Goal: Task Accomplishment & Management: Use online tool/utility

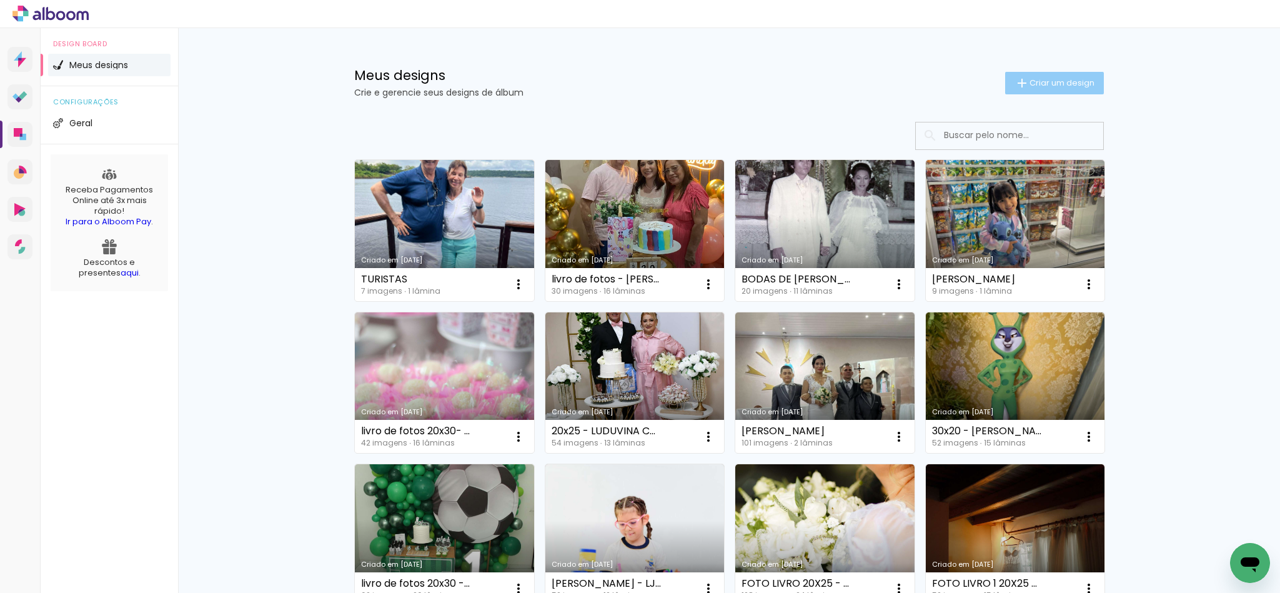
click at [1044, 84] on span "Criar um design" at bounding box center [1061, 83] width 65 height 8
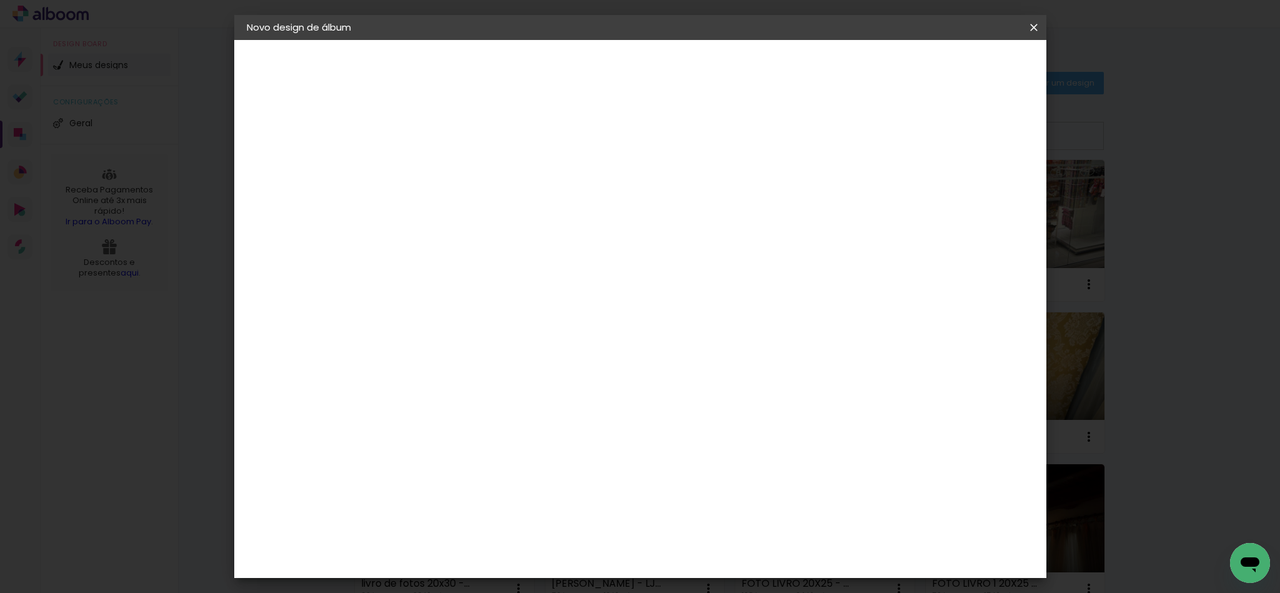
click at [451, 167] on input at bounding box center [451, 167] width 0 height 19
type input "a"
type input "album 20x20 -"
type paper-input "album 20x20 -"
type input "album 20x20 - KELRY - FN EVENTOS"
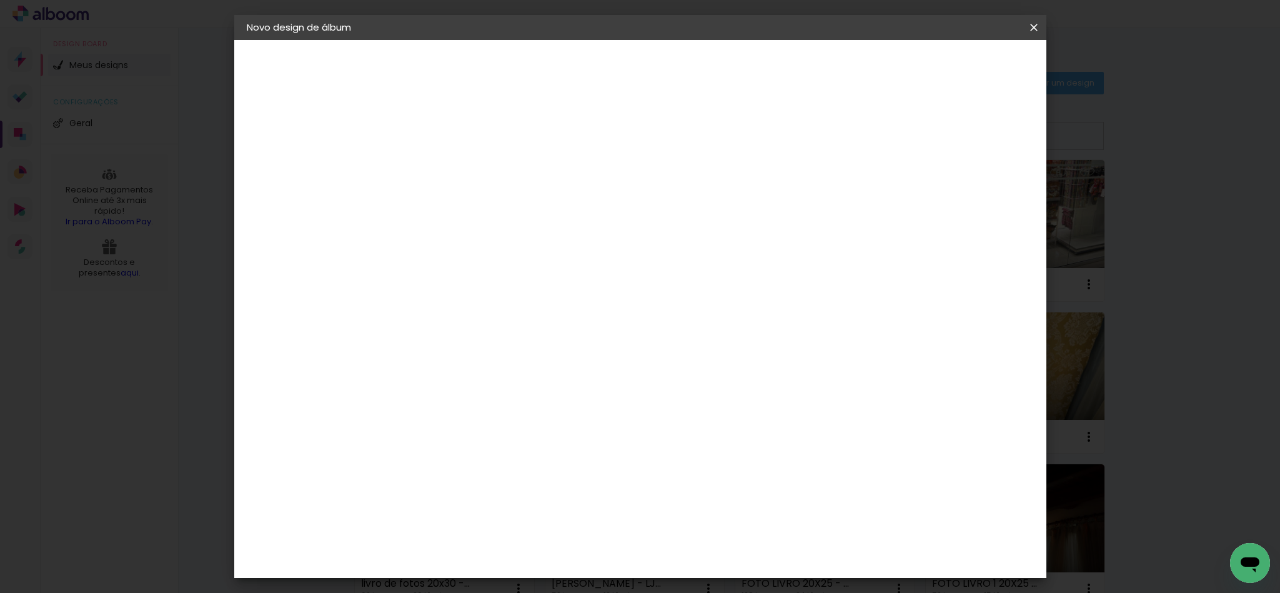
type paper-input "album 20x20 - KELRY - FN EVENTOS"
click at [579, 73] on paper-button "Avançar" at bounding box center [548, 66] width 61 height 21
click at [0, 0] on slot "Tamanho Livre" at bounding box center [0, 0] width 0 height 0
click at [0, 0] on slot "Avançar" at bounding box center [0, 0] width 0 height 0
click at [712, 517] on input "60" at bounding box center [707, 518] width 32 height 19
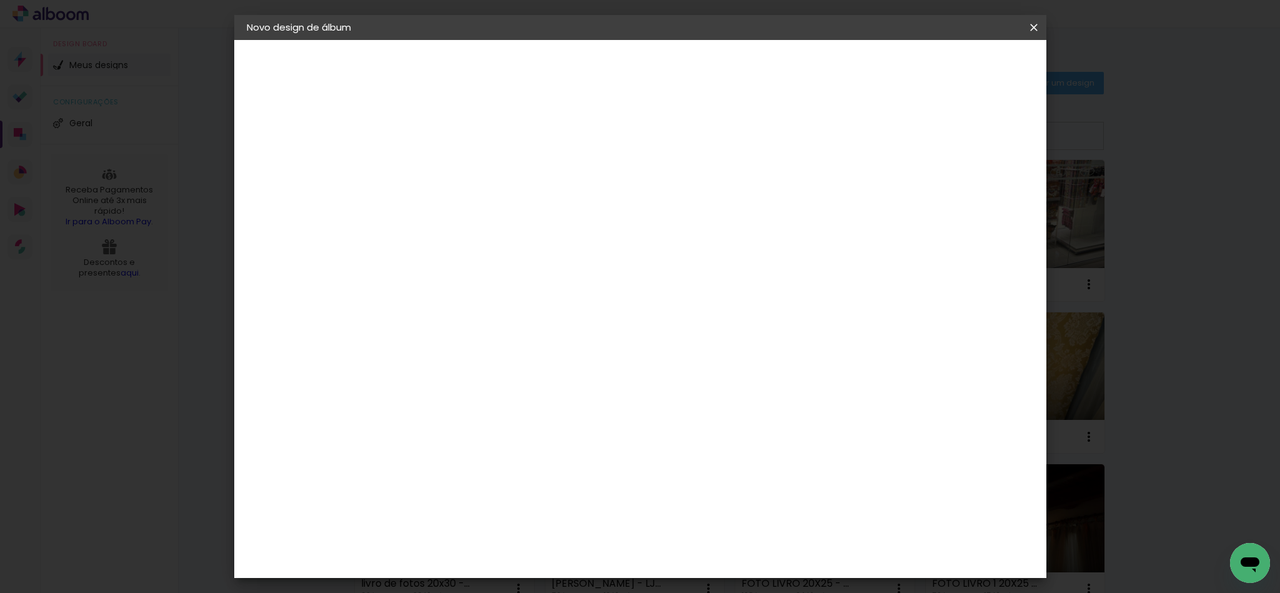
scroll to position [203, 0]
type input "20"
type paper-input "20"
click at [531, 313] on input "30" at bounding box center [525, 318] width 32 height 19
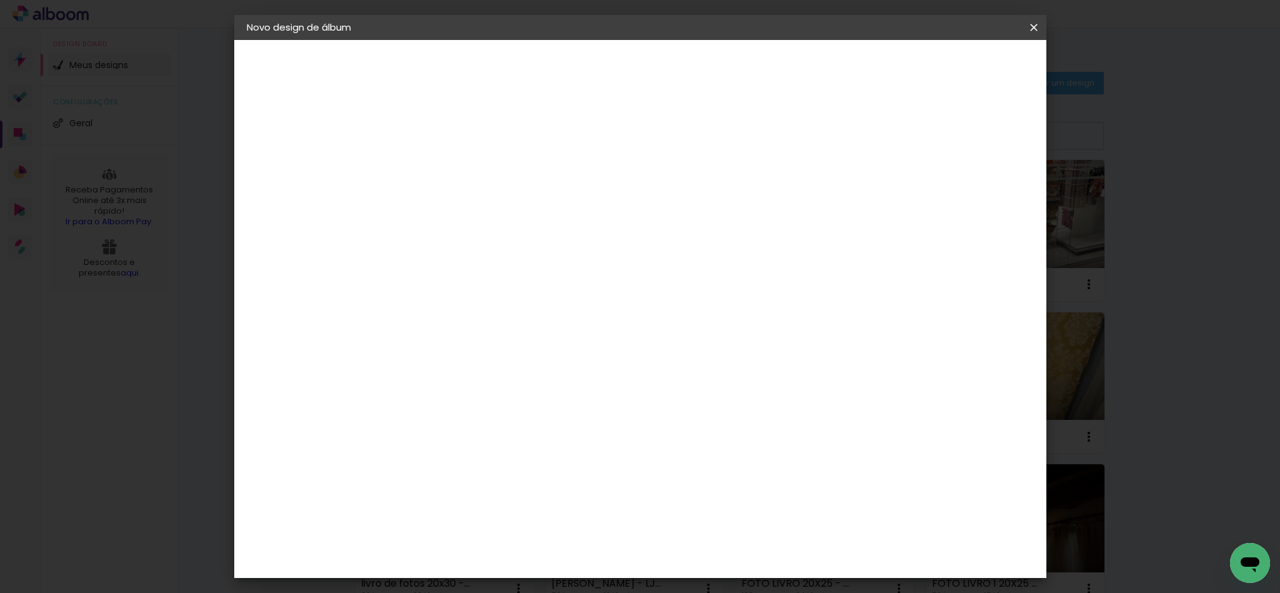
type input "20"
type paper-input "20"
click at [714, 555] on input "20" at bounding box center [707, 555] width 32 height 19
type input "40"
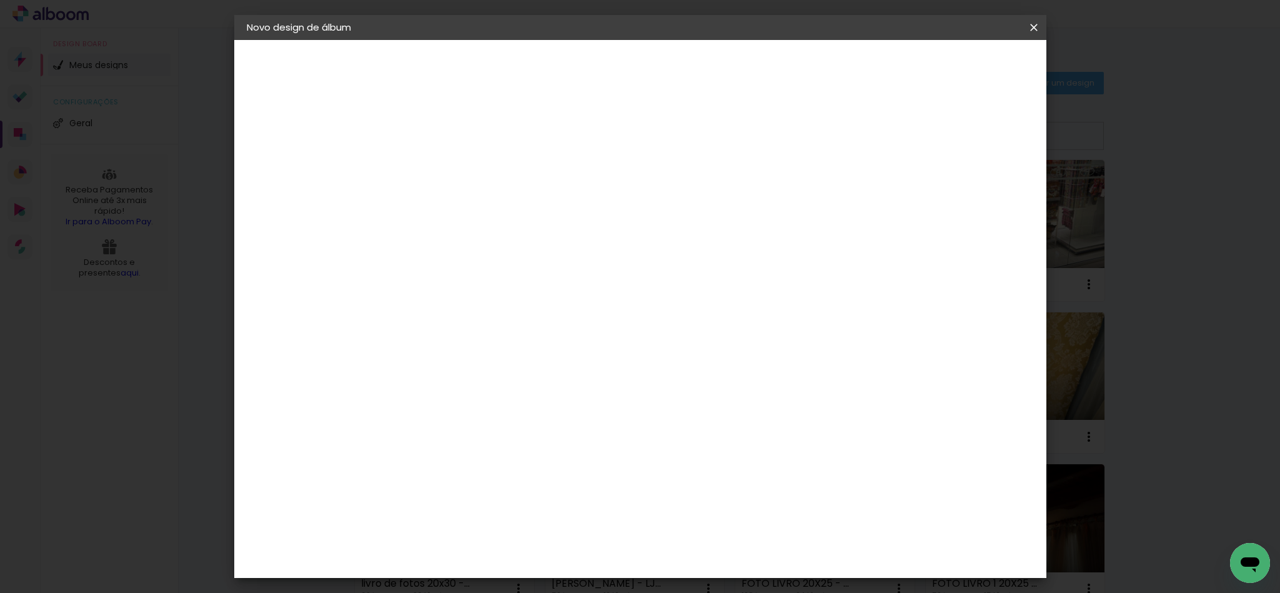
type paper-input "40"
click at [951, 64] on span "Iniciar design" at bounding box center [922, 66] width 57 height 9
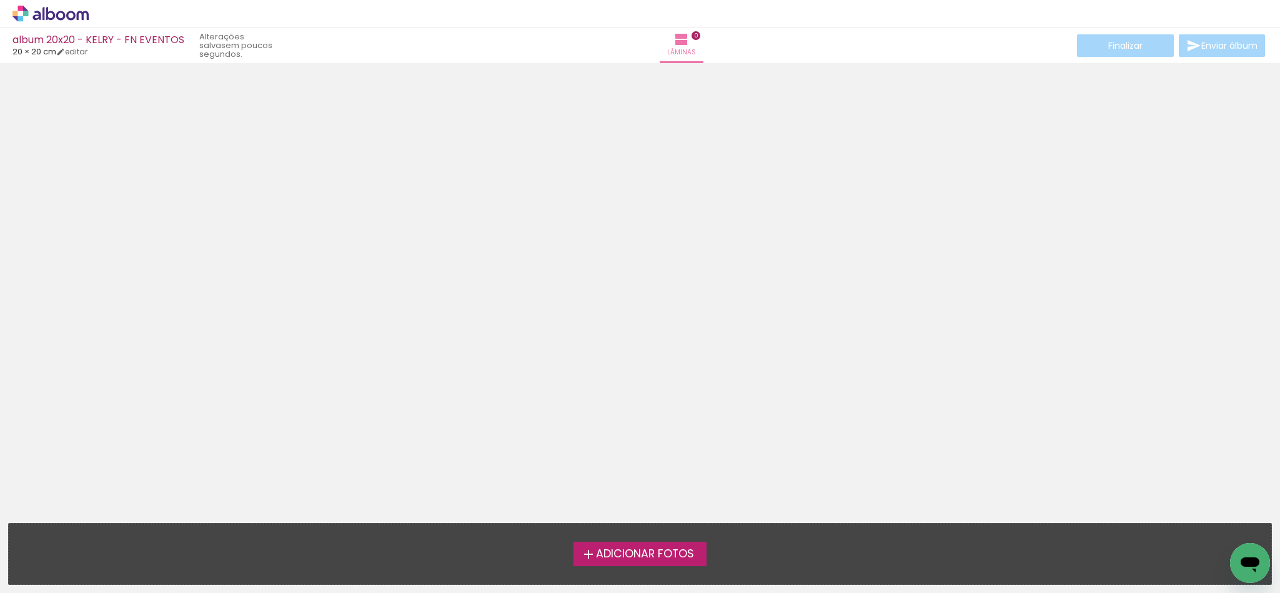
click at [613, 548] on span "Adicionar Fotos" at bounding box center [645, 553] width 98 height 11
click at [0, 0] on input "file" at bounding box center [0, 0] width 0 height 0
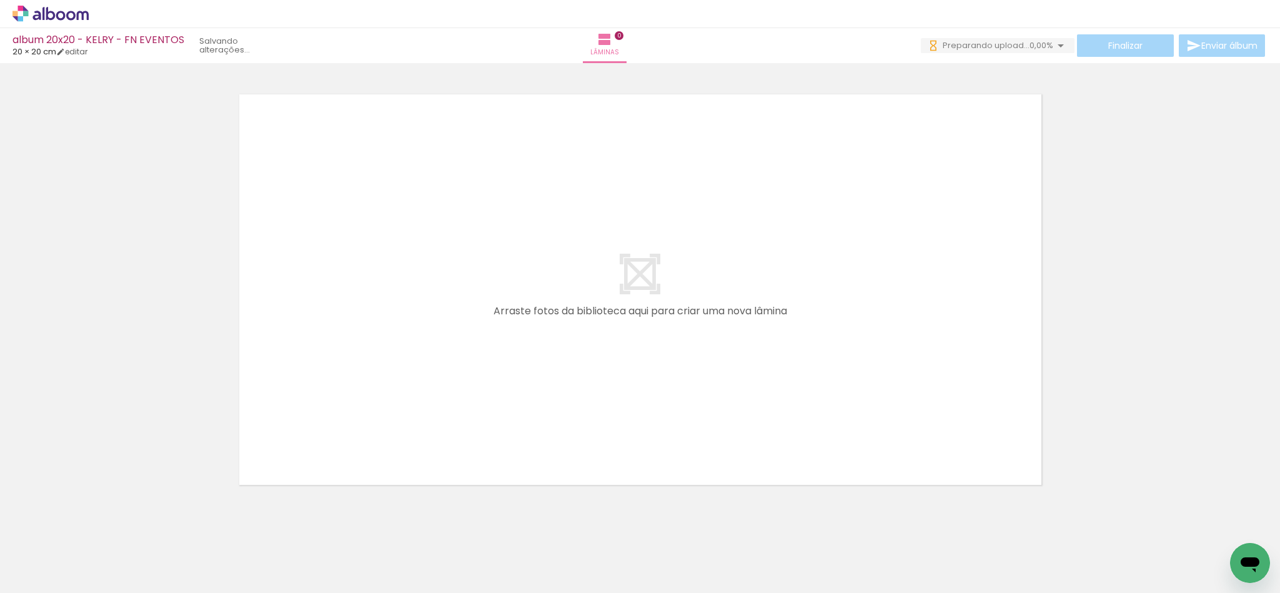
click at [729, 334] on quentale-layouter at bounding box center [640, 290] width 823 height 412
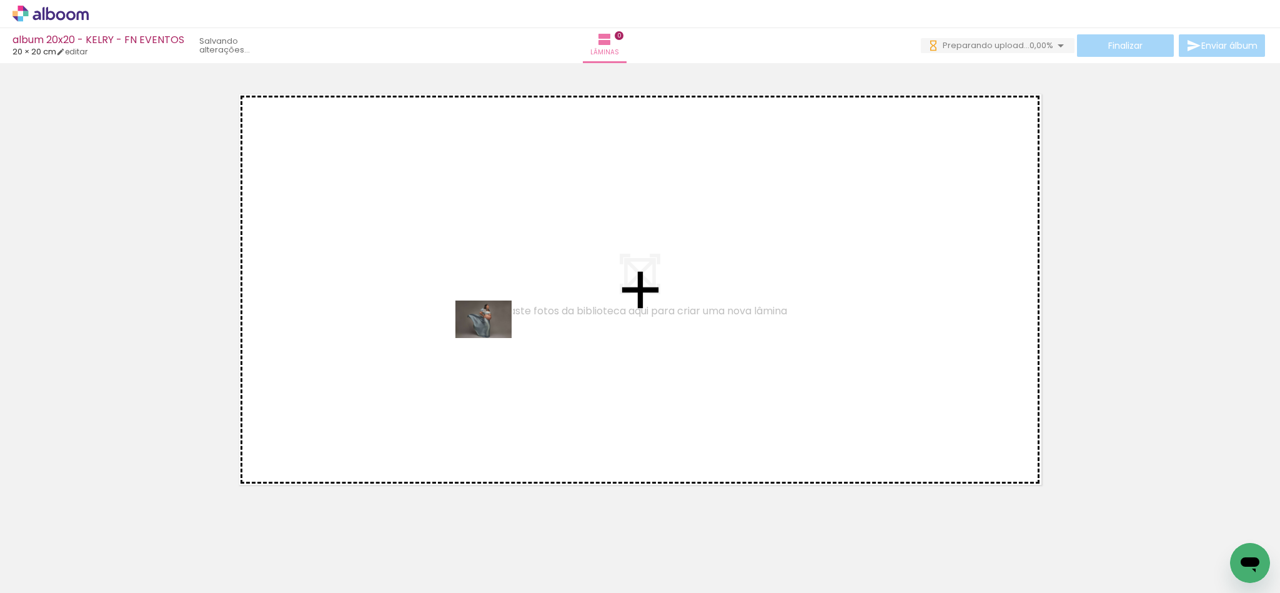
drag, startPoint x: 145, startPoint y: 556, endPoint x: 493, endPoint y: 338, distance: 410.8
click at [493, 338] on quentale-workspace at bounding box center [640, 296] width 1280 height 593
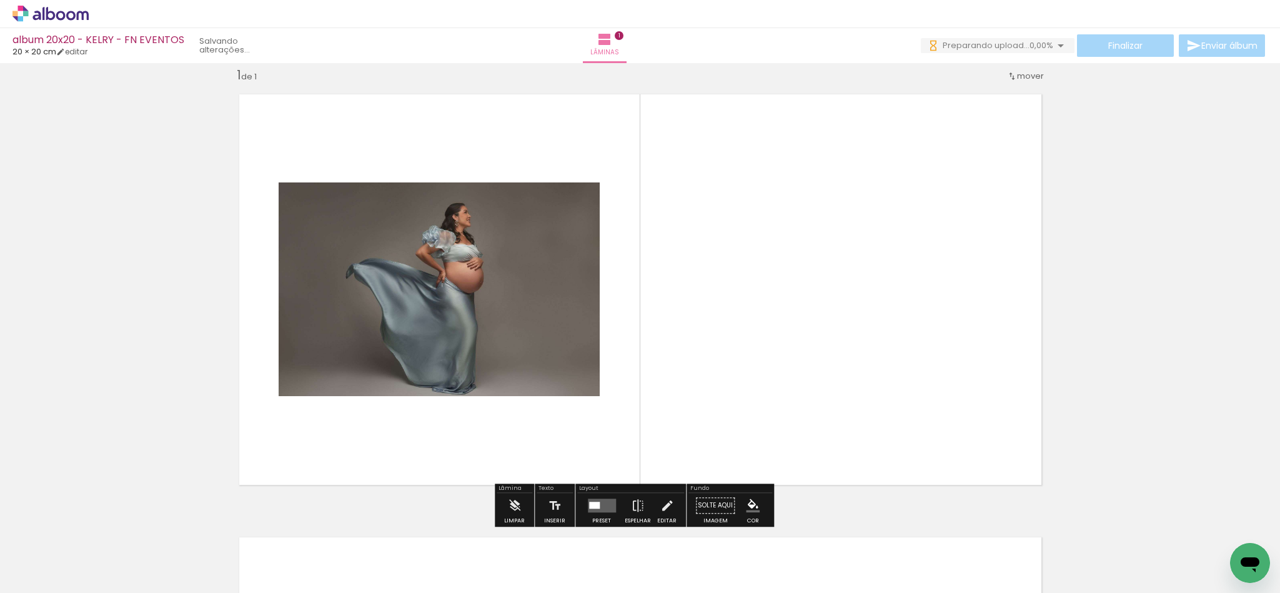
scroll to position [16, 0]
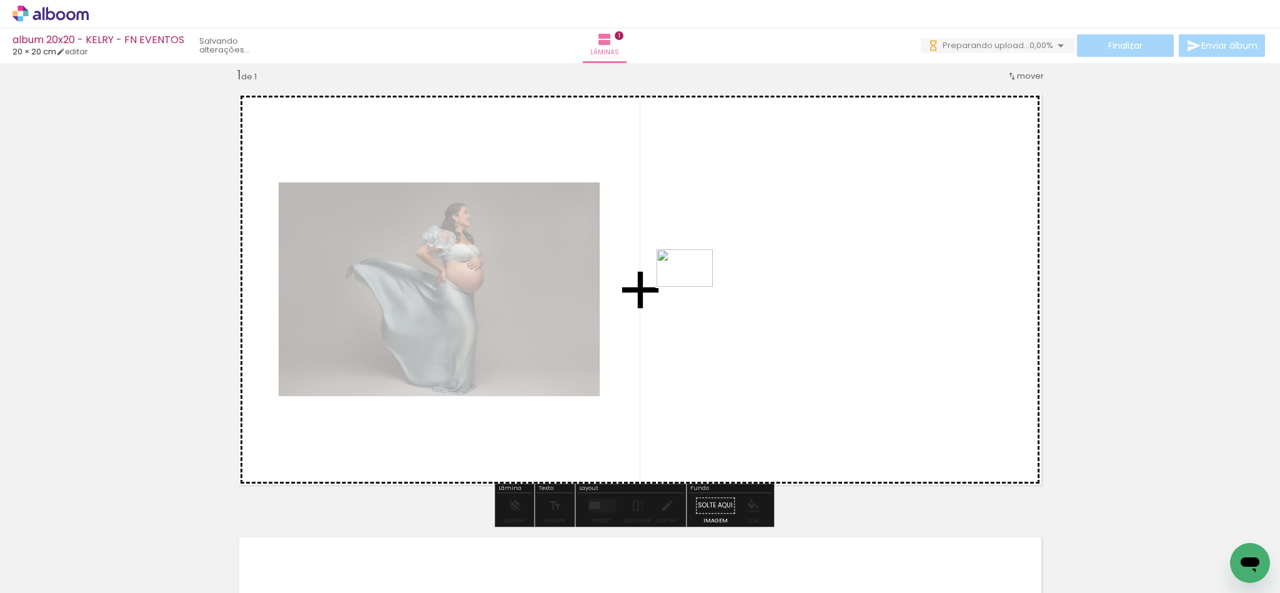
drag, startPoint x: 187, startPoint y: 562, endPoint x: 694, endPoint y: 287, distance: 576.5
click at [694, 287] on quentale-workspace at bounding box center [640, 296] width 1280 height 593
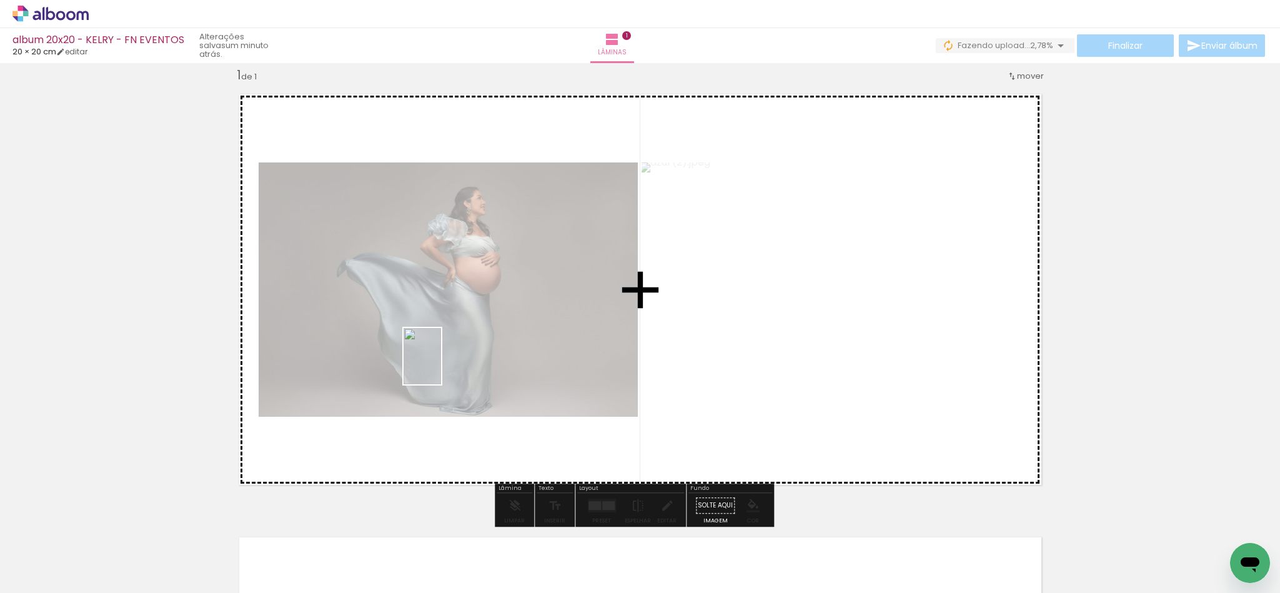
drag, startPoint x: 272, startPoint y: 555, endPoint x: 441, endPoint y: 365, distance: 253.9
click at [441, 365] on quentale-workspace at bounding box center [640, 296] width 1280 height 593
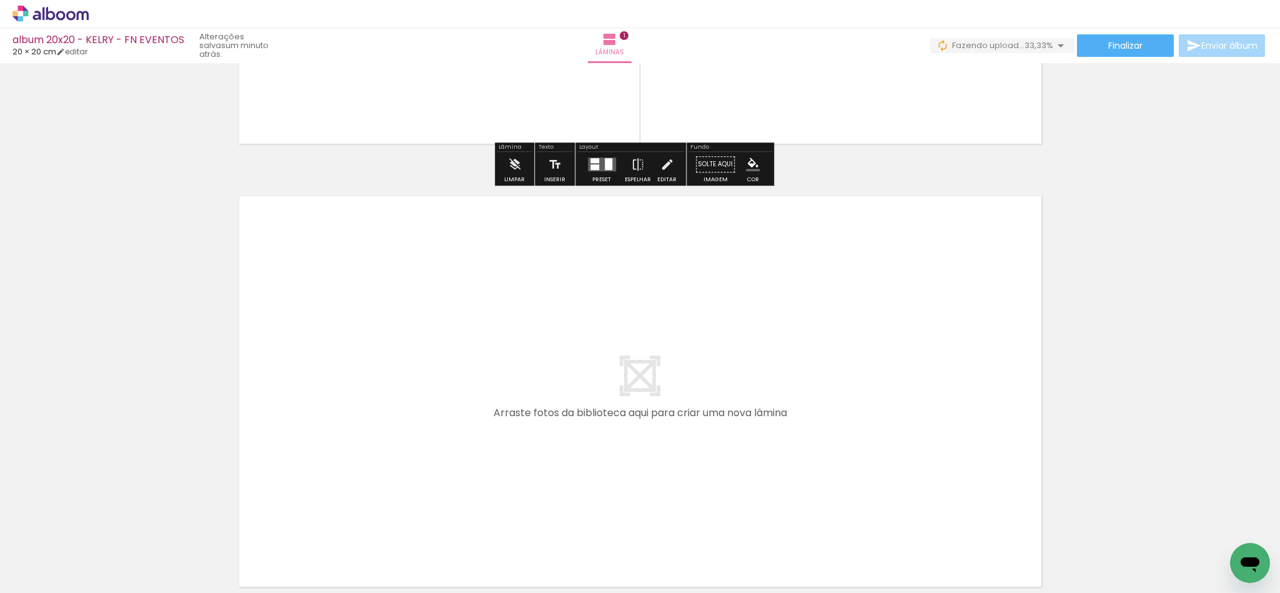
scroll to position [390, 0]
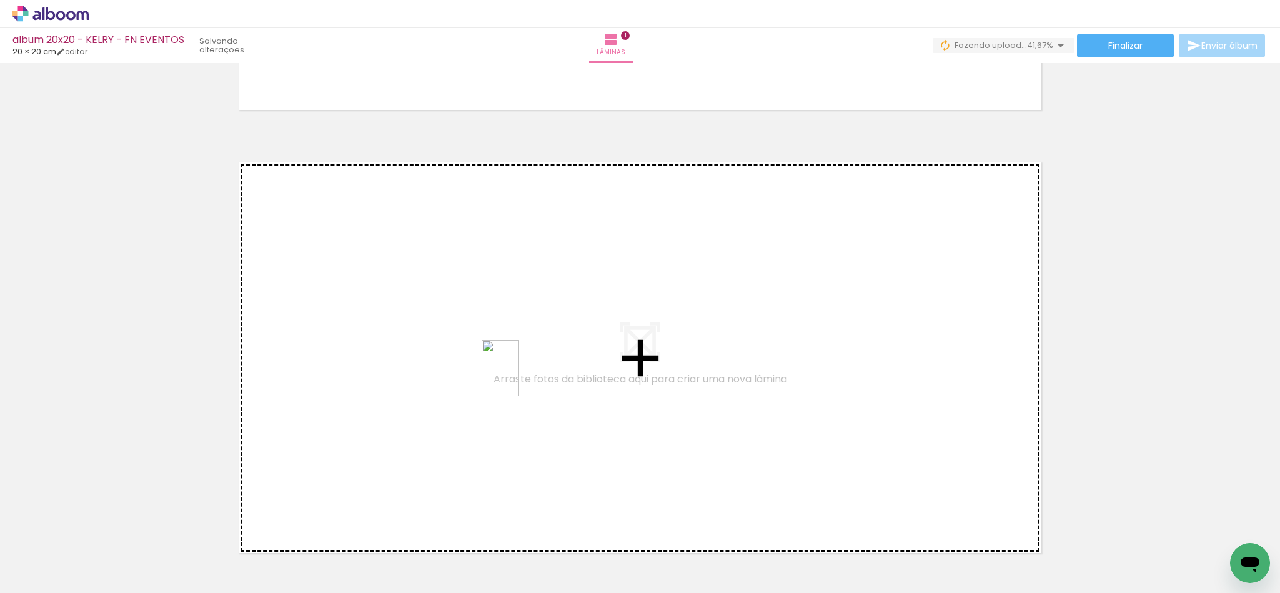
drag, startPoint x: 380, startPoint y: 519, endPoint x: 519, endPoint y: 377, distance: 198.3
click at [519, 377] on quentale-workspace at bounding box center [640, 296] width 1280 height 593
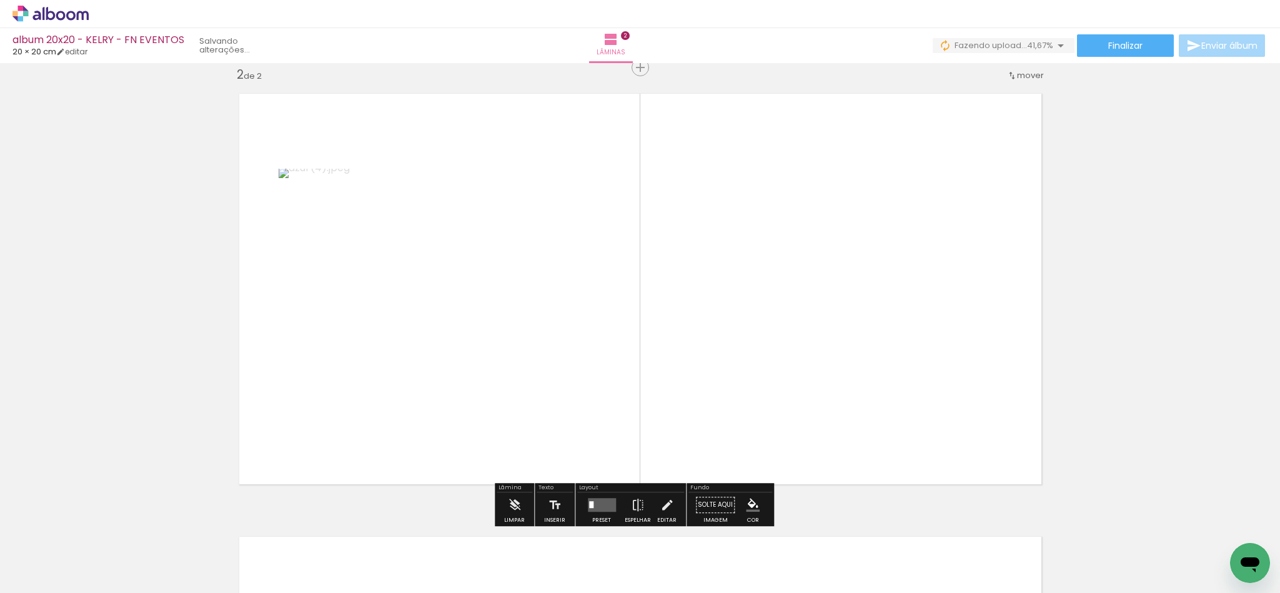
scroll to position [459, 0]
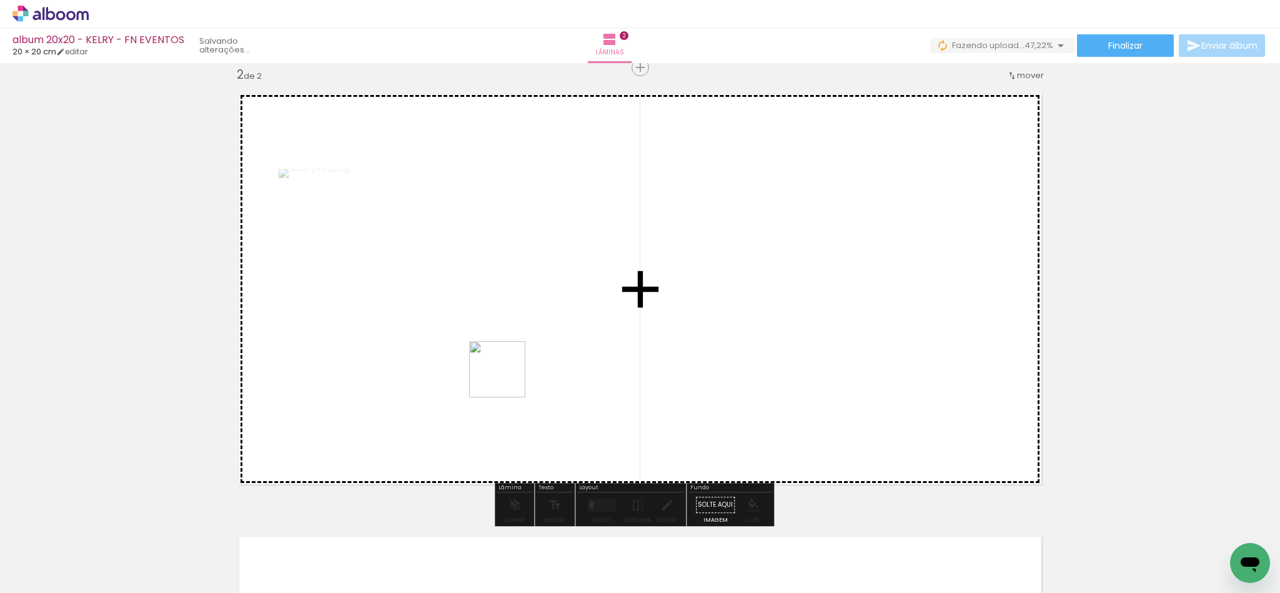
drag, startPoint x: 418, startPoint y: 553, endPoint x: 519, endPoint y: 347, distance: 229.6
click at [519, 347] on quentale-workspace at bounding box center [640, 296] width 1280 height 593
drag, startPoint x: 482, startPoint y: 553, endPoint x: 699, endPoint y: 300, distance: 333.4
click at [699, 300] on quentale-workspace at bounding box center [640, 296] width 1280 height 593
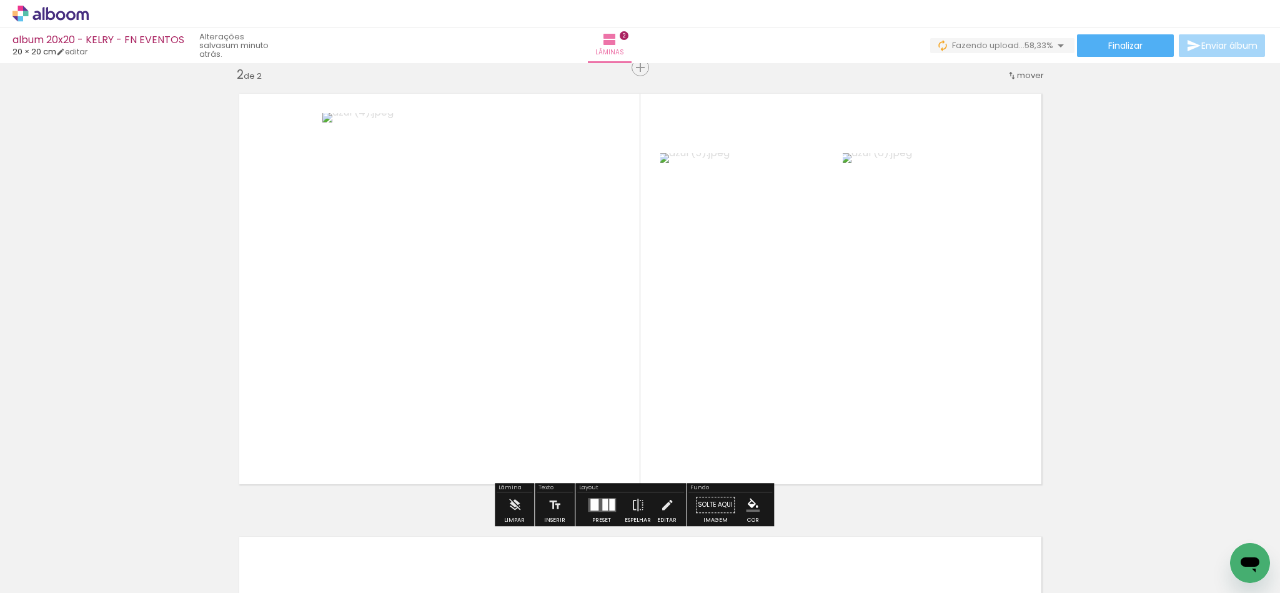
click at [588, 506] on quentale-layouter at bounding box center [602, 505] width 28 height 14
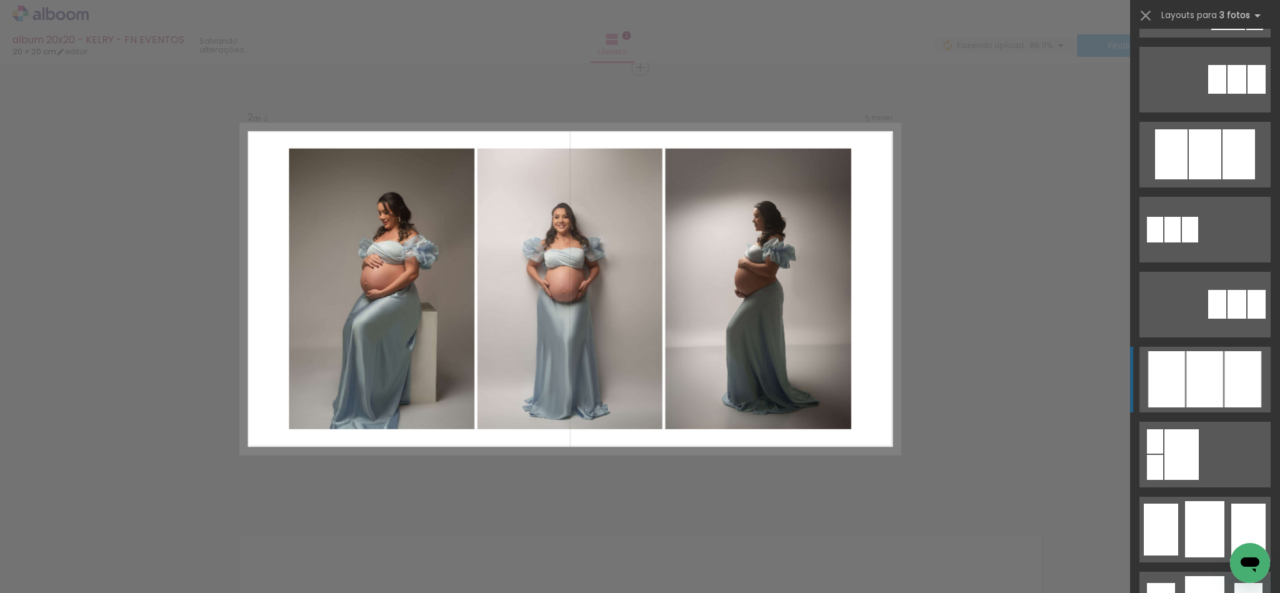
scroll to position [562, 0]
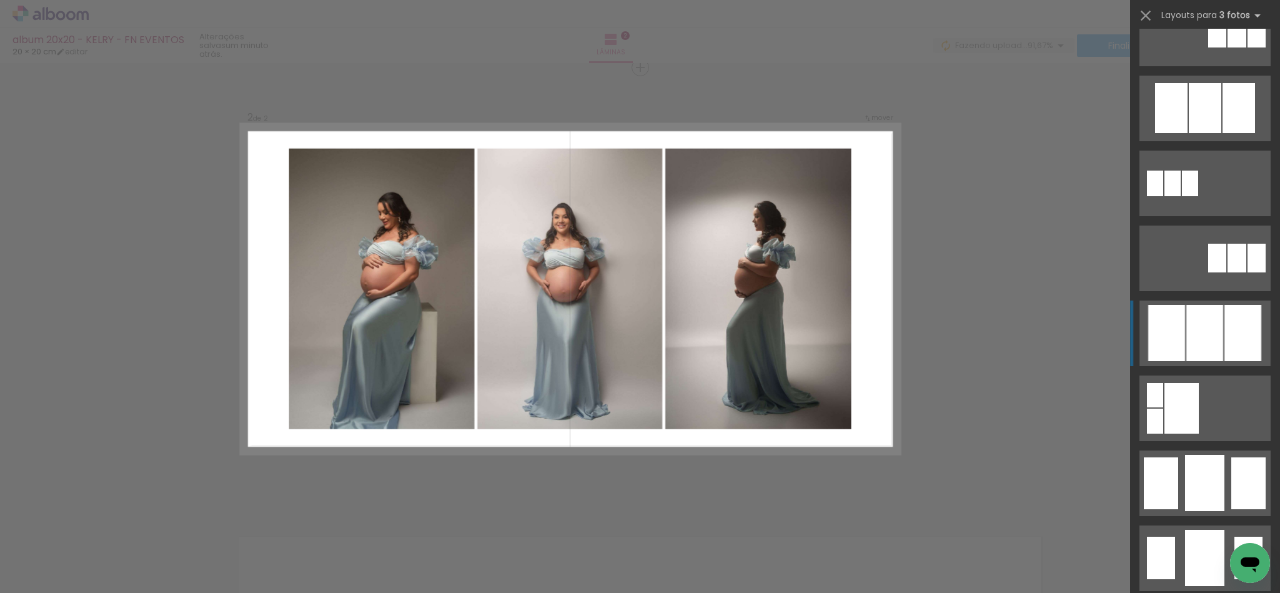
click at [1190, 341] on div at bounding box center [1204, 333] width 37 height 56
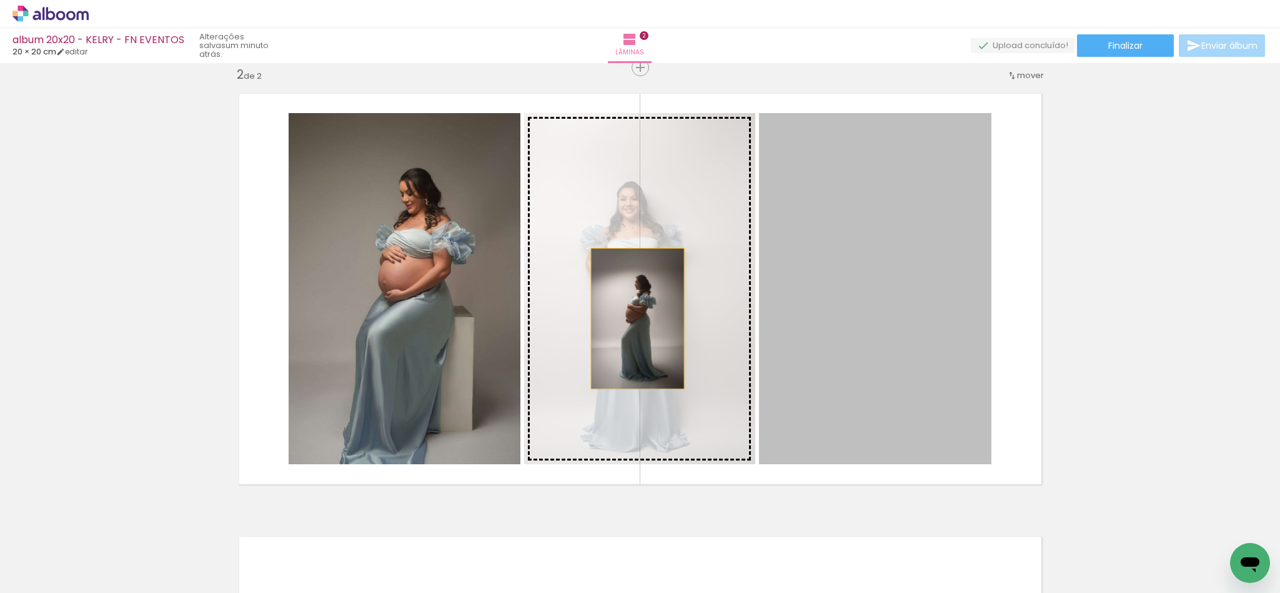
drag, startPoint x: 899, startPoint y: 315, endPoint x: 628, endPoint y: 320, distance: 271.7
click at [0, 0] on slot at bounding box center [0, 0] width 0 height 0
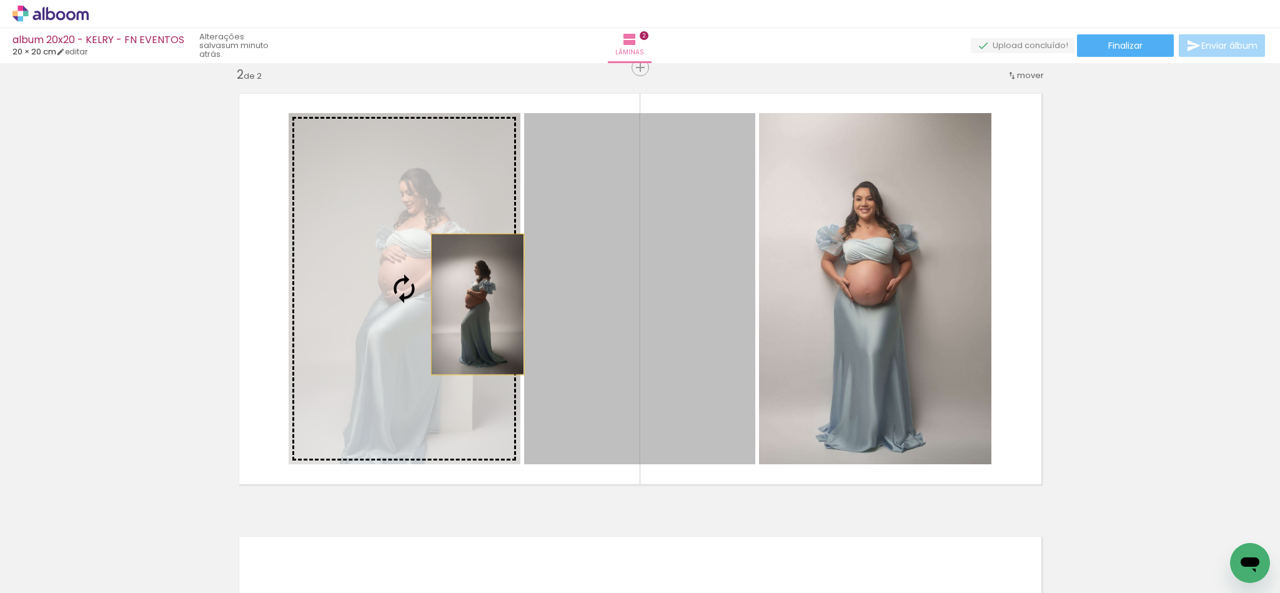
drag, startPoint x: 705, startPoint y: 308, endPoint x: 460, endPoint y: 304, distance: 245.5
click at [0, 0] on slot at bounding box center [0, 0] width 0 height 0
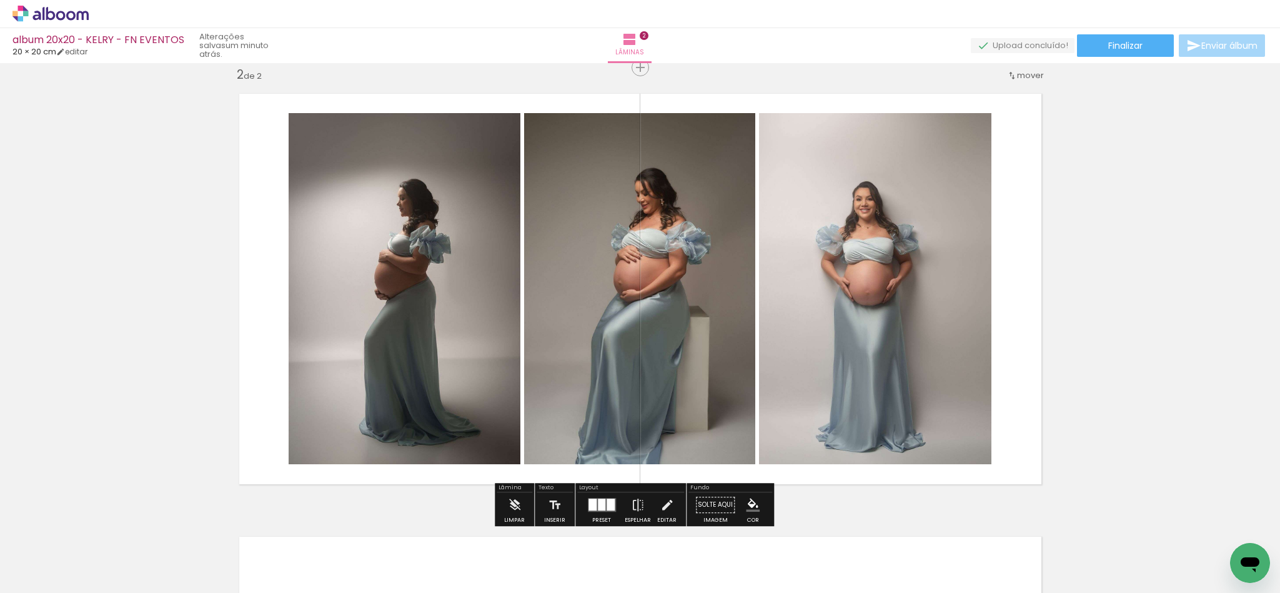
click at [592, 505] on div at bounding box center [592, 504] width 8 height 12
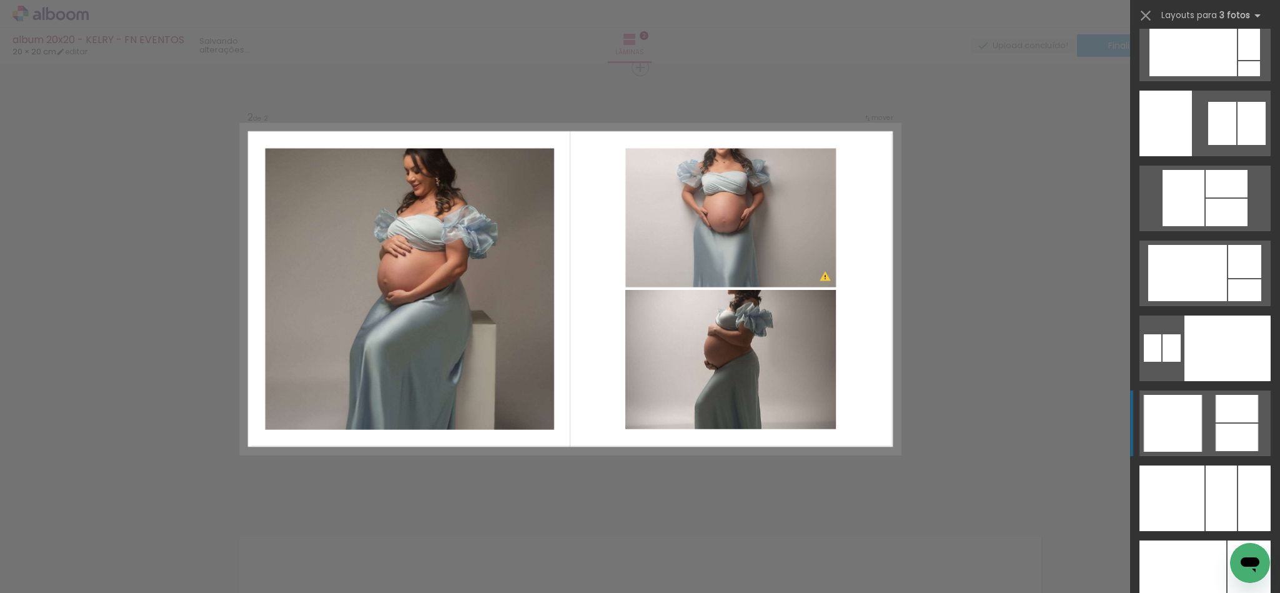
scroll to position [7944, 0]
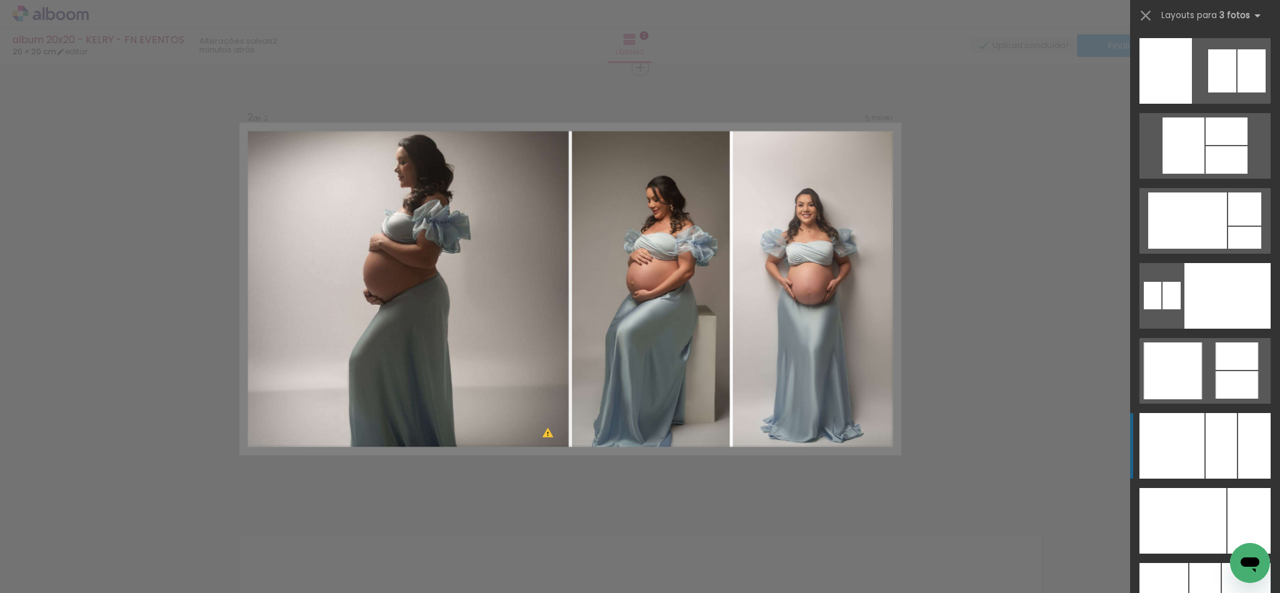
click at [1184, 430] on div at bounding box center [1171, 446] width 65 height 66
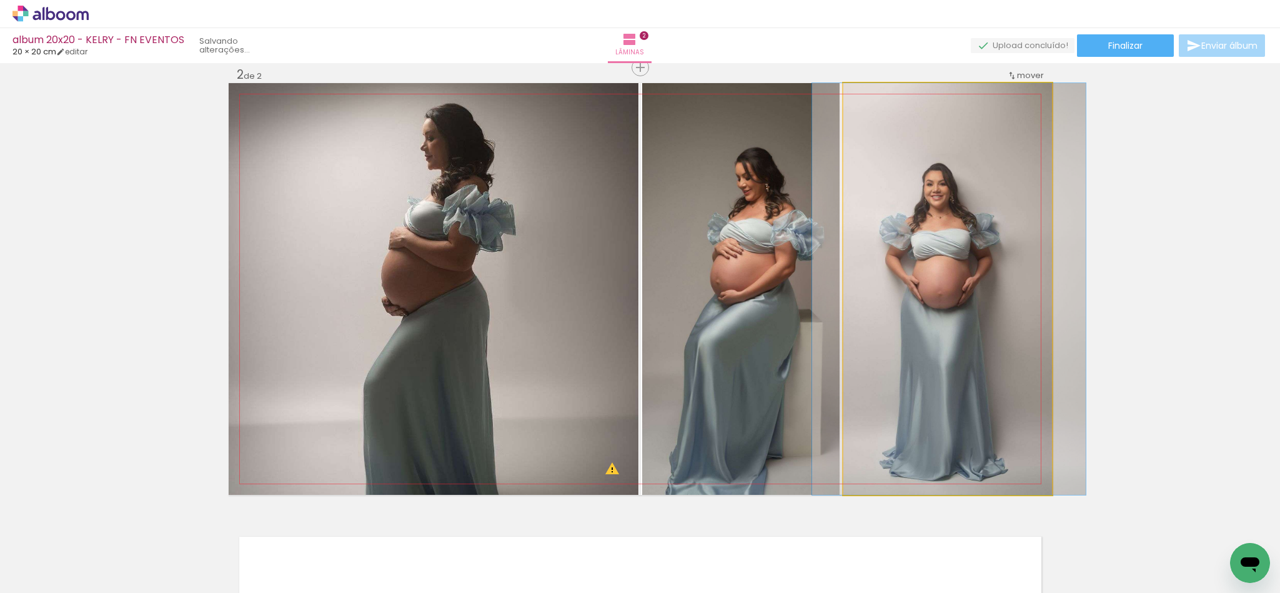
drag, startPoint x: 992, startPoint y: 302, endPoint x: 993, endPoint y: 272, distance: 30.0
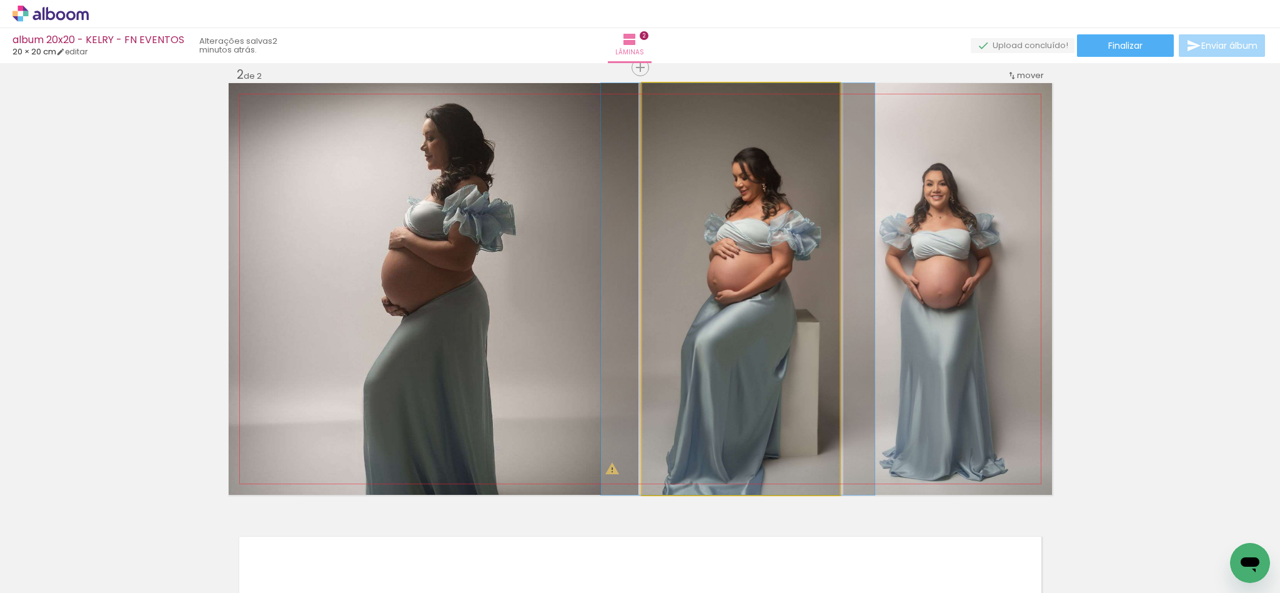
drag, startPoint x: 738, startPoint y: 287, endPoint x: 735, endPoint y: 266, distance: 20.8
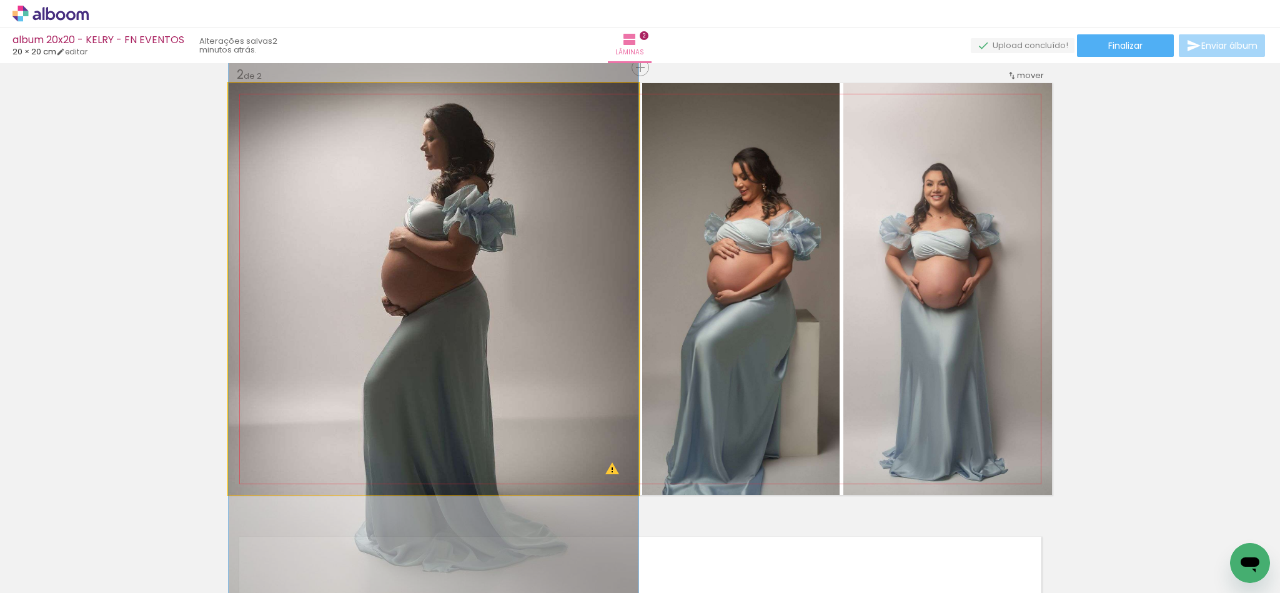
click at [606, 469] on quentale-photo at bounding box center [434, 289] width 410 height 412
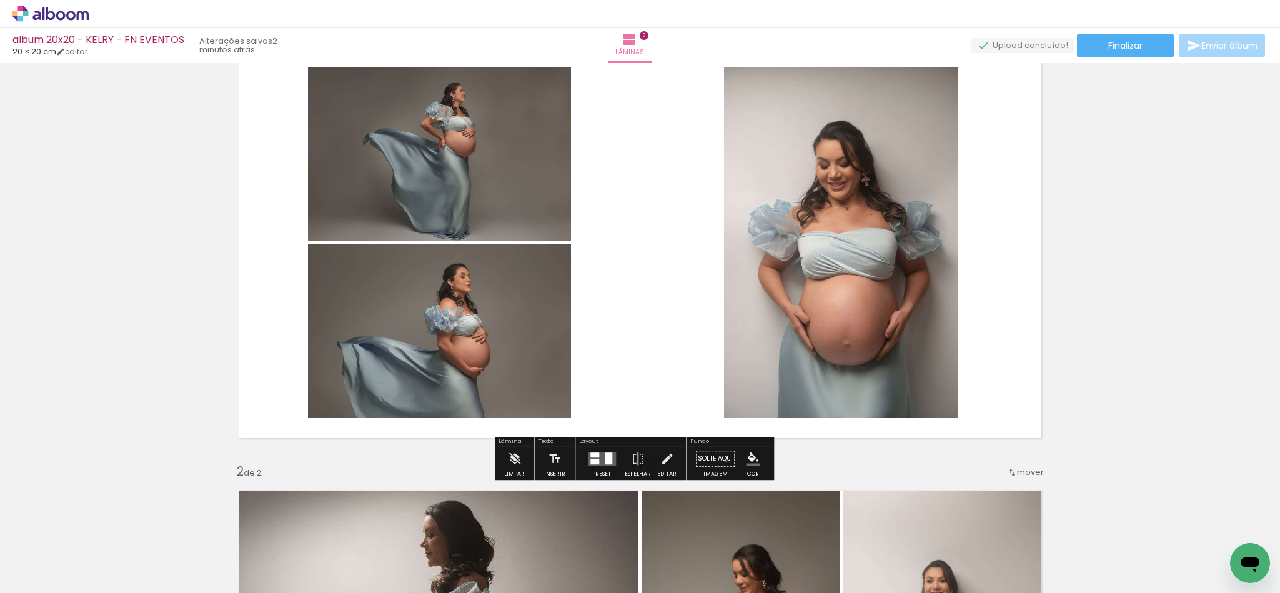
scroll to position [94, 0]
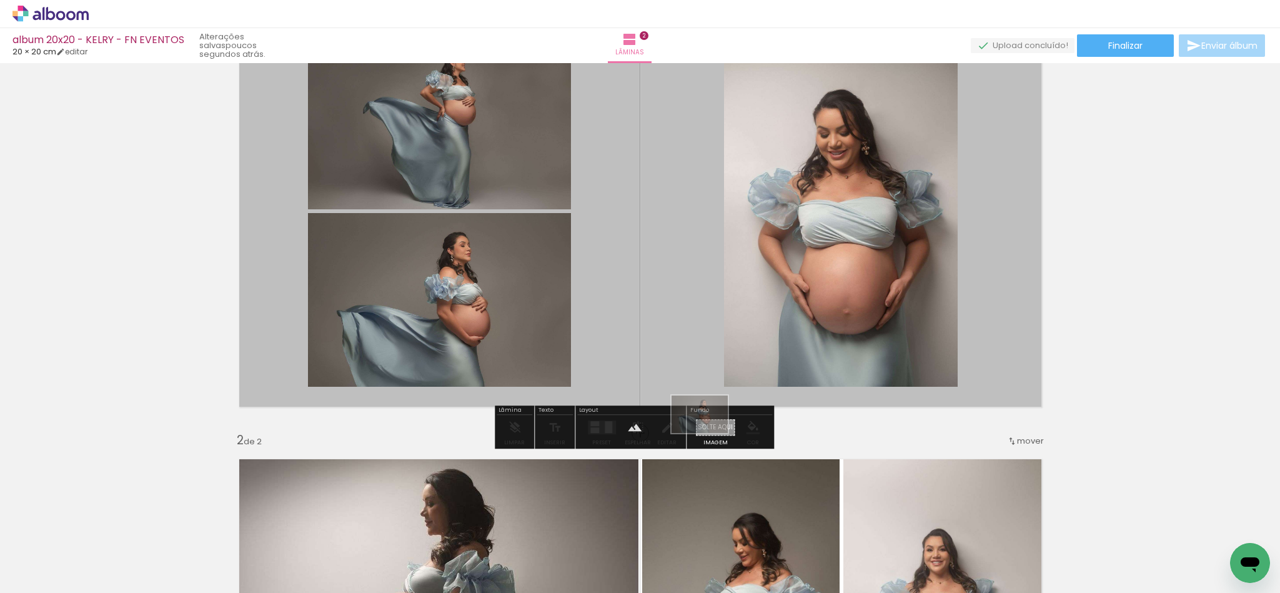
drag, startPoint x: 200, startPoint y: 564, endPoint x: 709, endPoint y: 433, distance: 525.0
click at [709, 433] on quentale-workspace at bounding box center [640, 296] width 1280 height 593
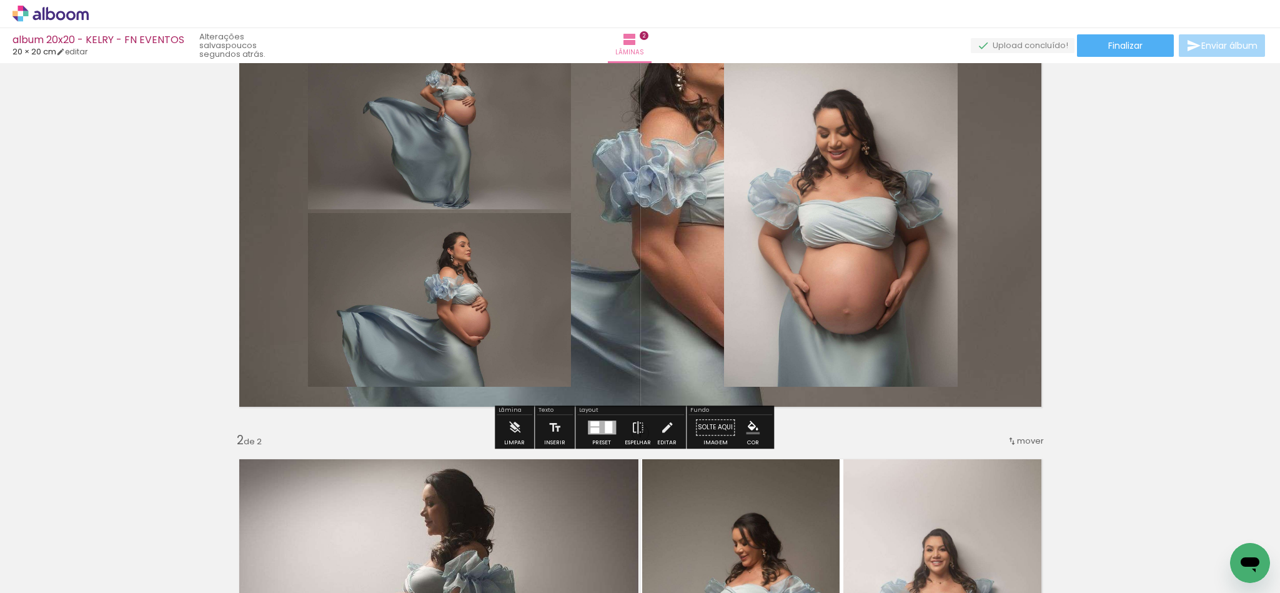
drag, startPoint x: 651, startPoint y: 324, endPoint x: 631, endPoint y: 385, distance: 63.6
click at [631, 385] on quentale-layouter at bounding box center [640, 212] width 823 height 412
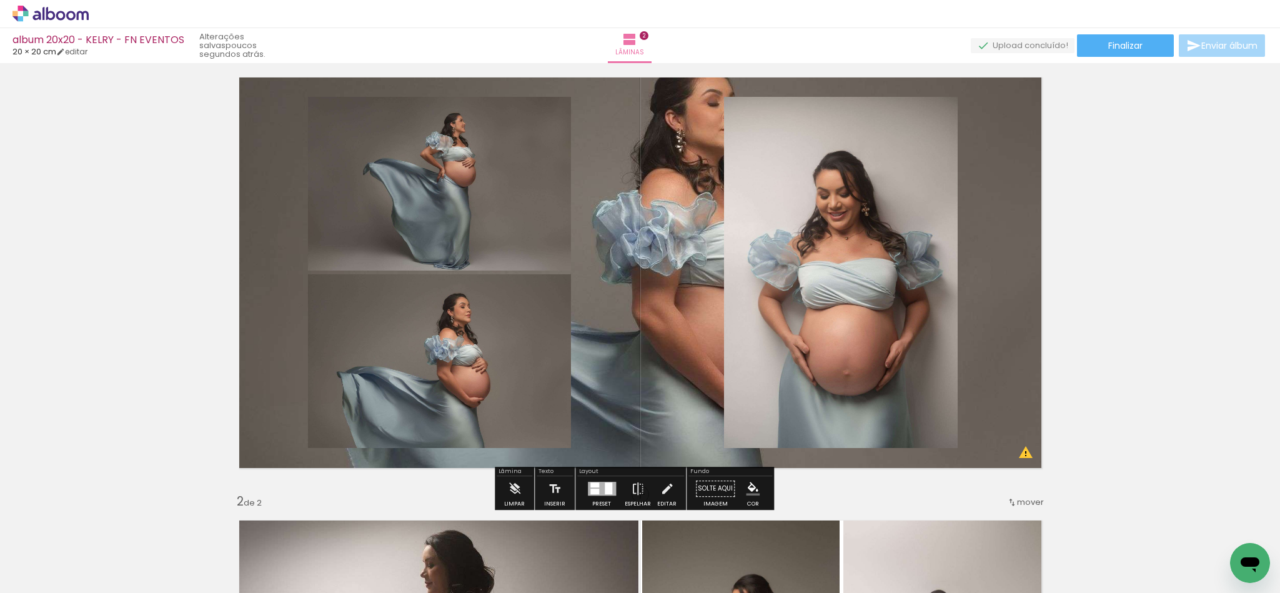
scroll to position [0, 0]
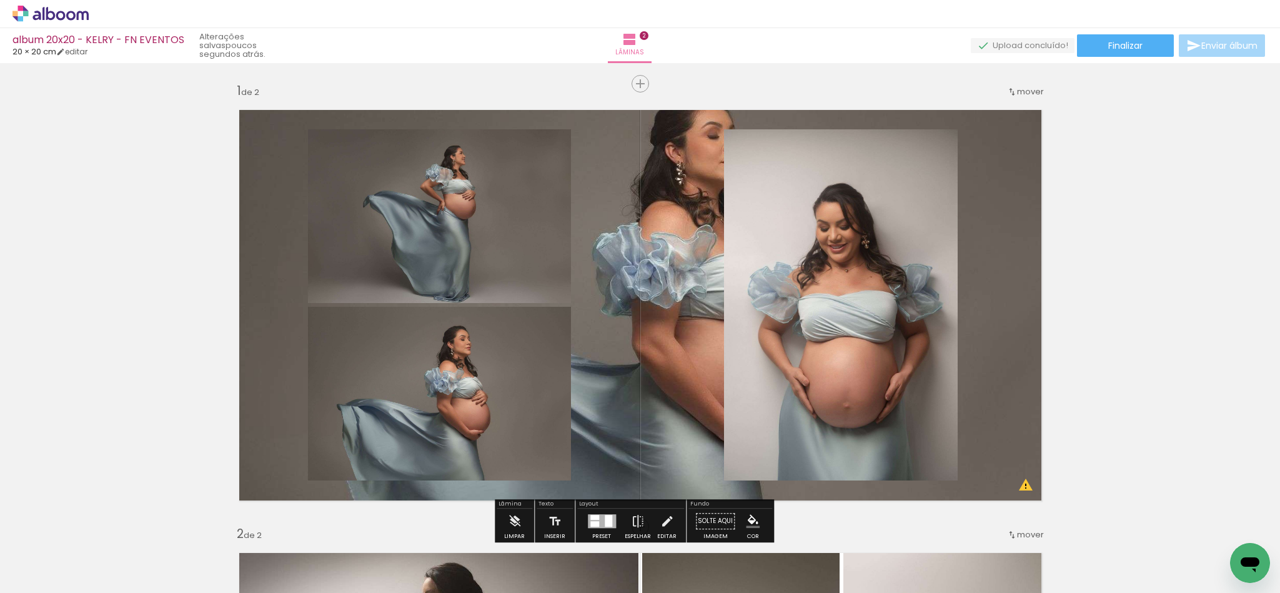
drag, startPoint x: 659, startPoint y: 279, endPoint x: 658, endPoint y: 287, distance: 7.7
click at [658, 287] on quentale-layouter at bounding box center [640, 305] width 823 height 412
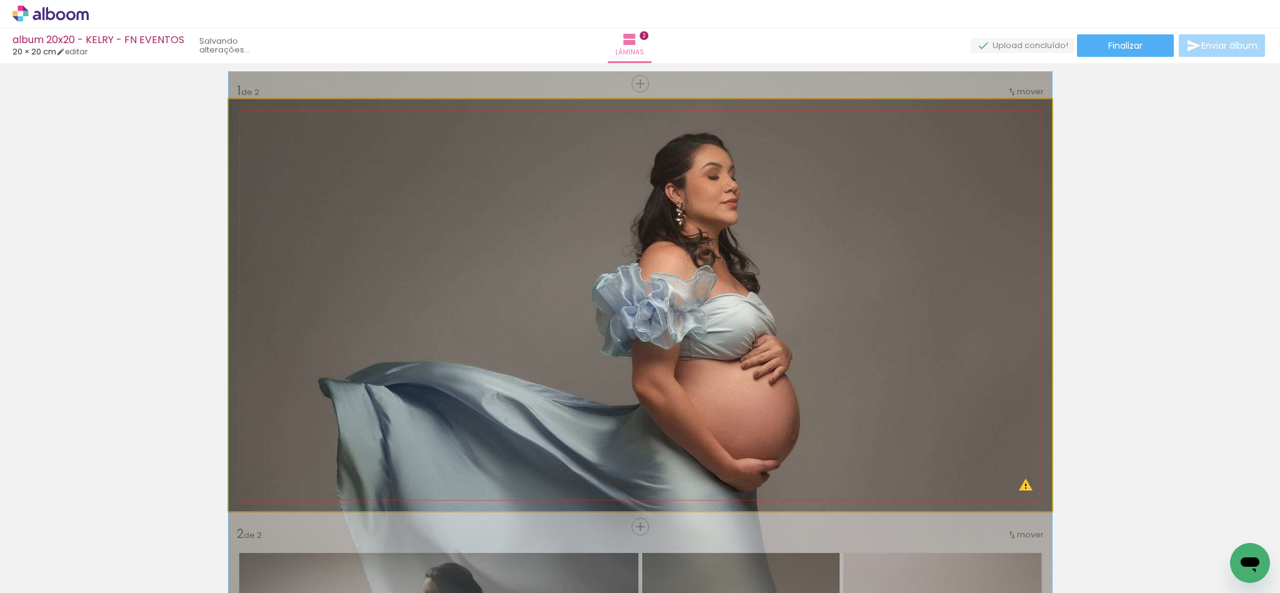
drag, startPoint x: 658, startPoint y: 285, endPoint x: 650, endPoint y: 326, distance: 41.3
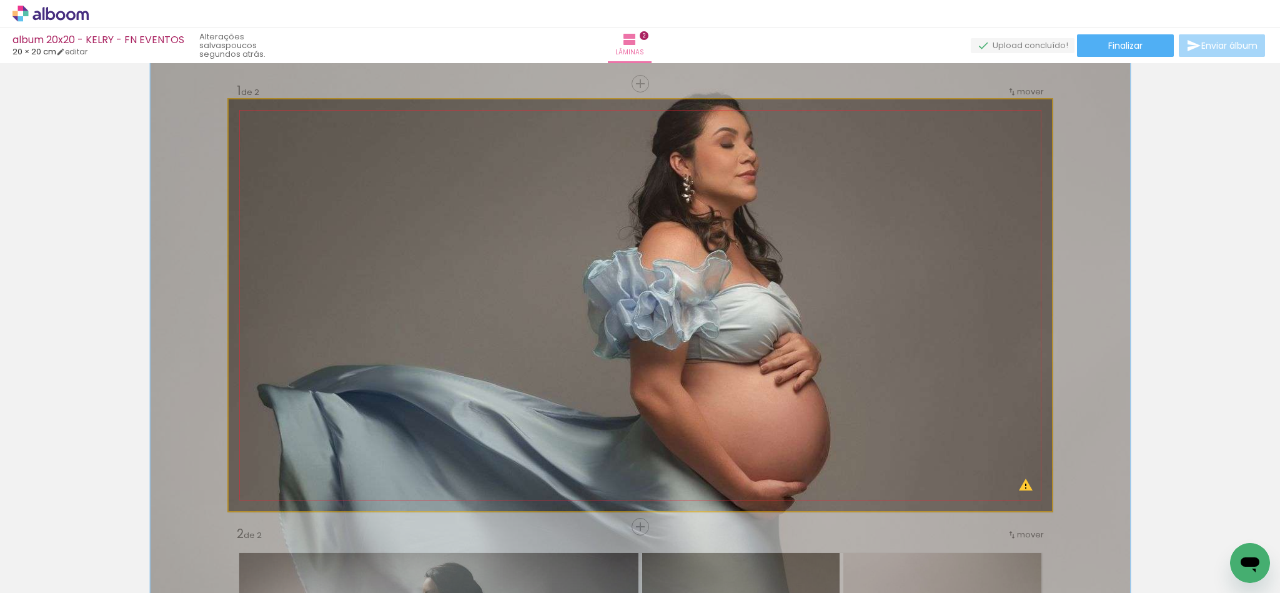
drag, startPoint x: 274, startPoint y: 135, endPoint x: 282, endPoint y: 135, distance: 8.1
type paper-slider "119"
click at [282, 135] on div at bounding box center [285, 131] width 20 height 20
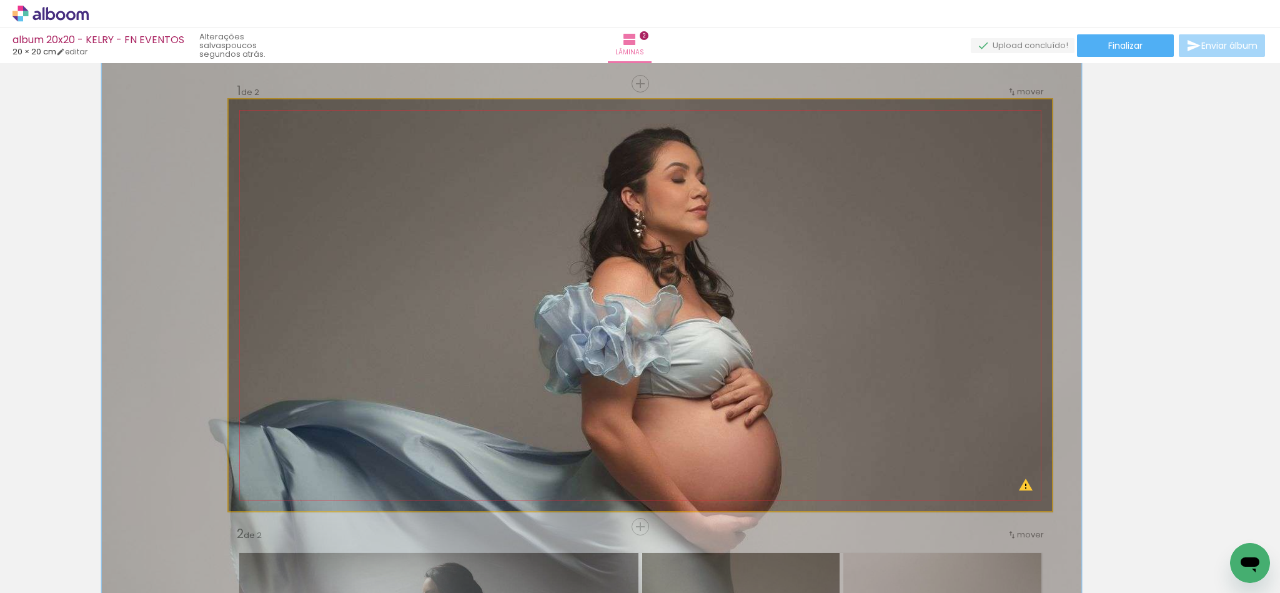
drag, startPoint x: 447, startPoint y: 164, endPoint x: 396, endPoint y: 199, distance: 61.5
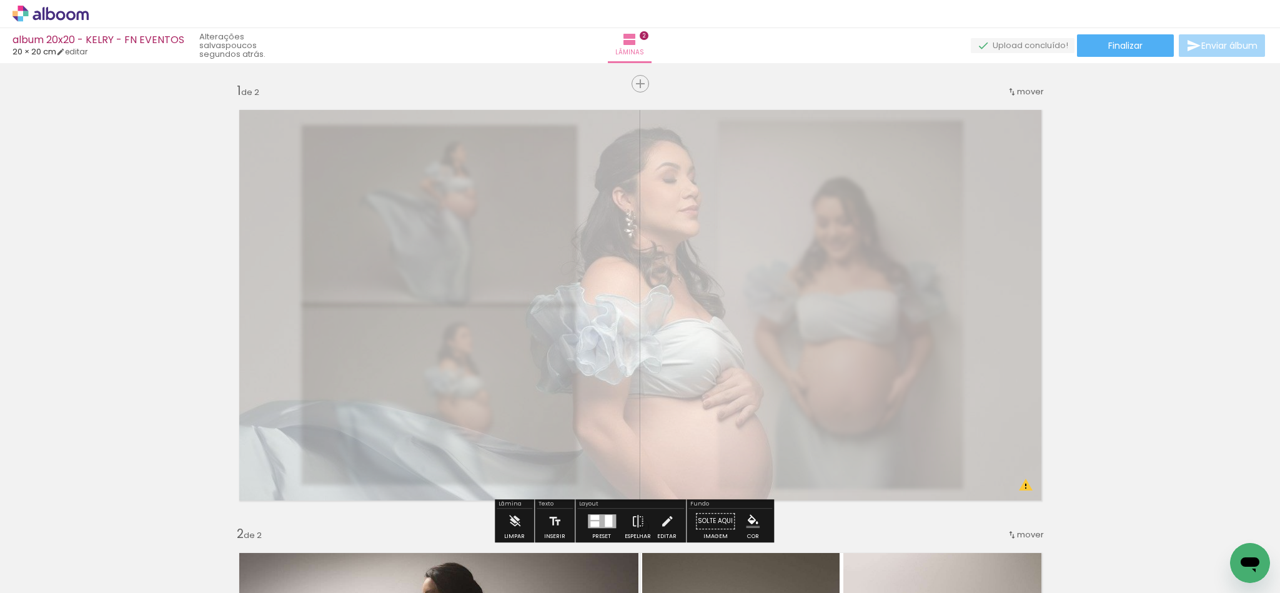
drag, startPoint x: 402, startPoint y: 131, endPoint x: 371, endPoint y: 139, distance: 31.7
type paper-slider "35"
click at [371, 139] on div at bounding box center [381, 131] width 20 height 20
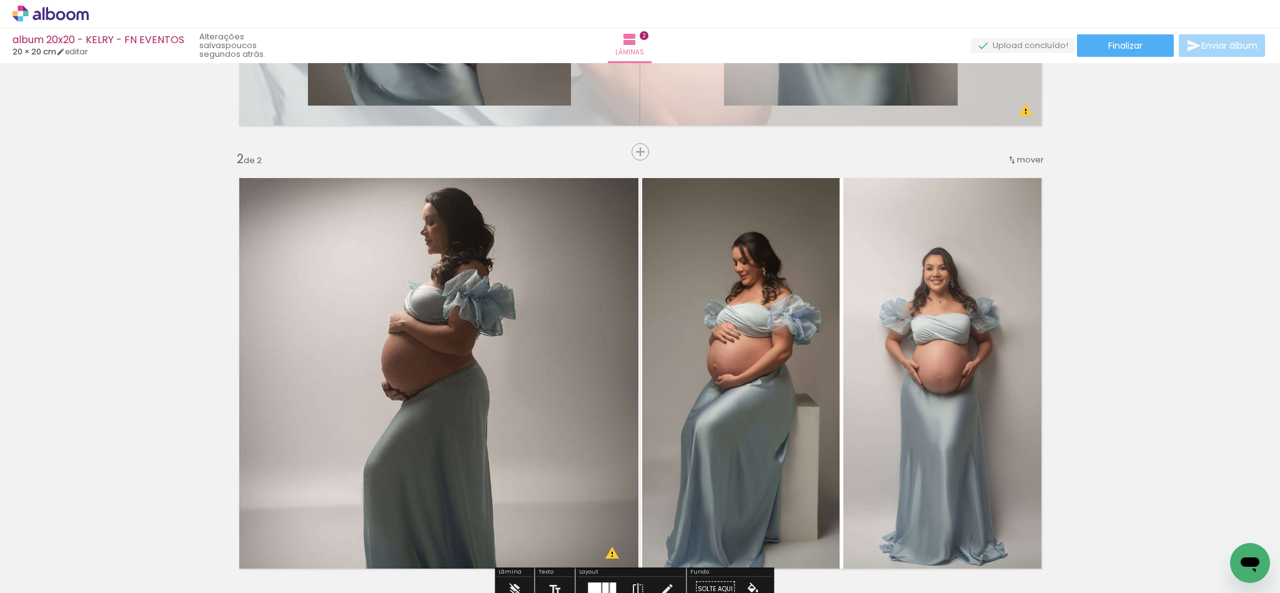
scroll to position [468, 0]
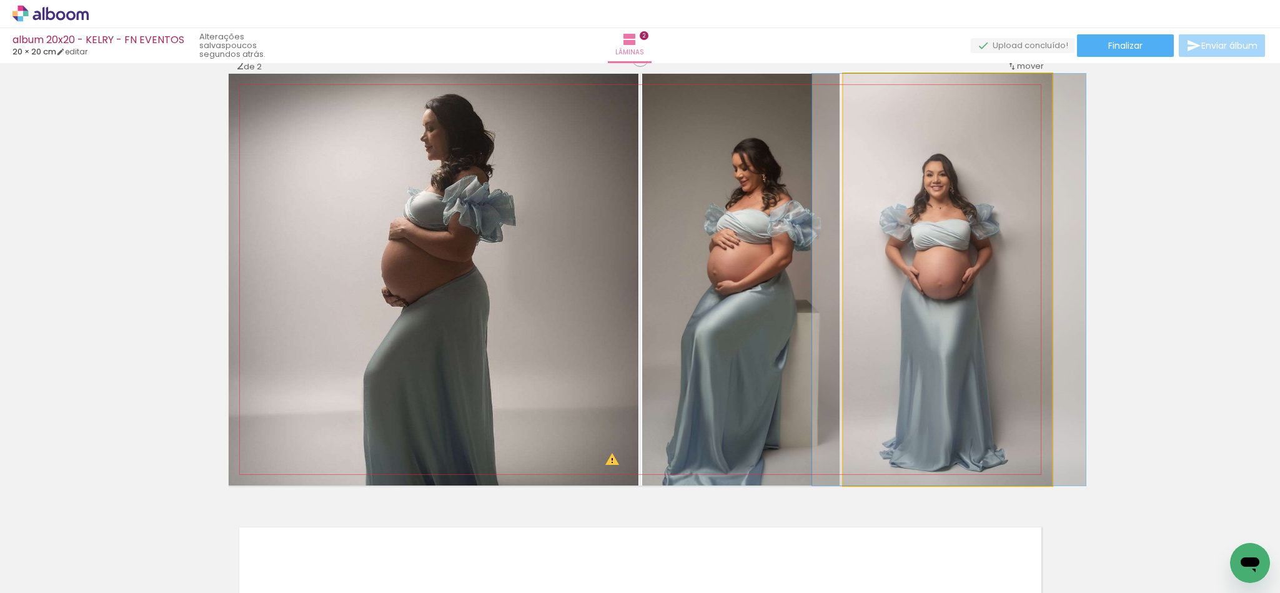
click at [954, 296] on quentale-photo at bounding box center [947, 280] width 209 height 412
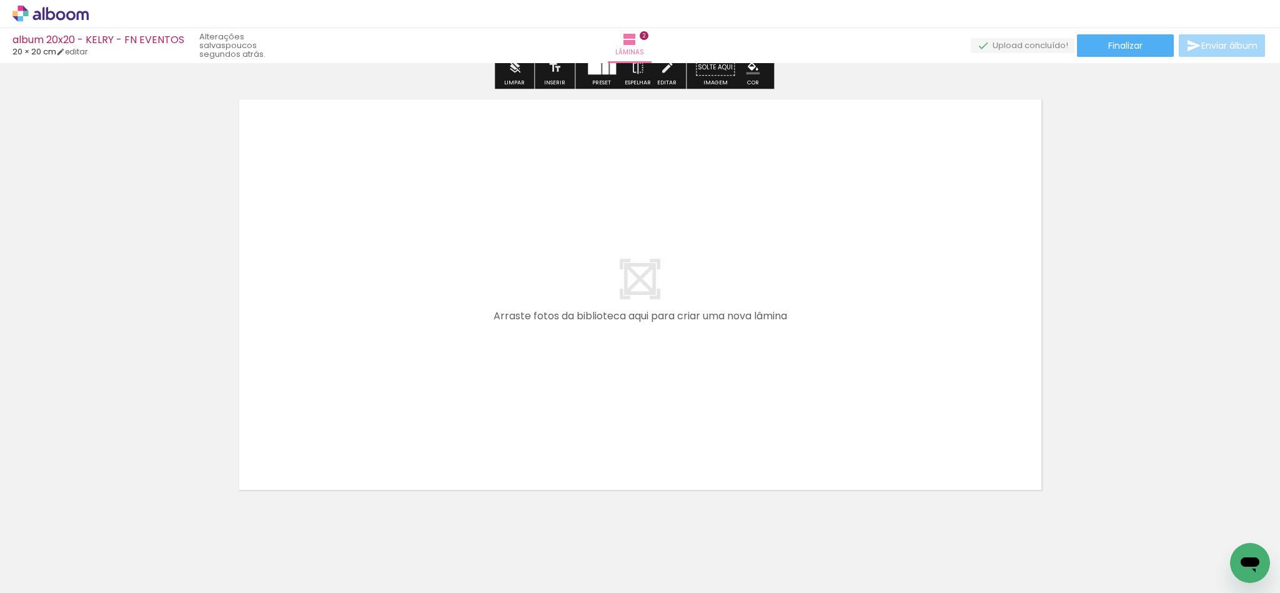
scroll to position [924, 0]
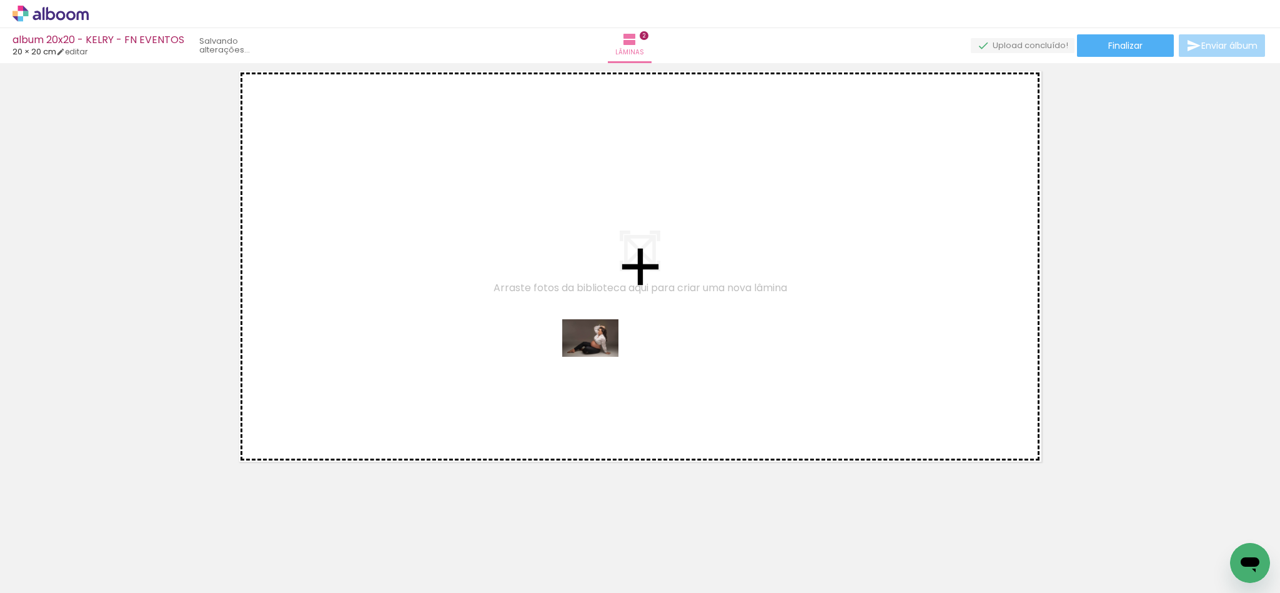
drag, startPoint x: 615, startPoint y: 555, endPoint x: 600, endPoint y: 357, distance: 198.5
click at [600, 357] on quentale-workspace at bounding box center [640, 296] width 1280 height 593
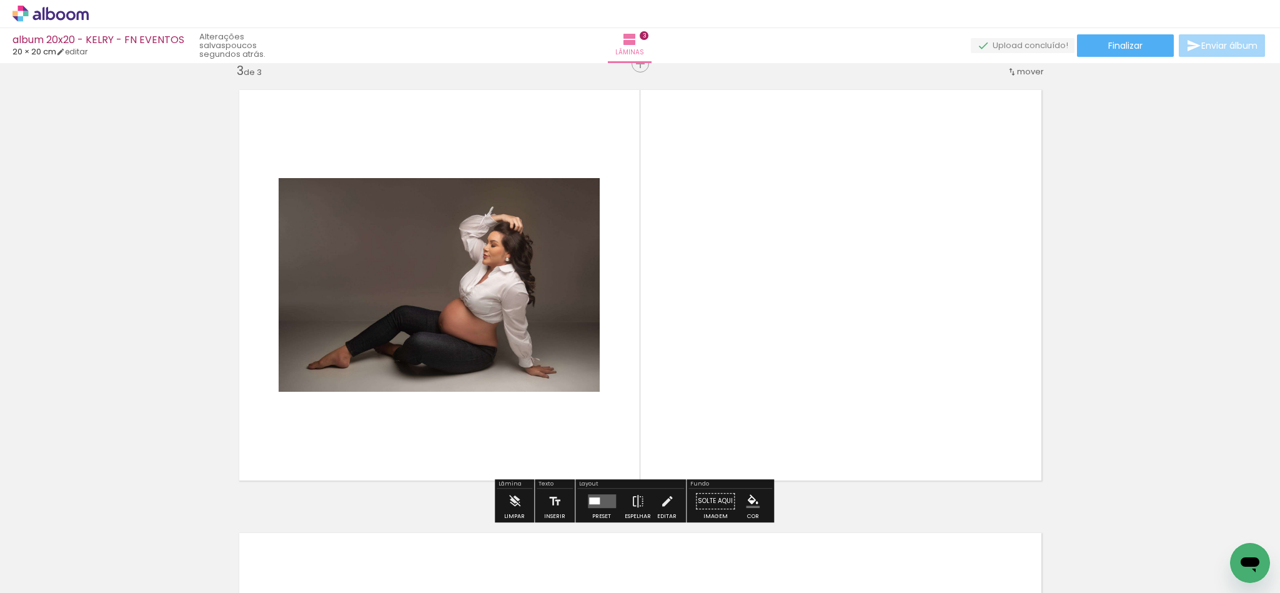
scroll to position [901, 0]
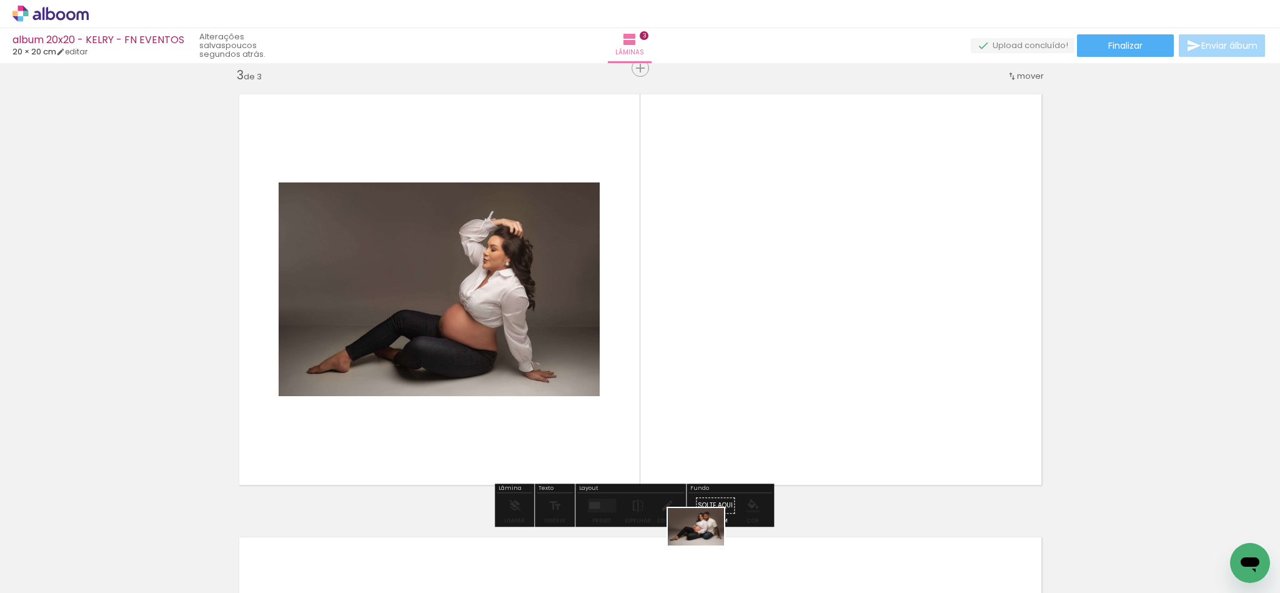
click at [703, 558] on div at bounding box center [685, 550] width 62 height 41
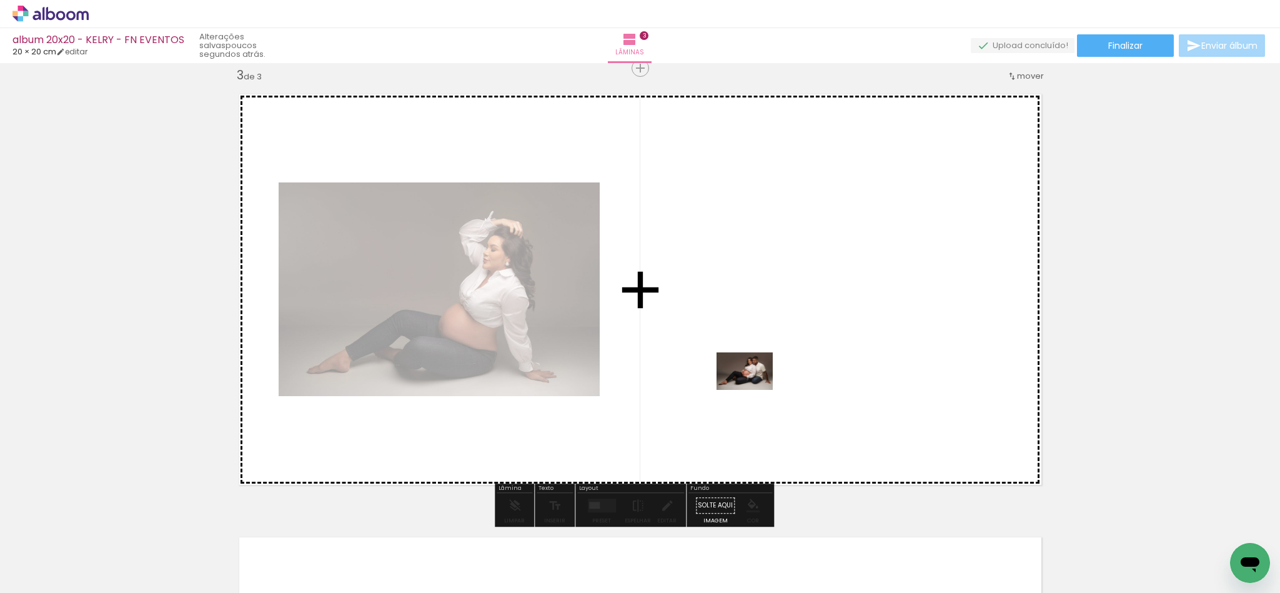
drag, startPoint x: 694, startPoint y: 557, endPoint x: 754, endPoint y: 390, distance: 177.8
click at [754, 390] on quentale-workspace at bounding box center [640, 296] width 1280 height 593
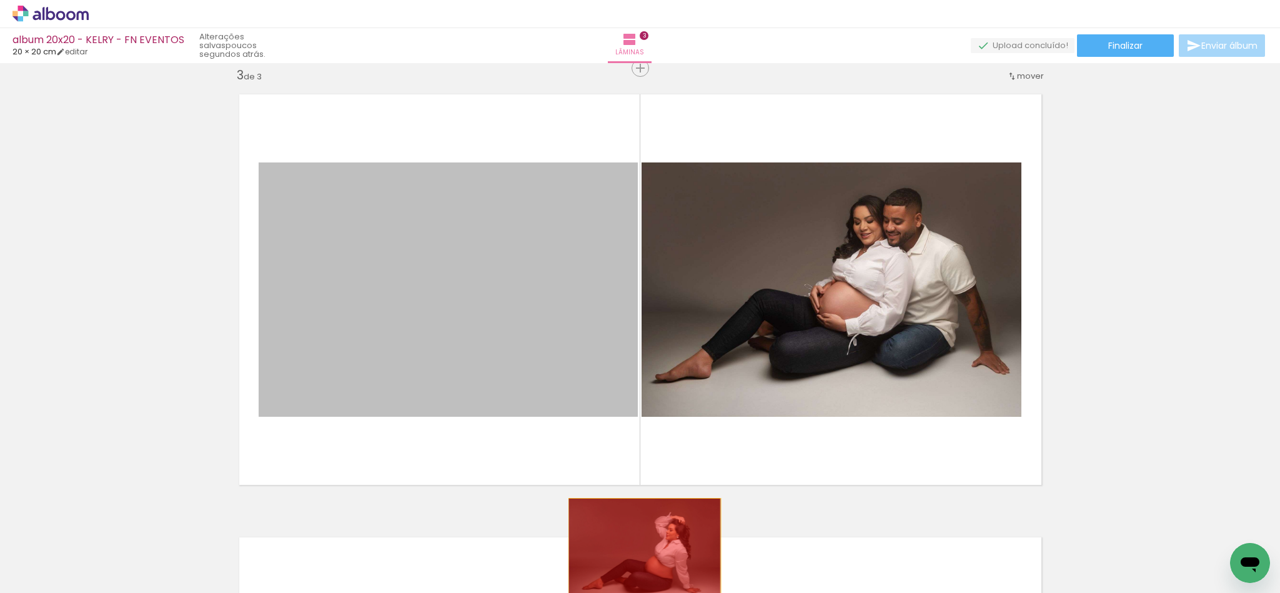
drag, startPoint x: 547, startPoint y: 317, endPoint x: 646, endPoint y: 575, distance: 277.0
click at [641, 574] on quentale-workspace at bounding box center [640, 296] width 1280 height 593
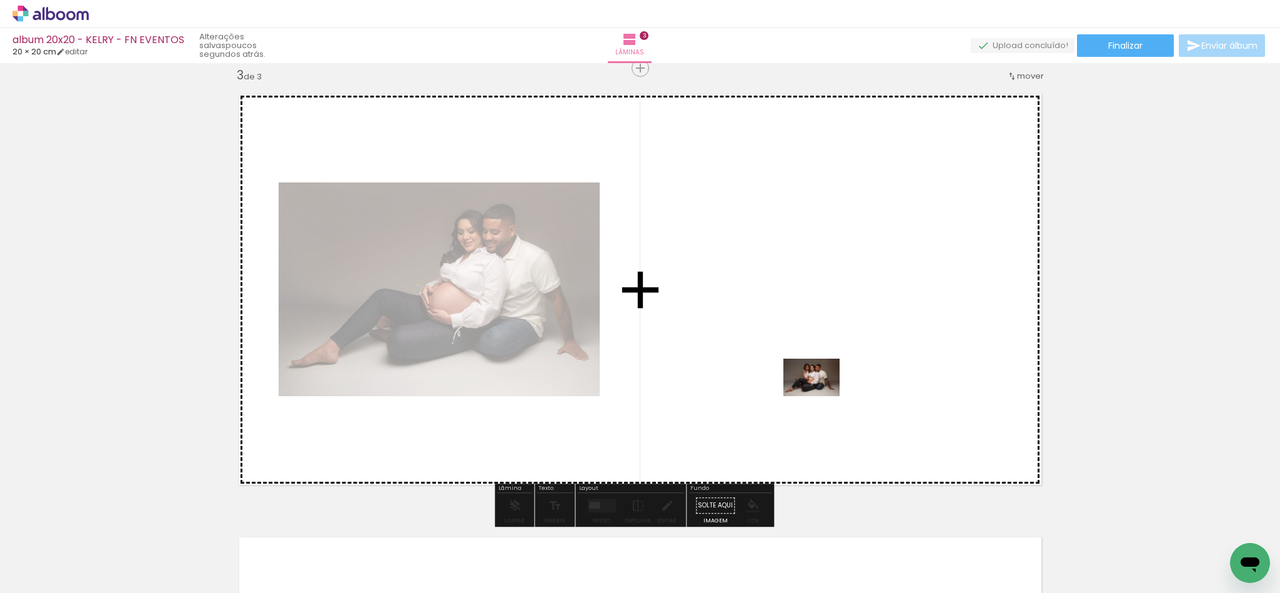
drag, startPoint x: 840, startPoint y: 553, endPoint x: 821, endPoint y: 386, distance: 168.5
click at [821, 386] on quentale-workspace at bounding box center [640, 296] width 1280 height 593
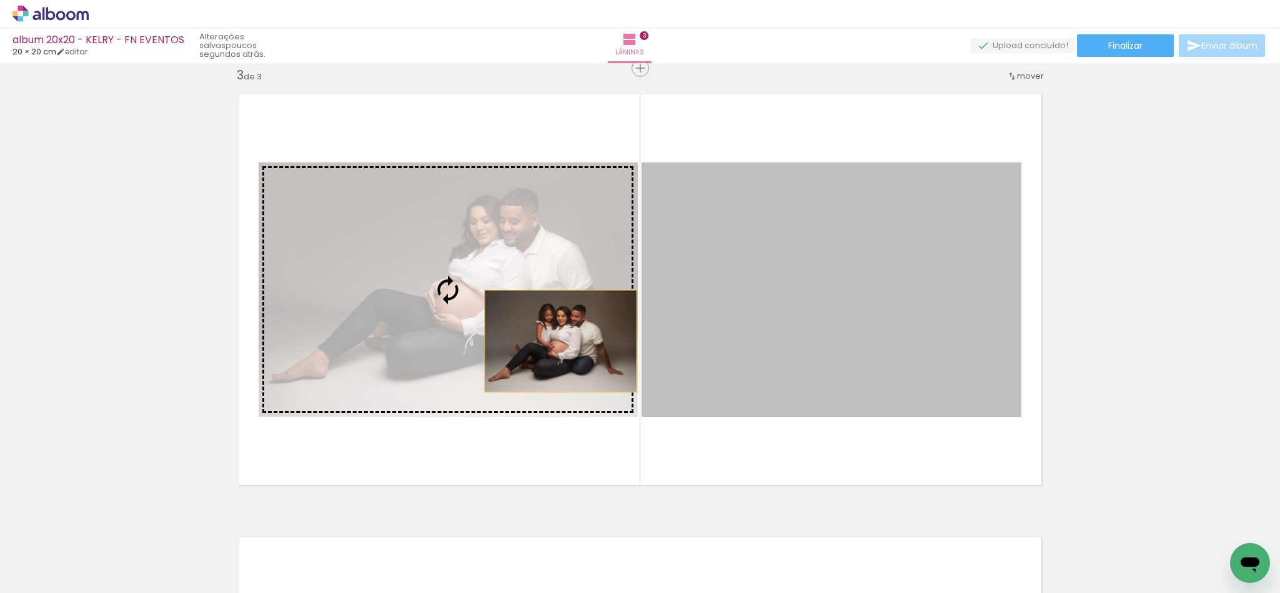
drag, startPoint x: 774, startPoint y: 355, endPoint x: 511, endPoint y: 337, distance: 262.9
click at [0, 0] on slot at bounding box center [0, 0] width 0 height 0
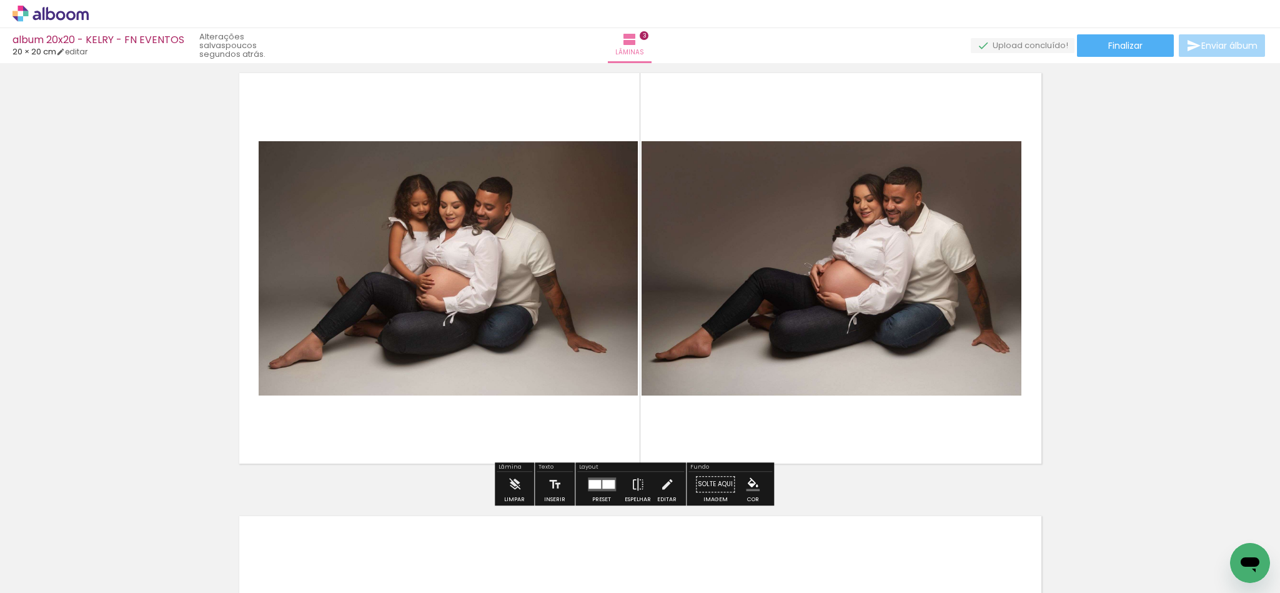
scroll to position [995, 0]
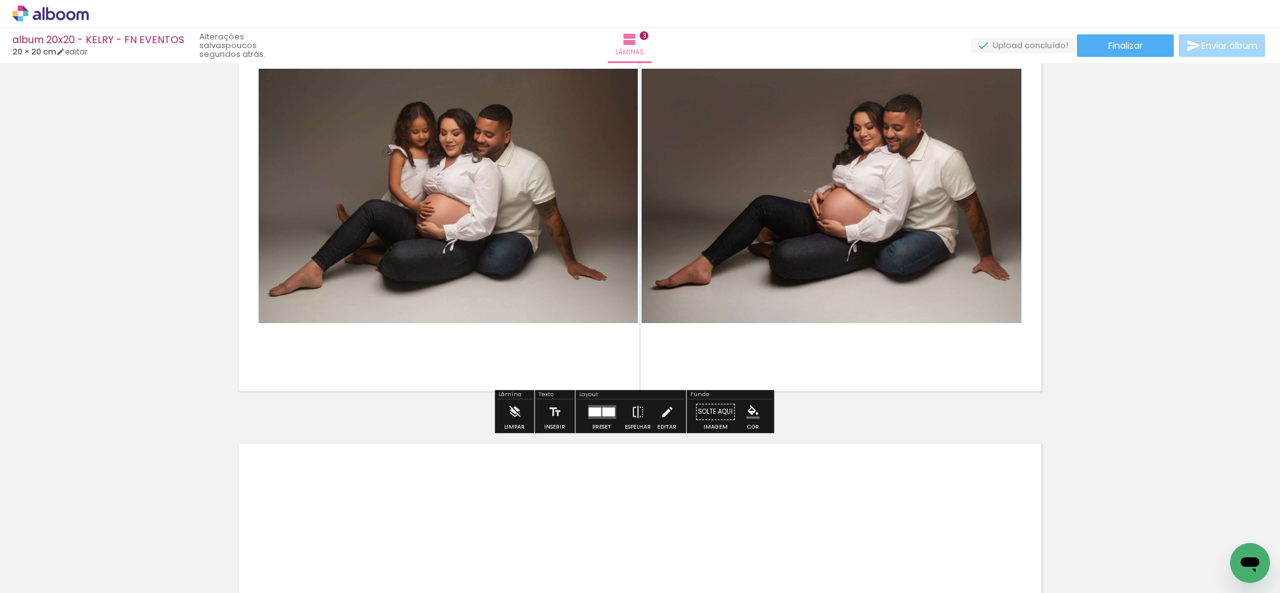
click at [590, 413] on div at bounding box center [594, 411] width 12 height 9
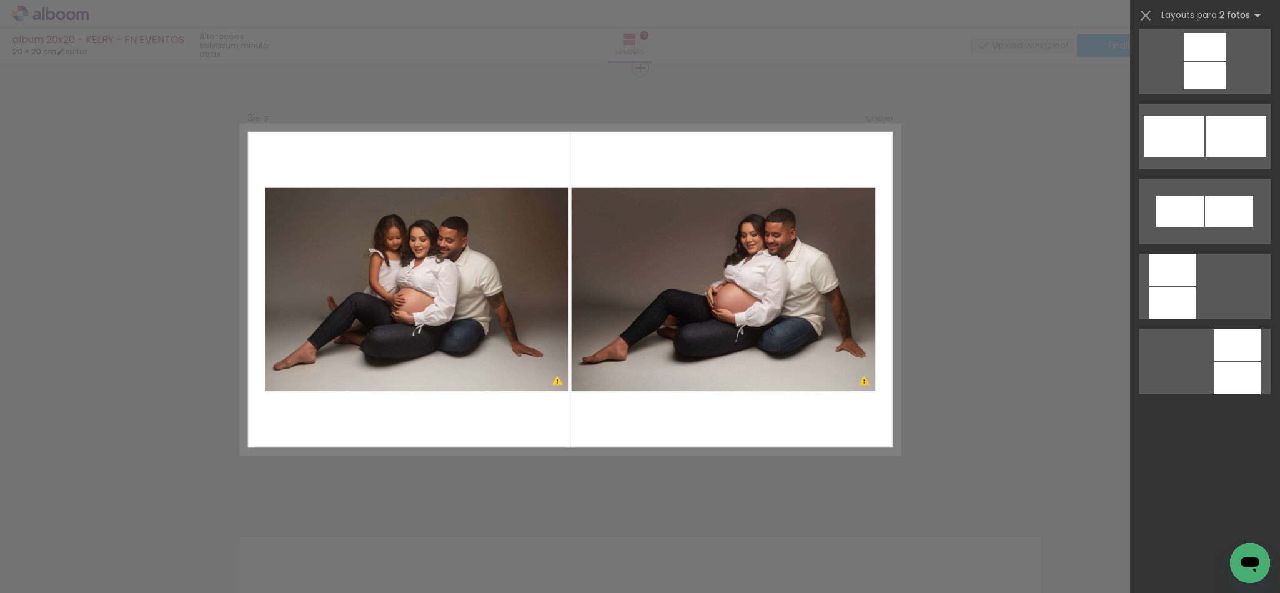
scroll to position [0, 0]
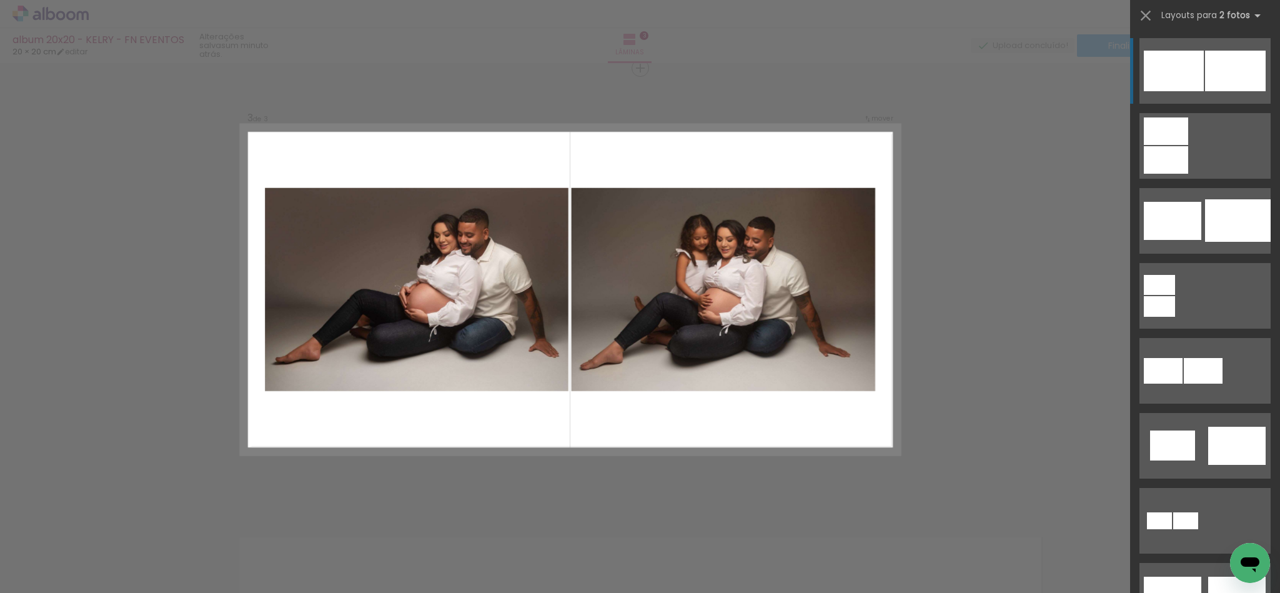
click at [1165, 79] on div at bounding box center [1173, 71] width 60 height 41
click at [1213, 77] on div at bounding box center [1235, 71] width 61 height 41
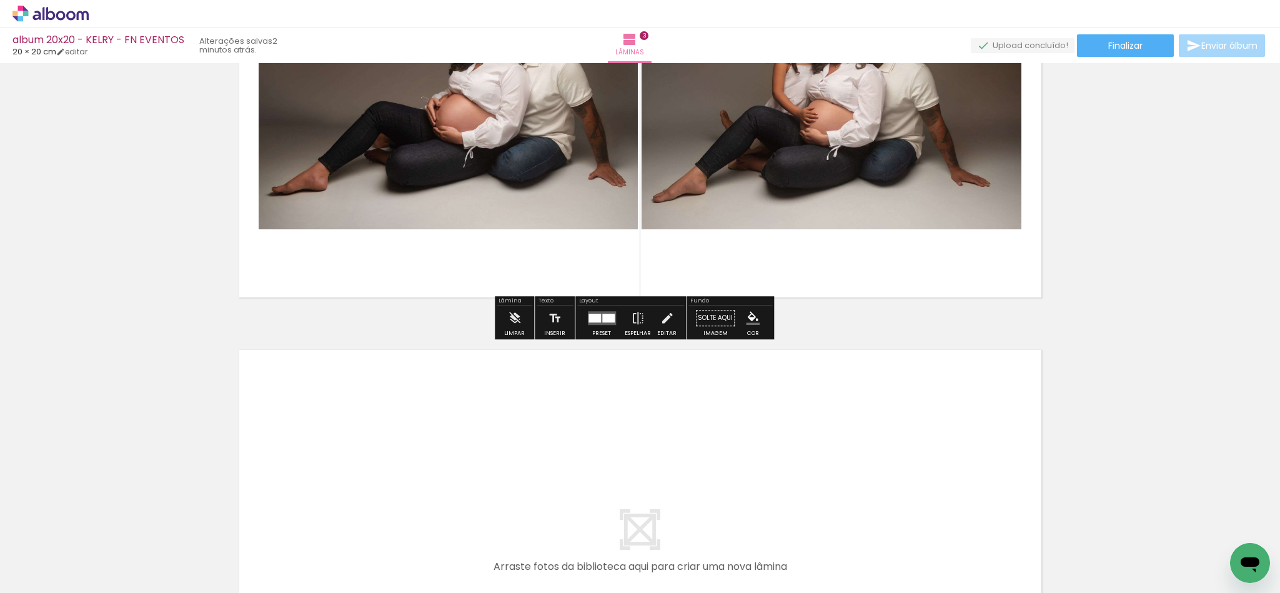
scroll to position [1182, 0]
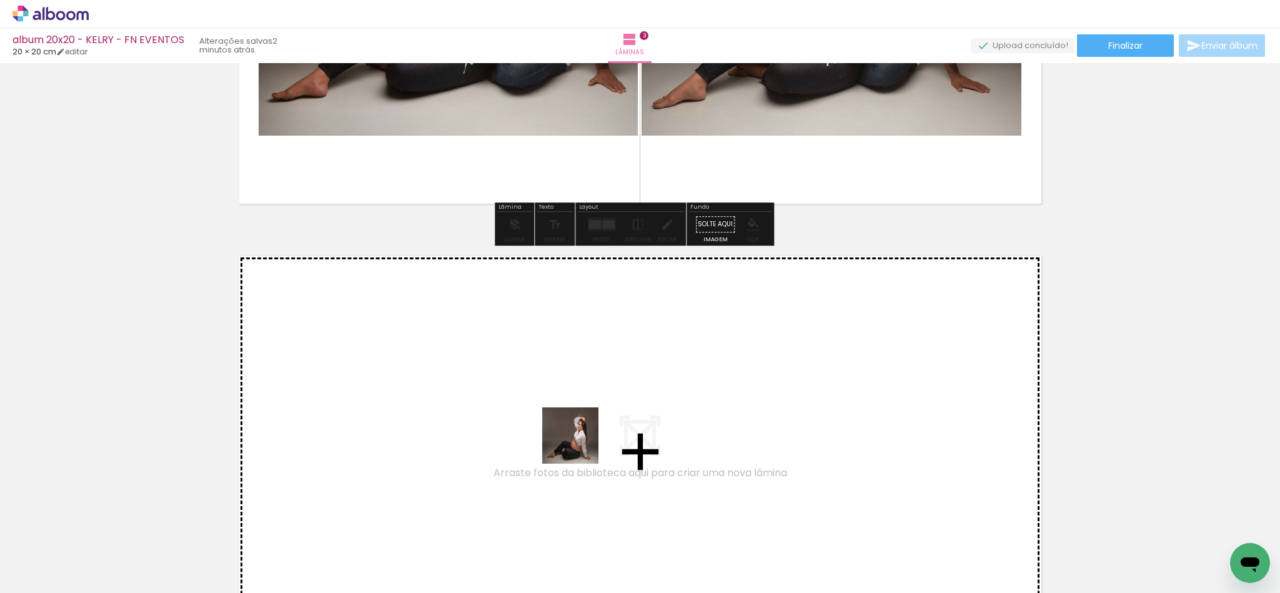
drag, startPoint x: 600, startPoint y: 551, endPoint x: 574, endPoint y: 418, distance: 135.0
click at [574, 418] on quentale-workspace at bounding box center [640, 296] width 1280 height 593
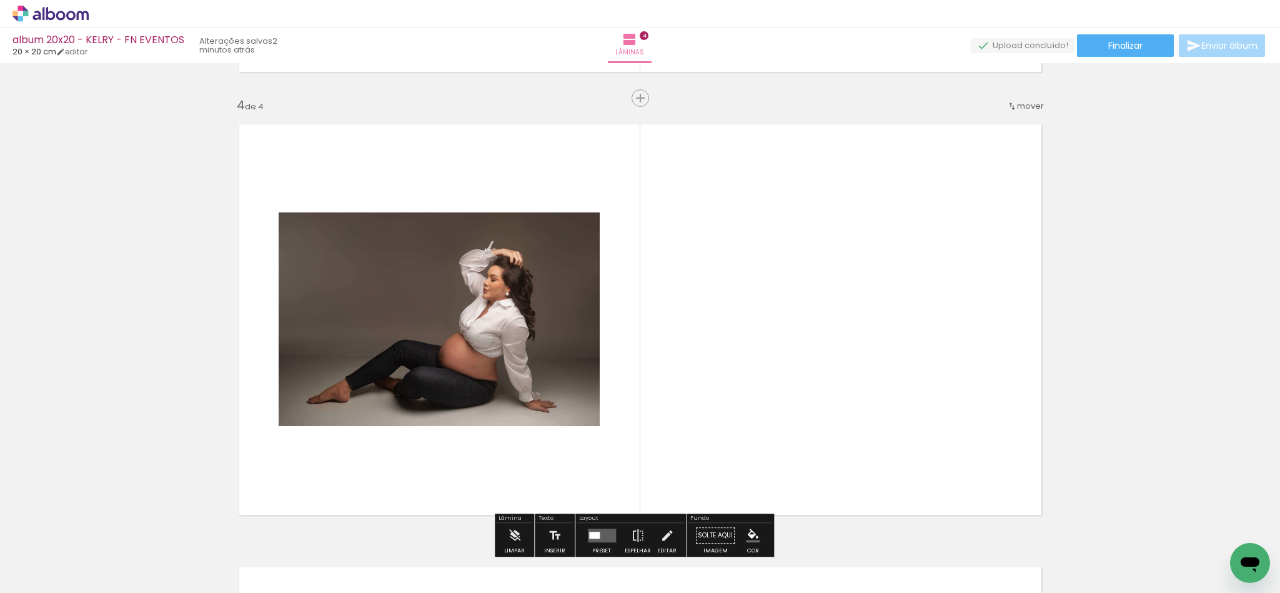
scroll to position [1344, 0]
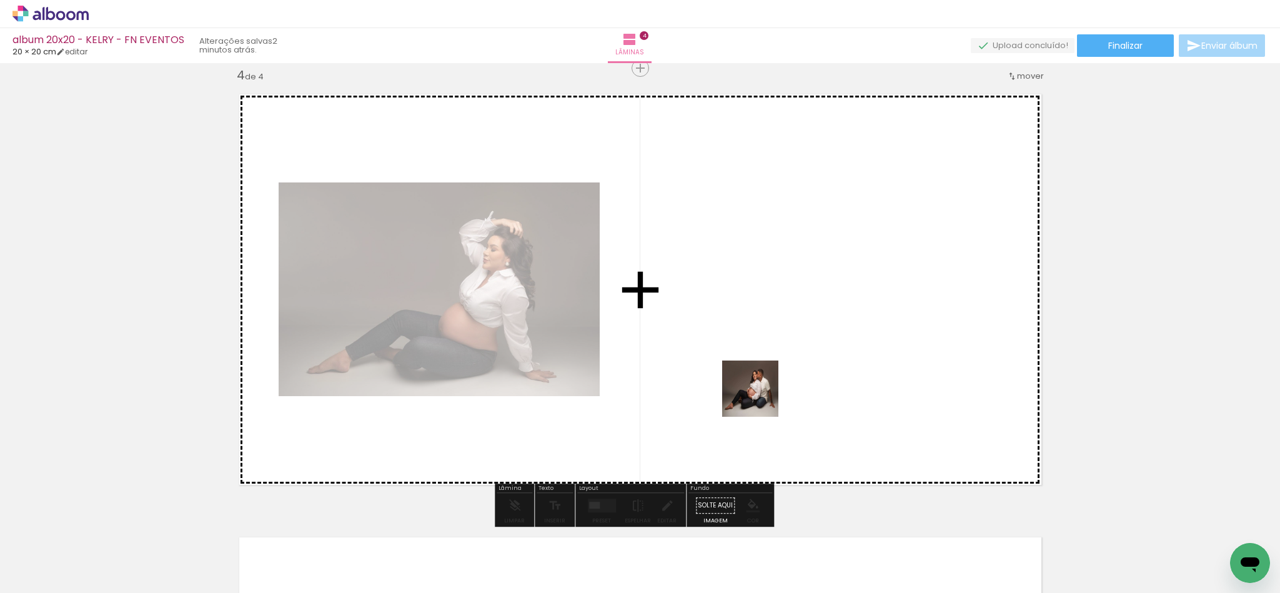
drag, startPoint x: 764, startPoint y: 557, endPoint x: 763, endPoint y: 345, distance: 212.3
click at [763, 345] on quentale-workspace at bounding box center [640, 296] width 1280 height 593
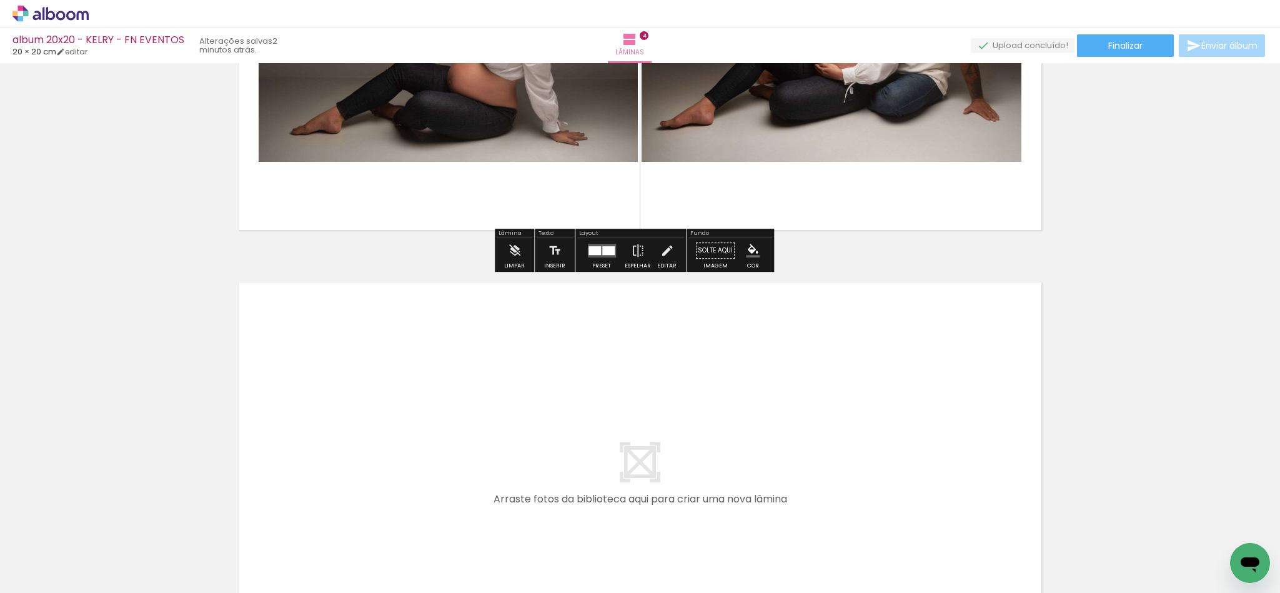
scroll to position [1625, 0]
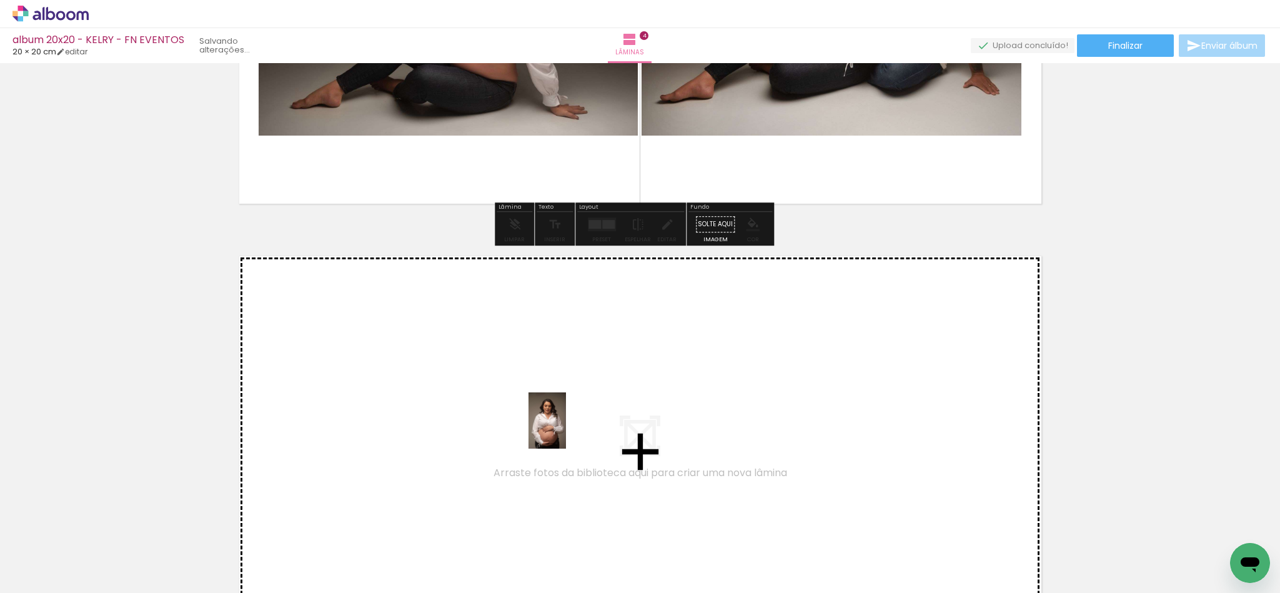
drag, startPoint x: 547, startPoint y: 557, endPoint x: 566, endPoint y: 430, distance: 128.8
click at [566, 430] on quentale-workspace at bounding box center [640, 296] width 1280 height 593
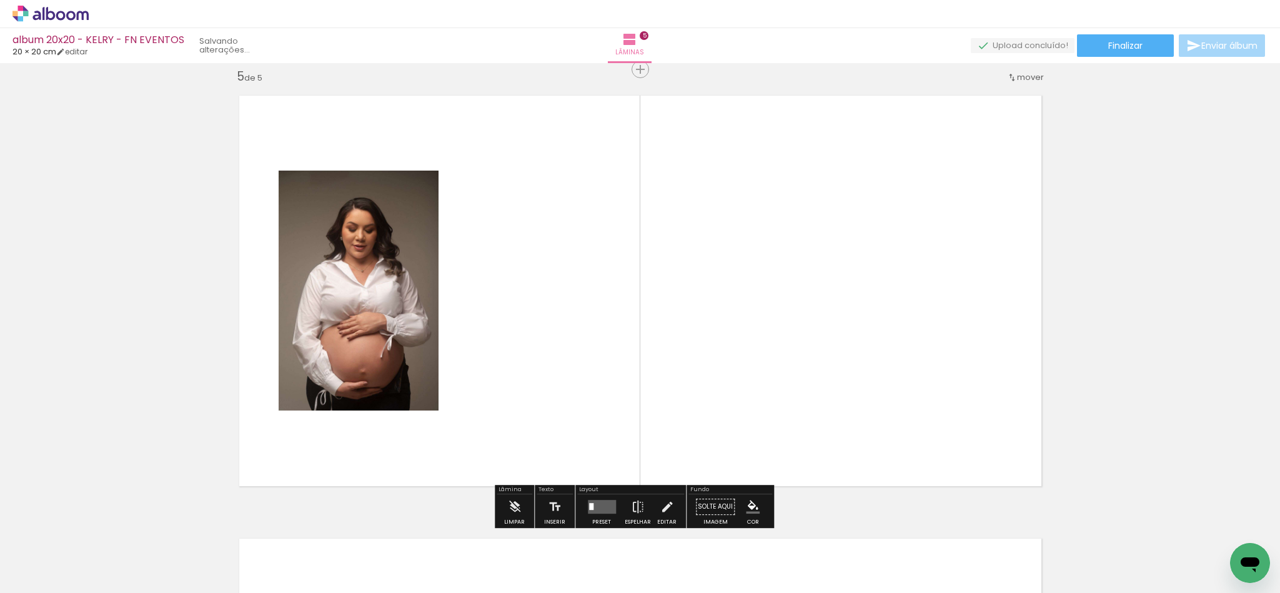
scroll to position [1787, 0]
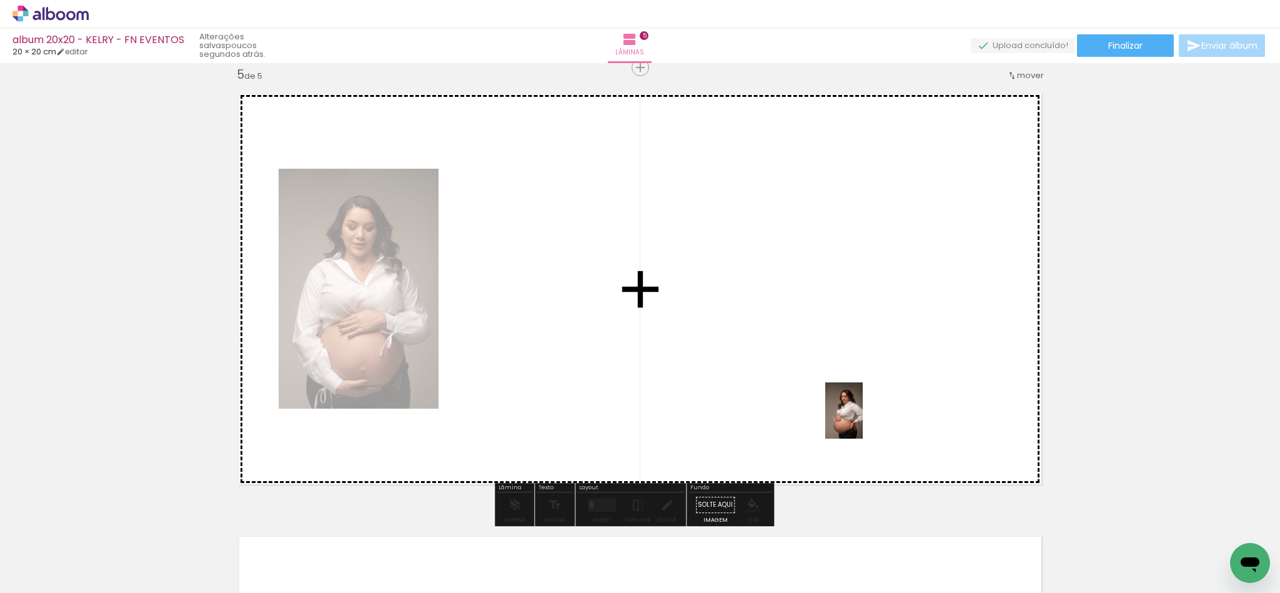
drag, startPoint x: 900, startPoint y: 563, endPoint x: 862, endPoint y: 418, distance: 149.8
click at [862, 418] on quentale-workspace at bounding box center [640, 296] width 1280 height 593
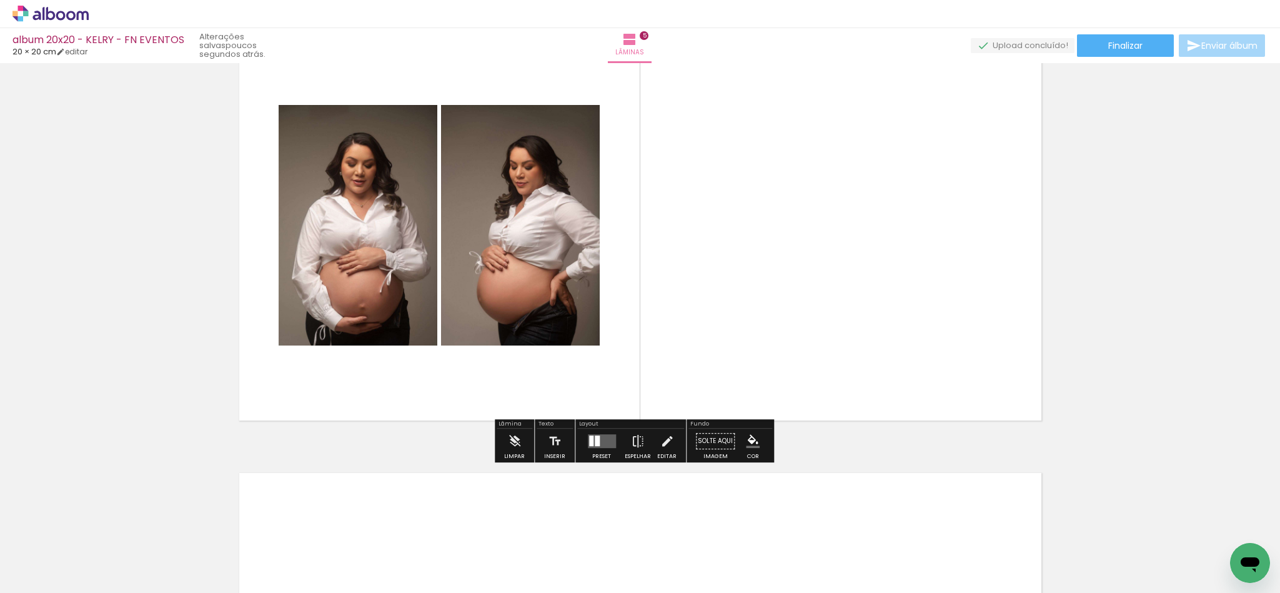
scroll to position [1881, 0]
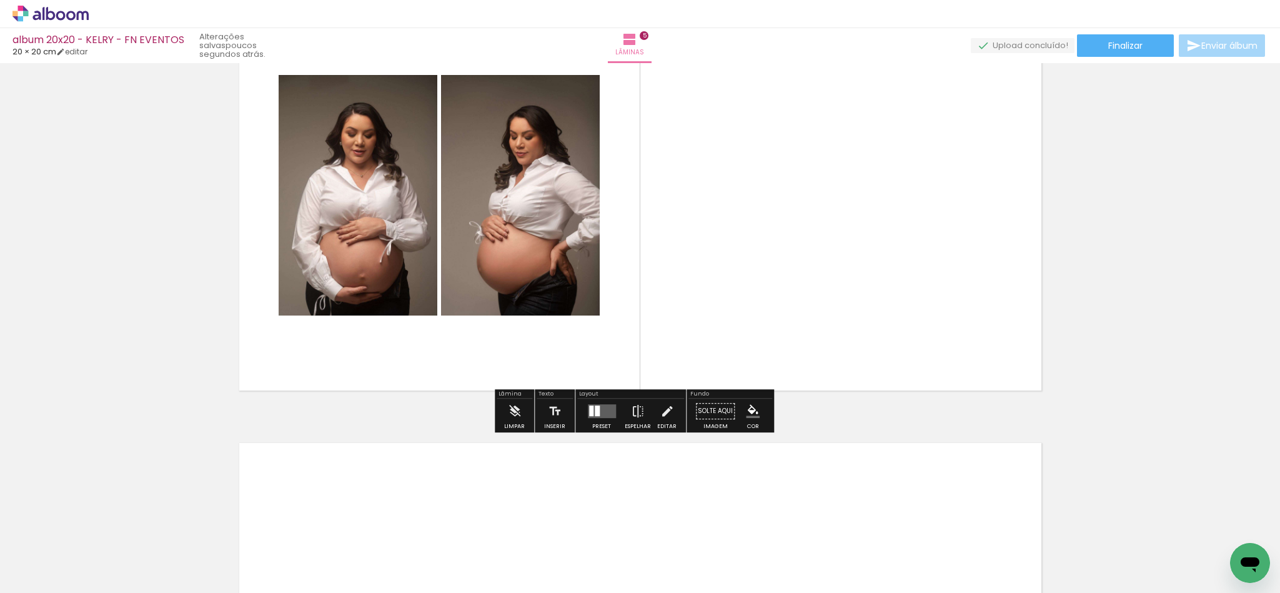
click at [589, 417] on quentale-layouter at bounding box center [602, 411] width 28 height 14
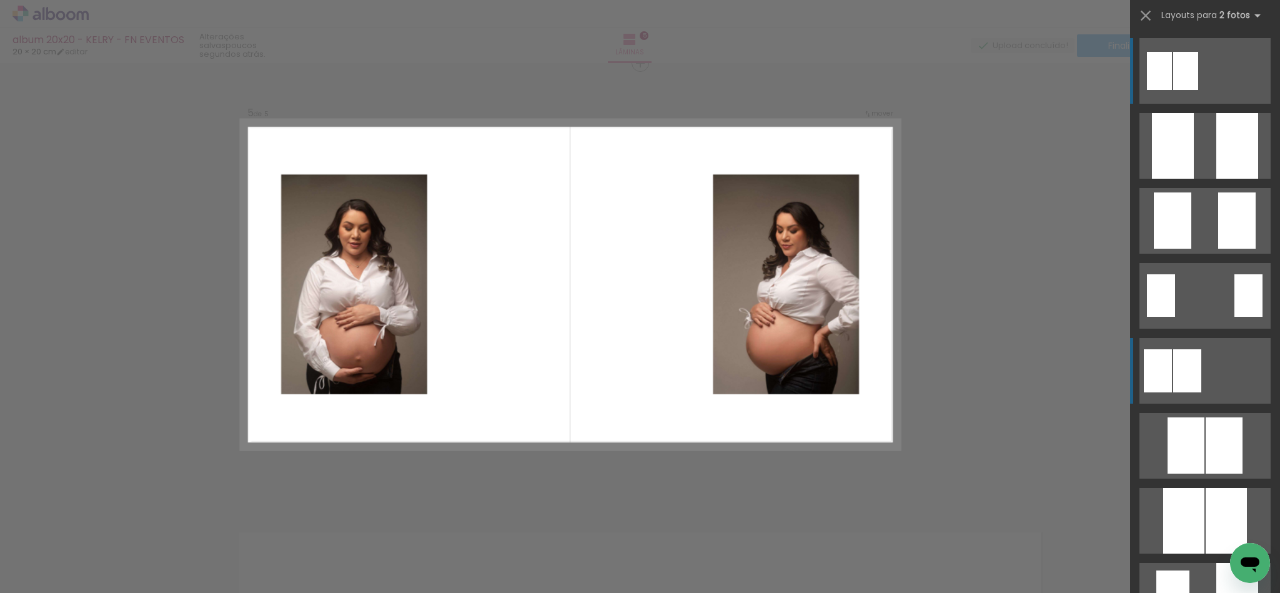
scroll to position [1787, 0]
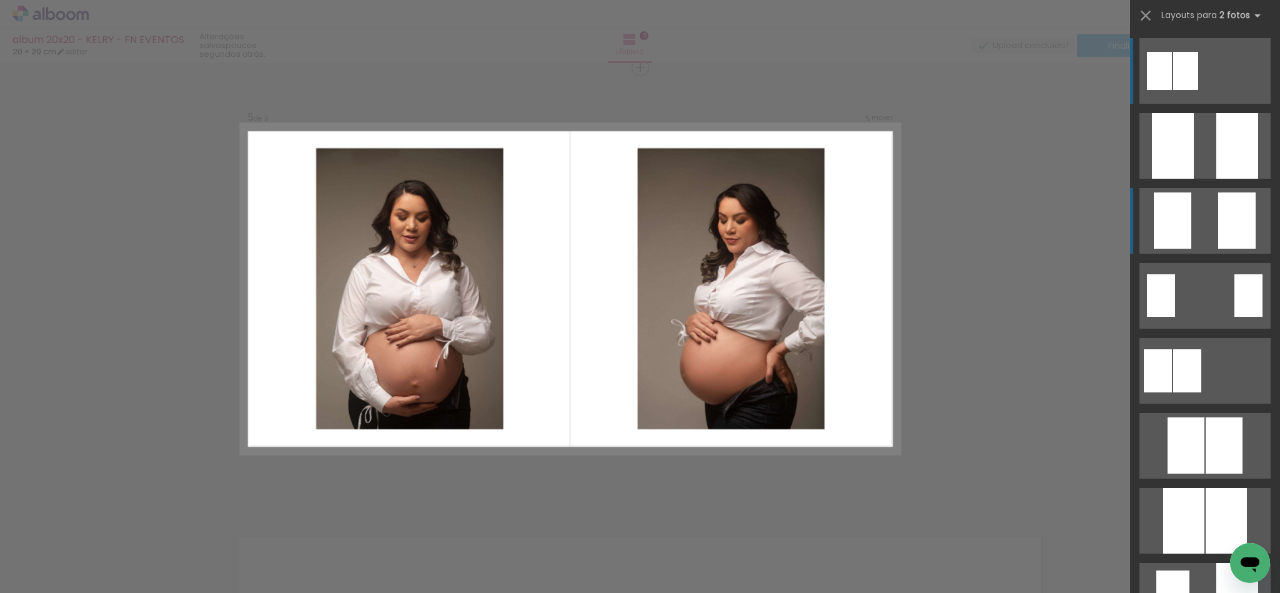
click at [1199, 227] on quentale-layouter at bounding box center [1204, 221] width 131 height 66
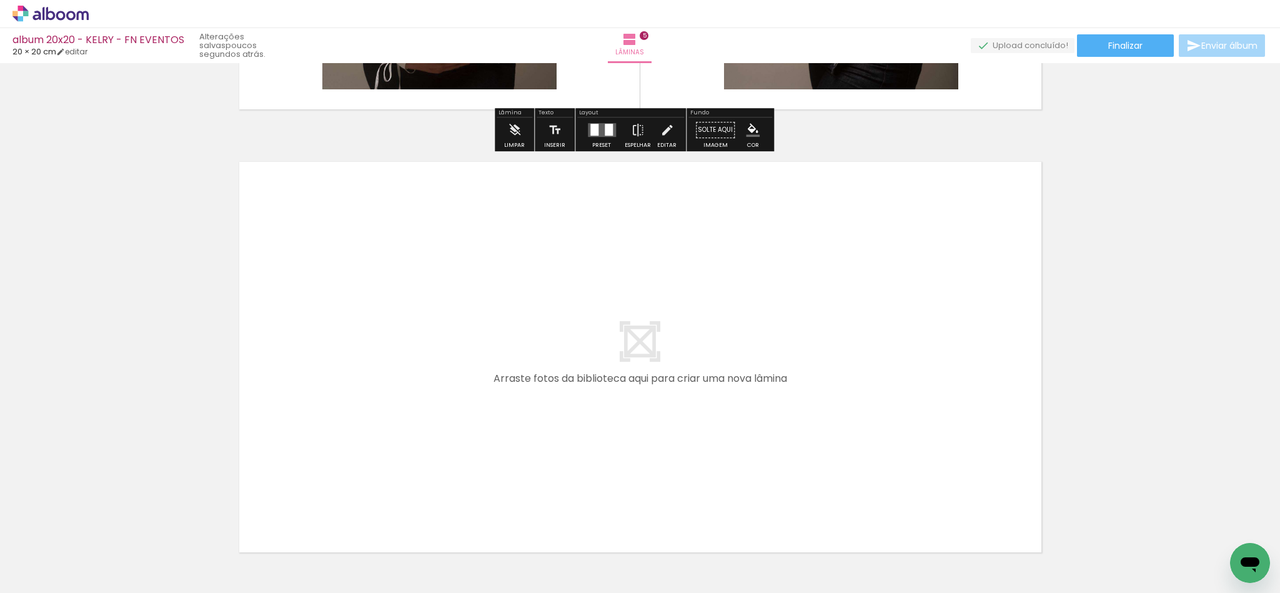
scroll to position [2253, 0]
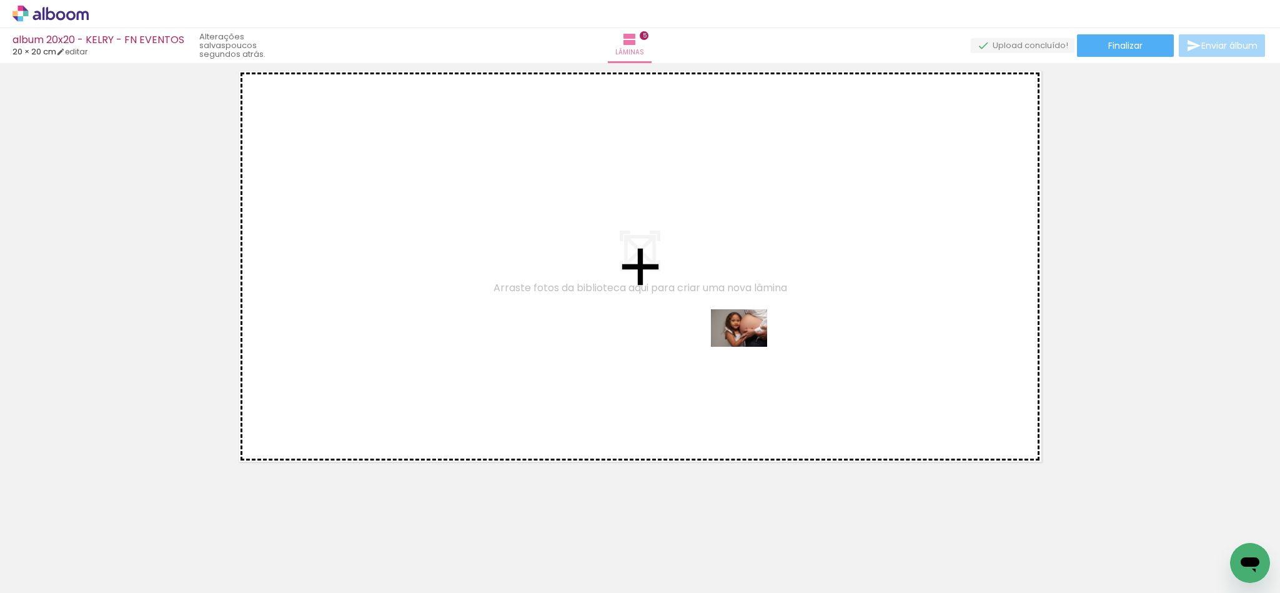
drag, startPoint x: 973, startPoint y: 555, endPoint x: 748, endPoint y: 347, distance: 306.7
click at [748, 347] on quentale-workspace at bounding box center [640, 296] width 1280 height 593
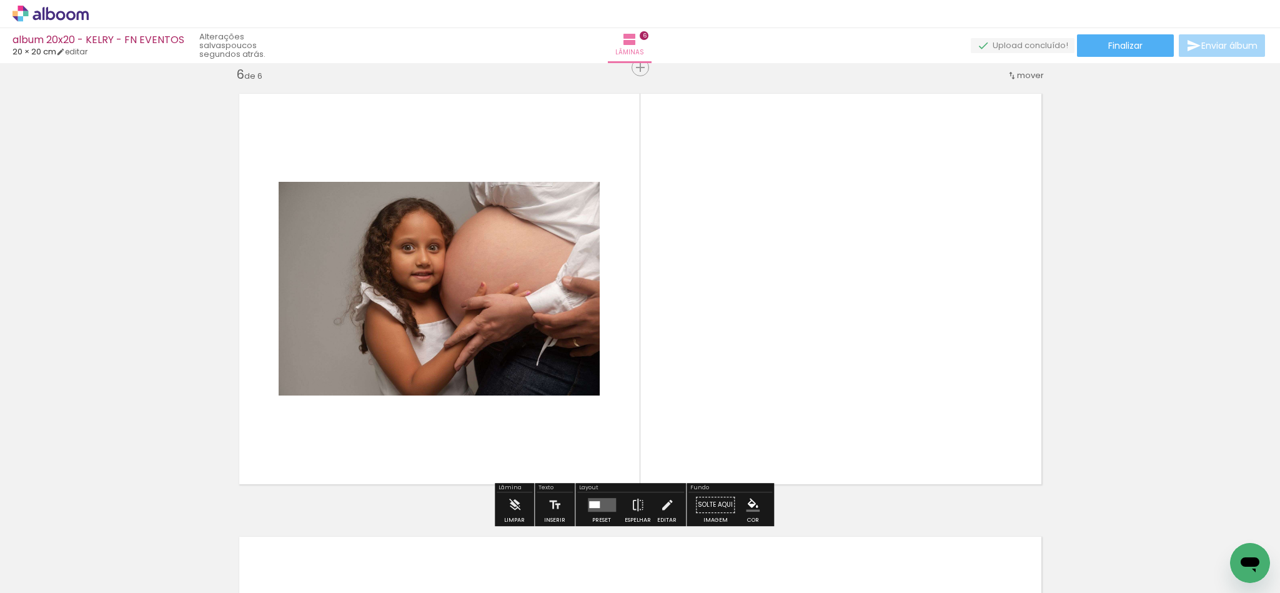
scroll to position [2230, 0]
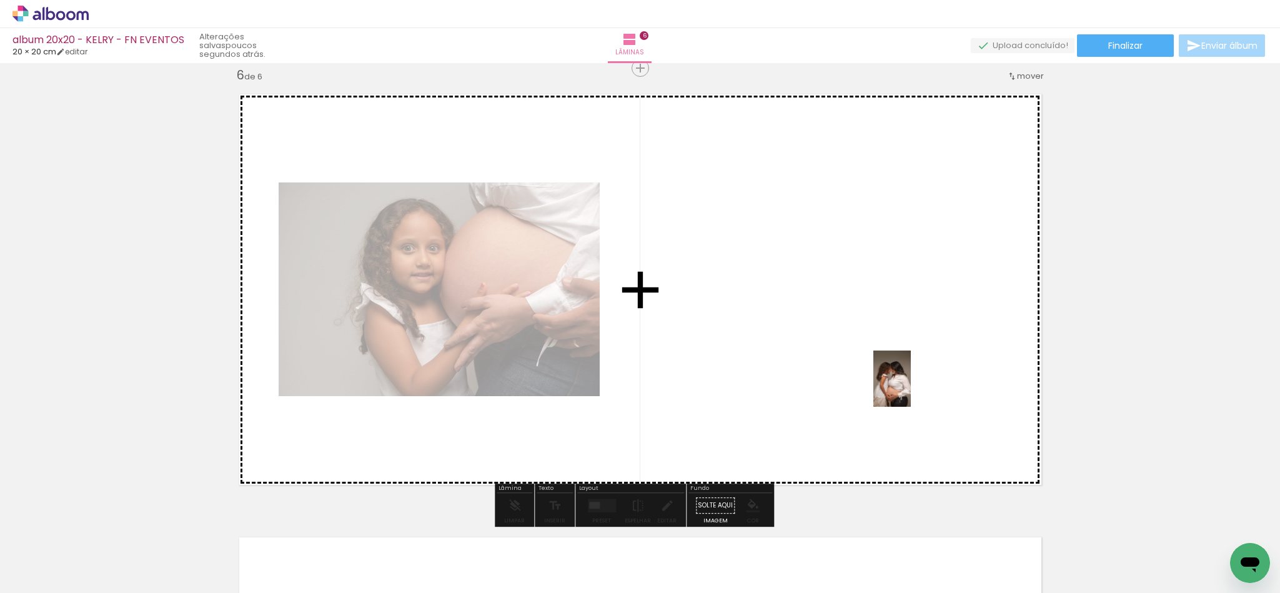
drag, startPoint x: 1037, startPoint y: 540, endPoint x: 911, endPoint y: 388, distance: 197.8
click at [911, 388] on quentale-workspace at bounding box center [640, 296] width 1280 height 593
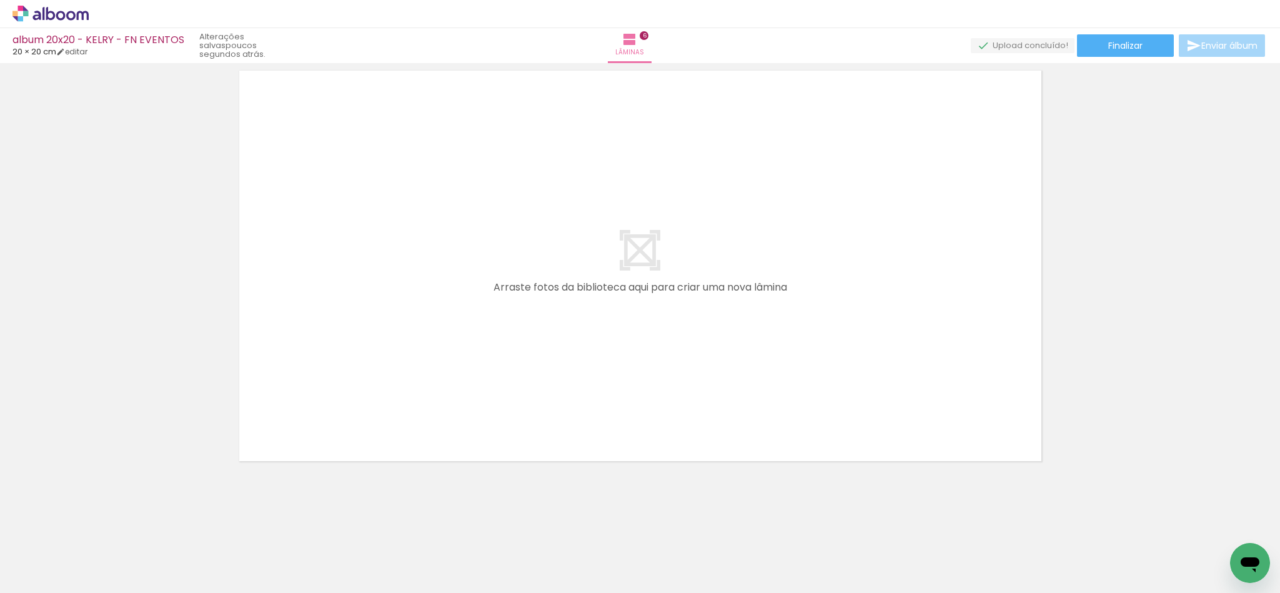
scroll to position [0, 450]
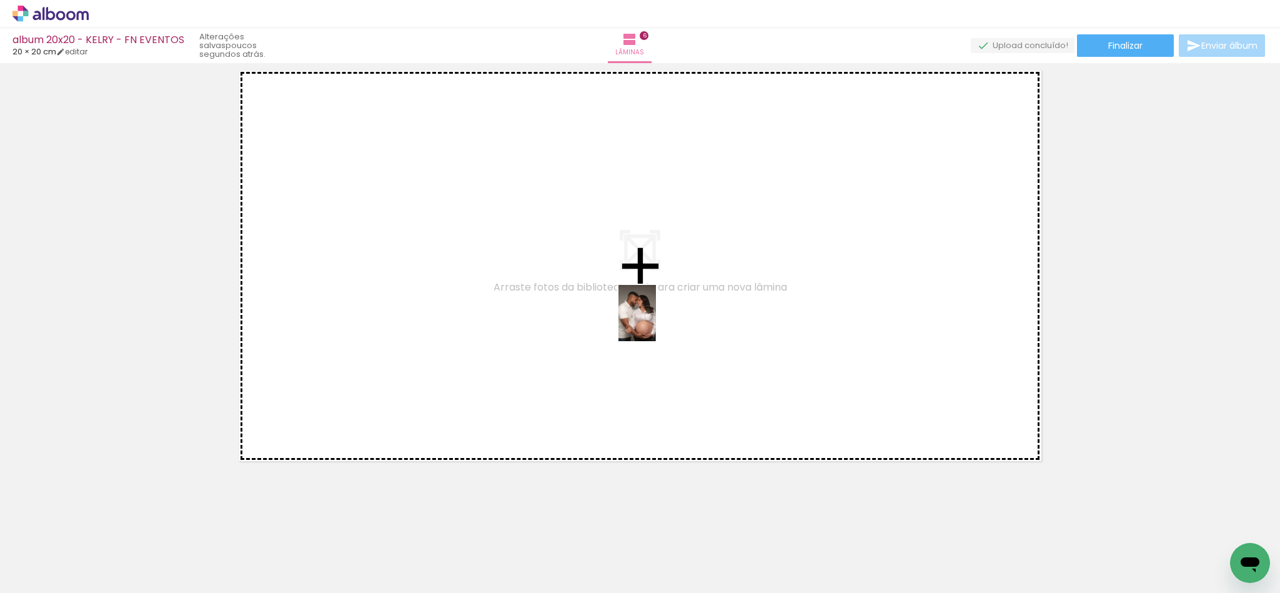
drag, startPoint x: 733, startPoint y: 558, endPoint x: 688, endPoint y: 360, distance: 203.6
click at [656, 302] on quentale-workspace at bounding box center [640, 296] width 1280 height 593
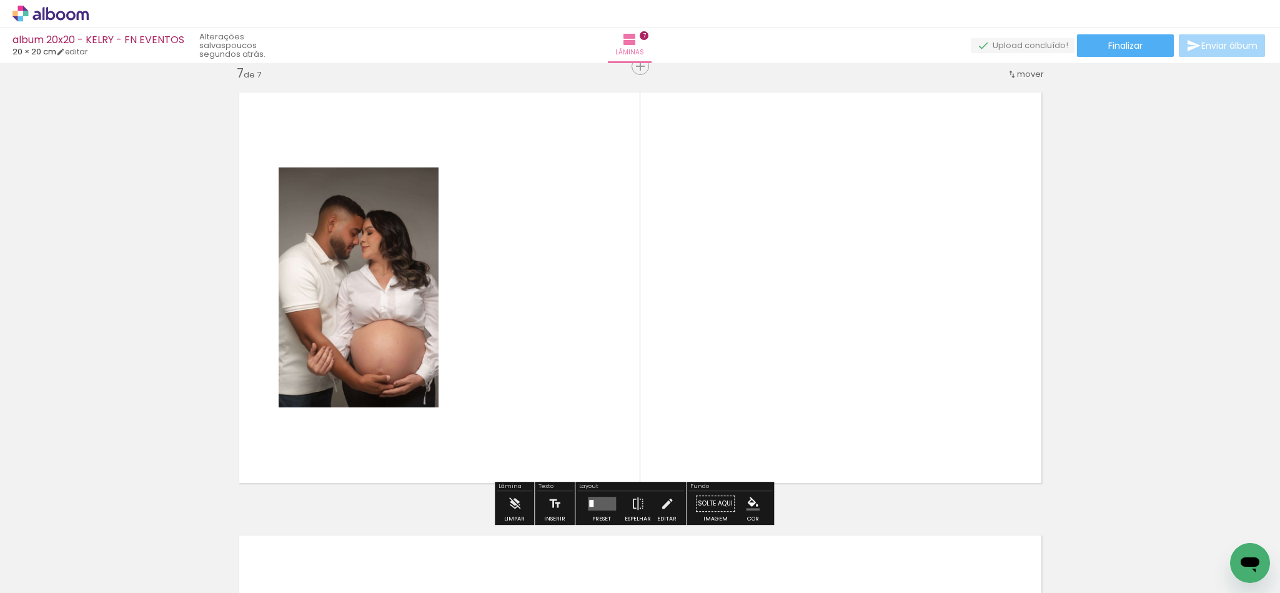
scroll to position [2672, 0]
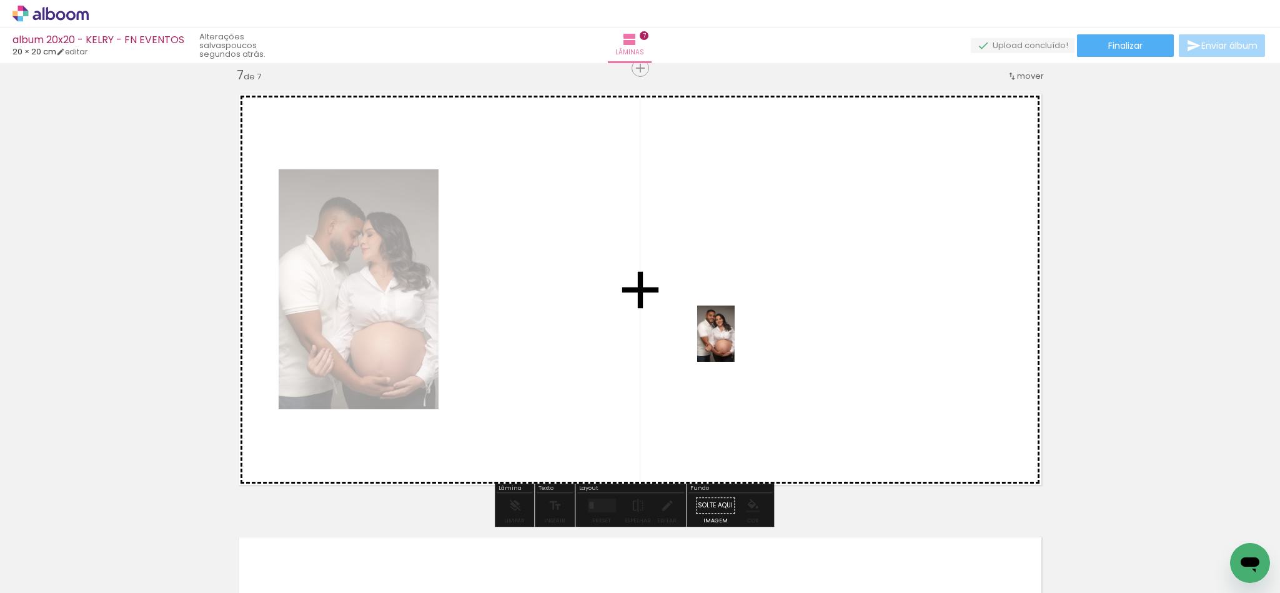
drag, startPoint x: 779, startPoint y: 562, endPoint x: 734, endPoint y: 343, distance: 223.8
click at [734, 343] on quentale-workspace at bounding box center [640, 296] width 1280 height 593
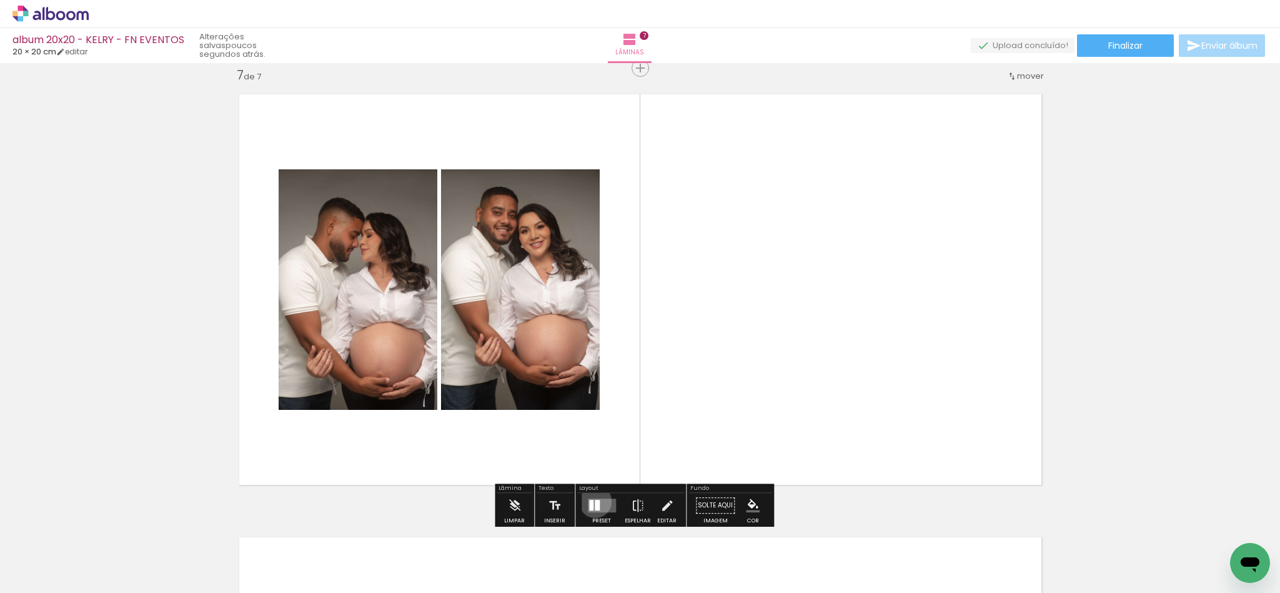
click at [595, 501] on div at bounding box center [597, 505] width 5 height 11
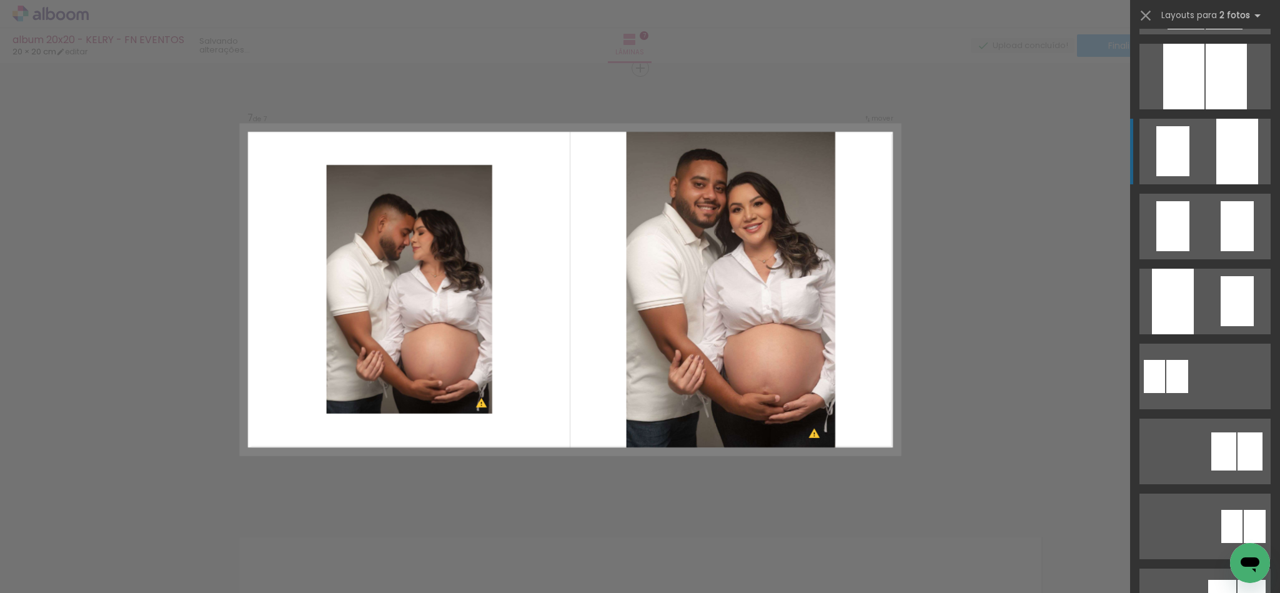
scroll to position [375, 0]
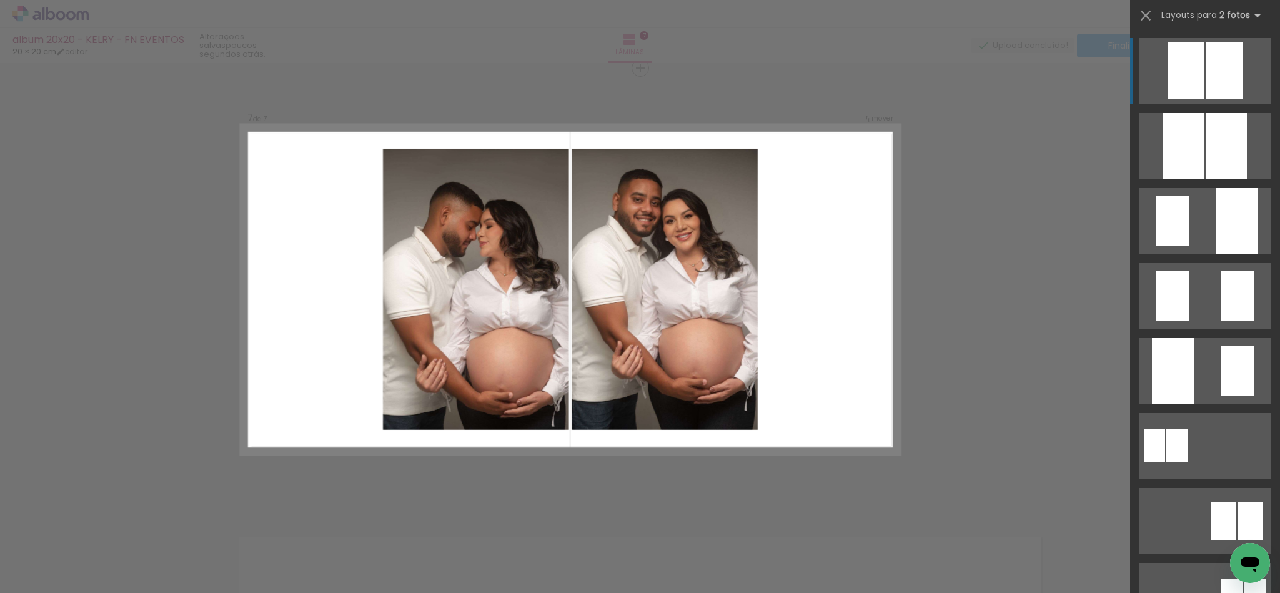
click at [1192, 75] on div at bounding box center [1185, 70] width 37 height 56
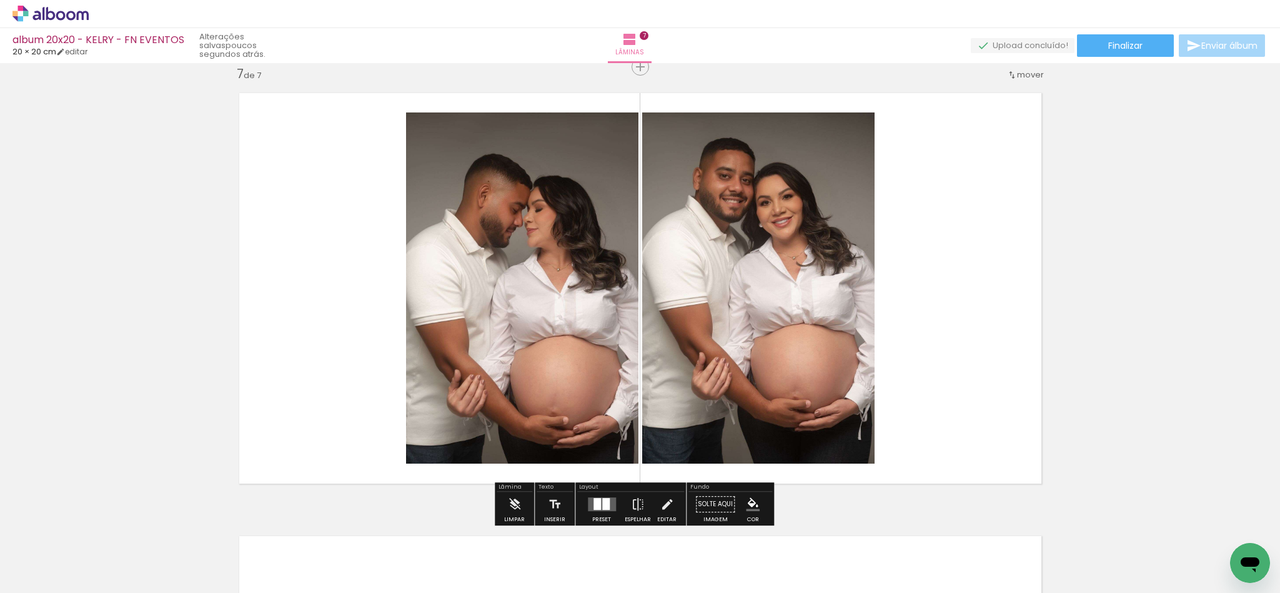
scroll to position [2672, 0]
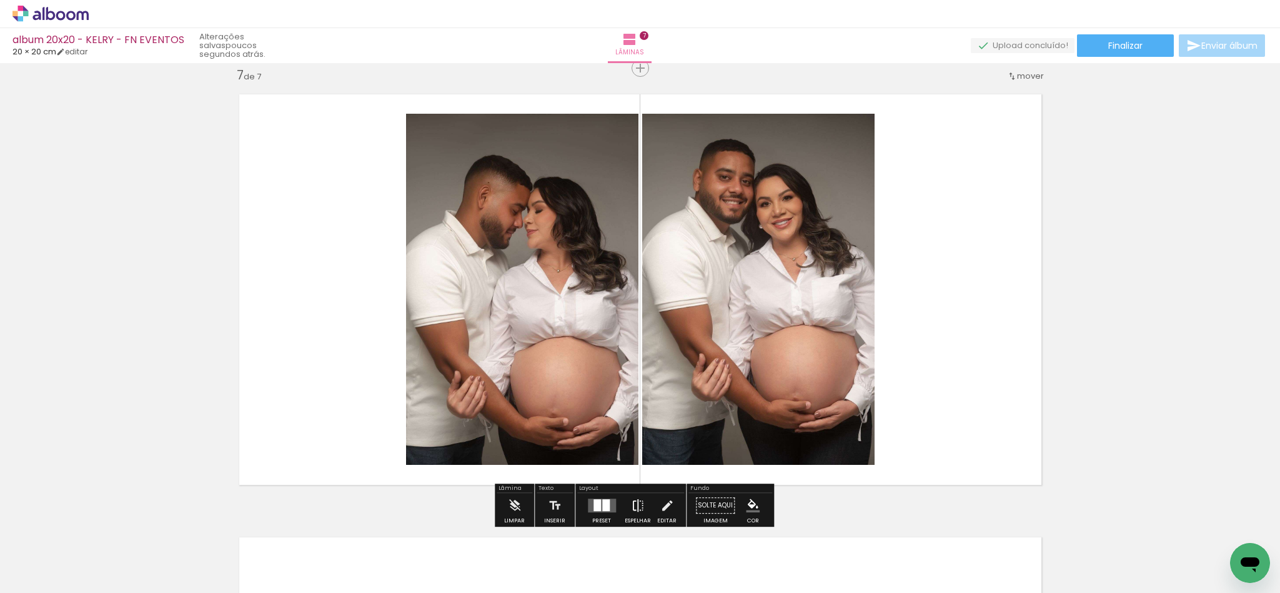
click at [636, 506] on iron-icon at bounding box center [638, 505] width 14 height 25
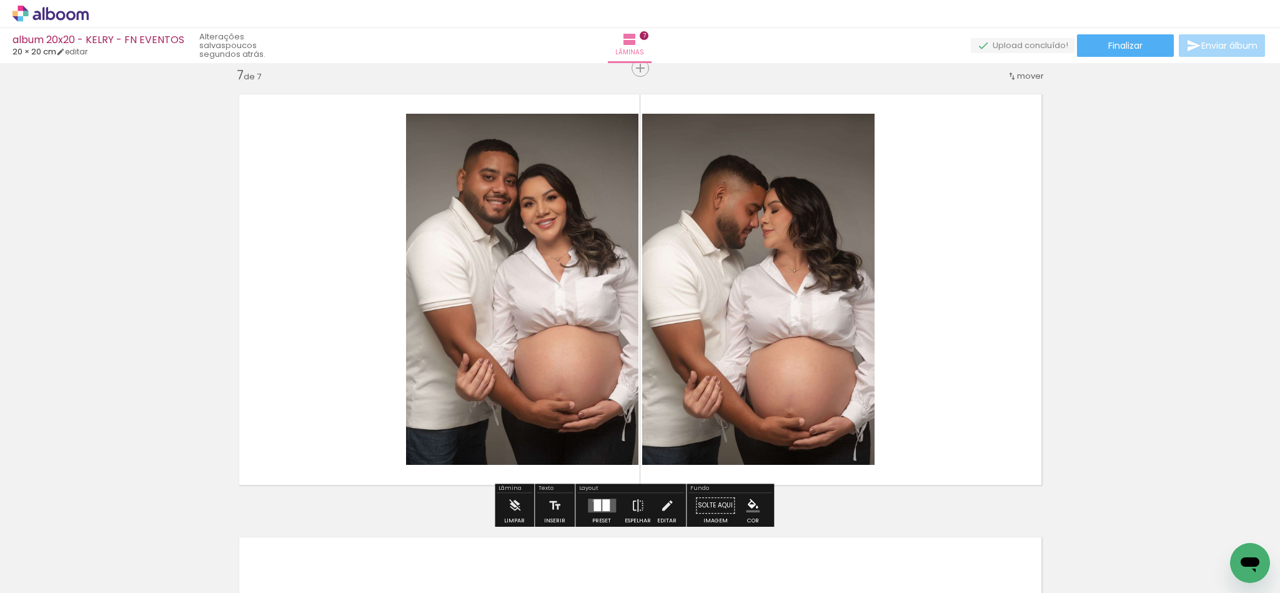
click at [593, 500] on div at bounding box center [596, 505] width 7 height 12
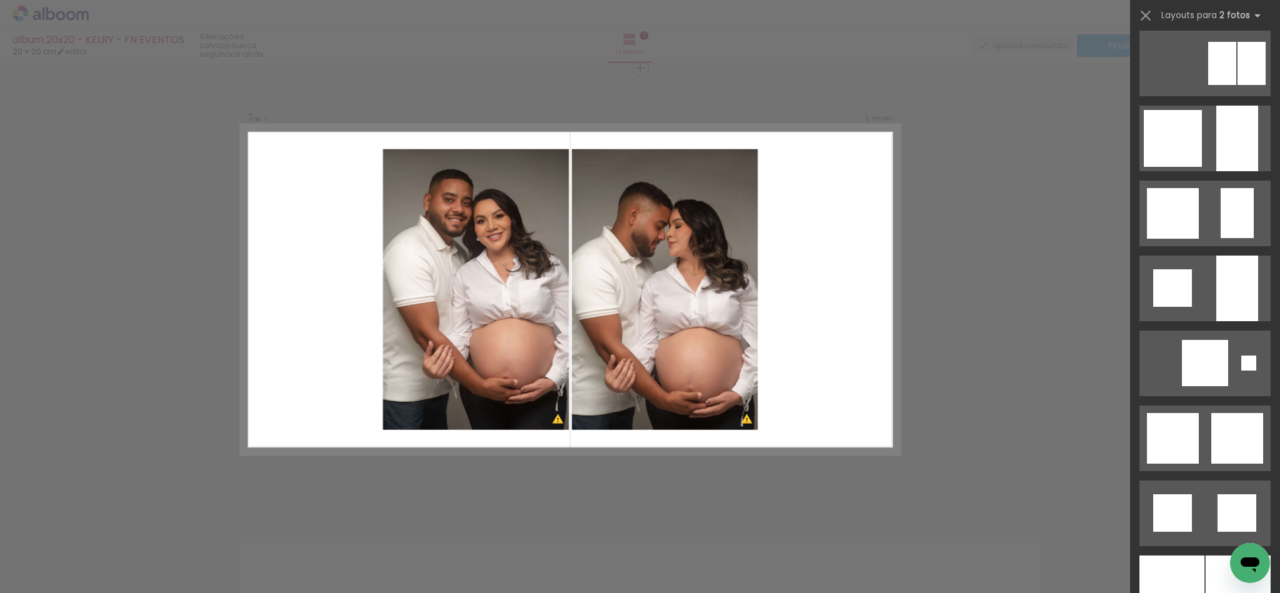
scroll to position [729, 0]
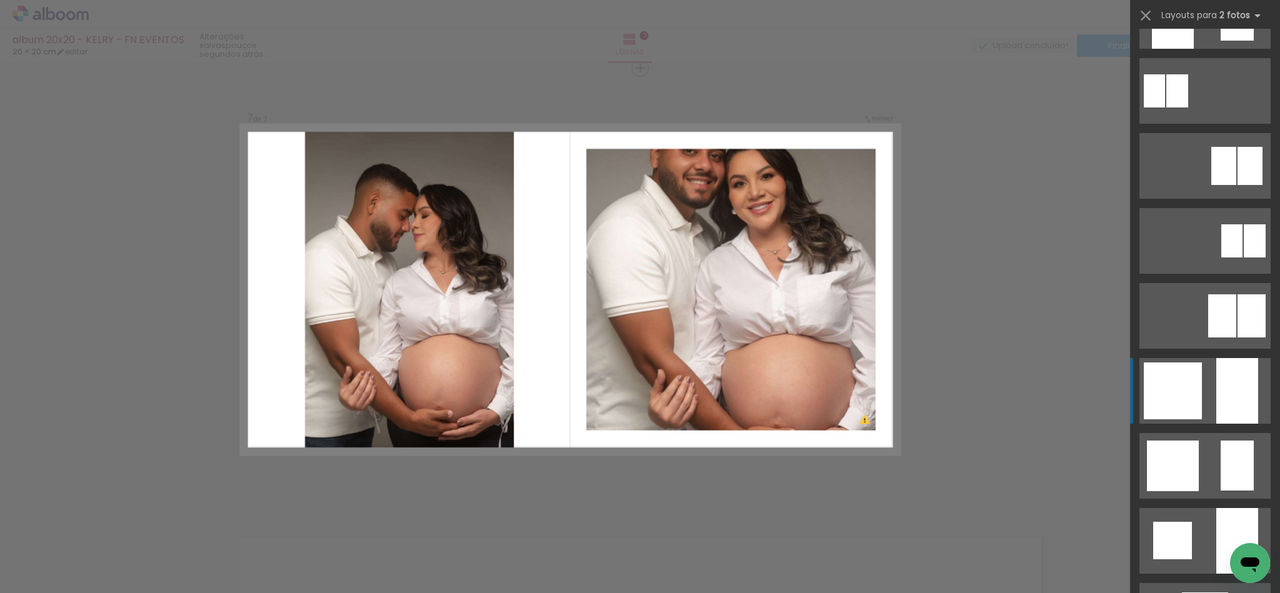
click at [1202, 383] on quentale-layouter at bounding box center [1204, 391] width 131 height 66
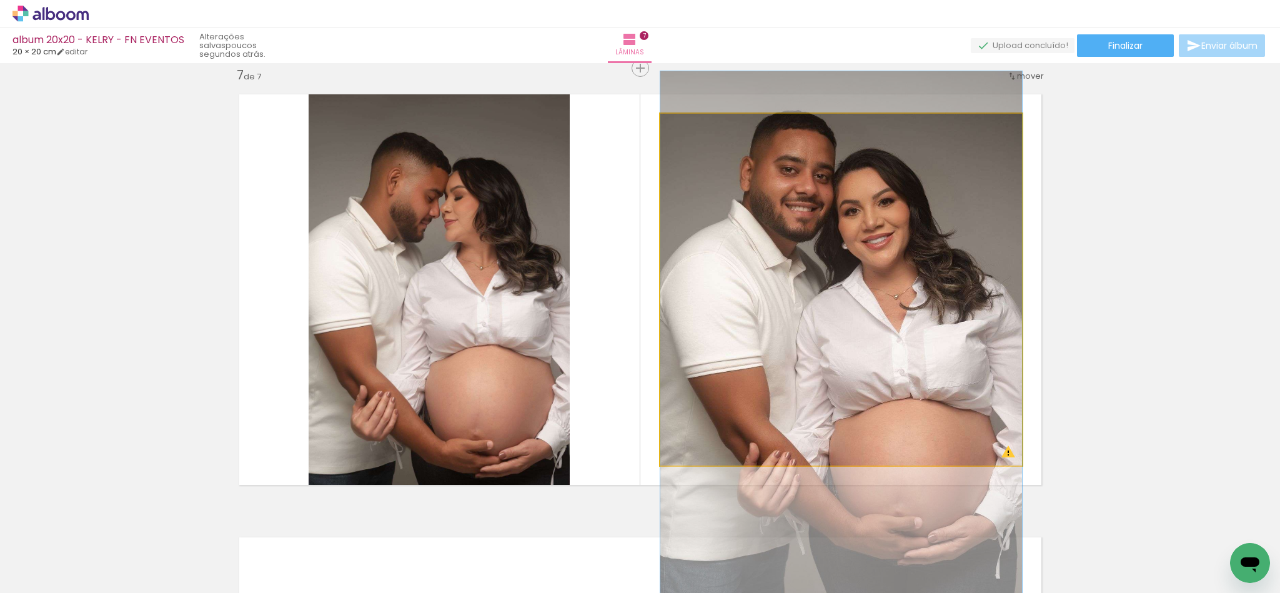
drag, startPoint x: 920, startPoint y: 293, endPoint x: 920, endPoint y: 347, distance: 53.7
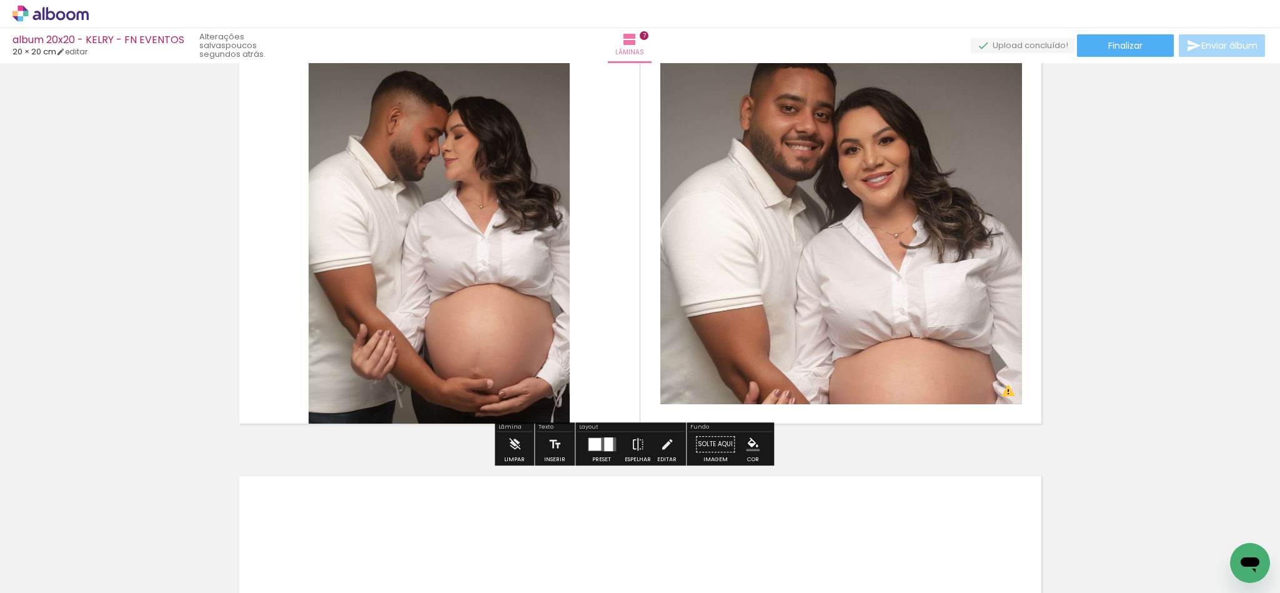
scroll to position [2766, 0]
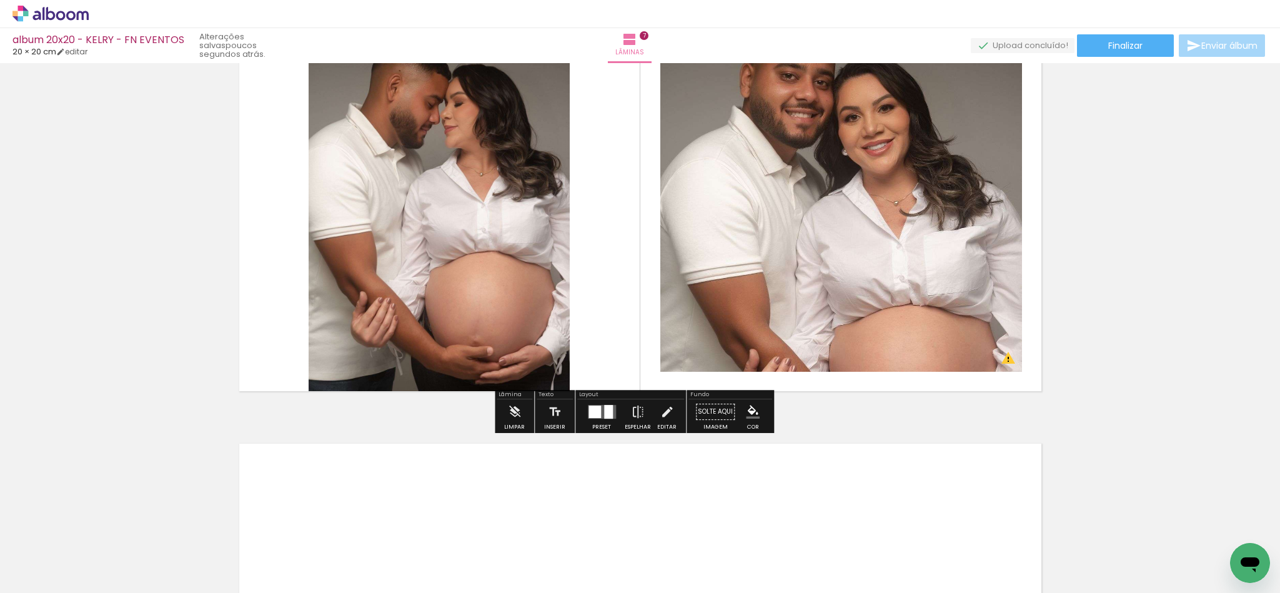
click at [604, 416] on div at bounding box center [608, 412] width 9 height 14
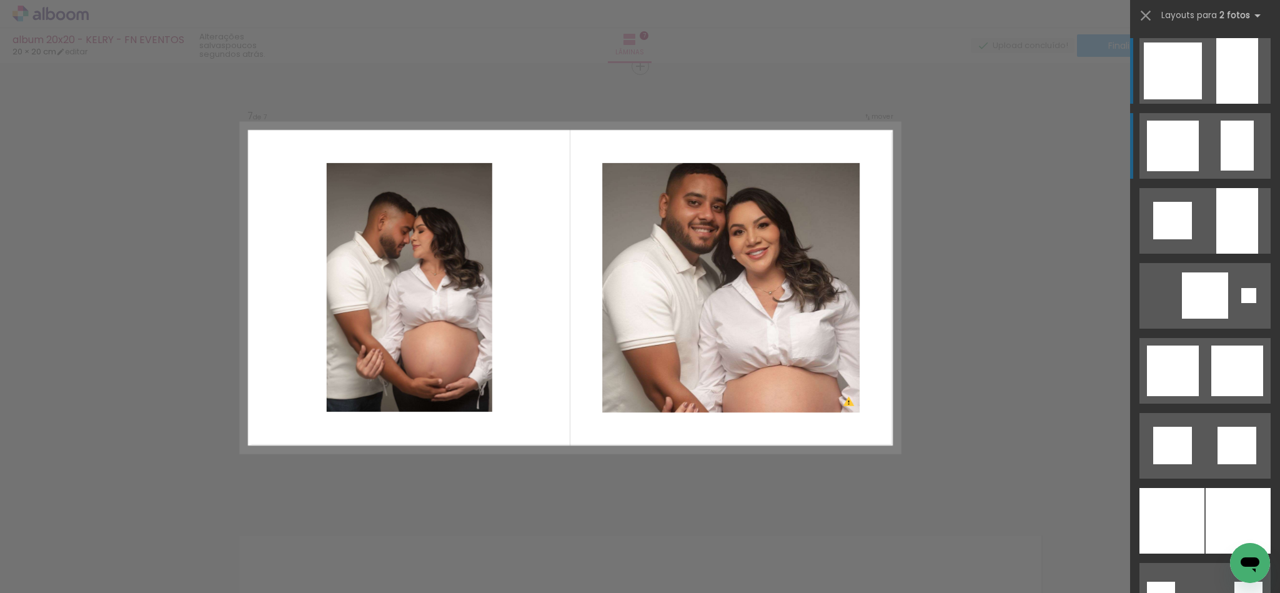
scroll to position [2672, 0]
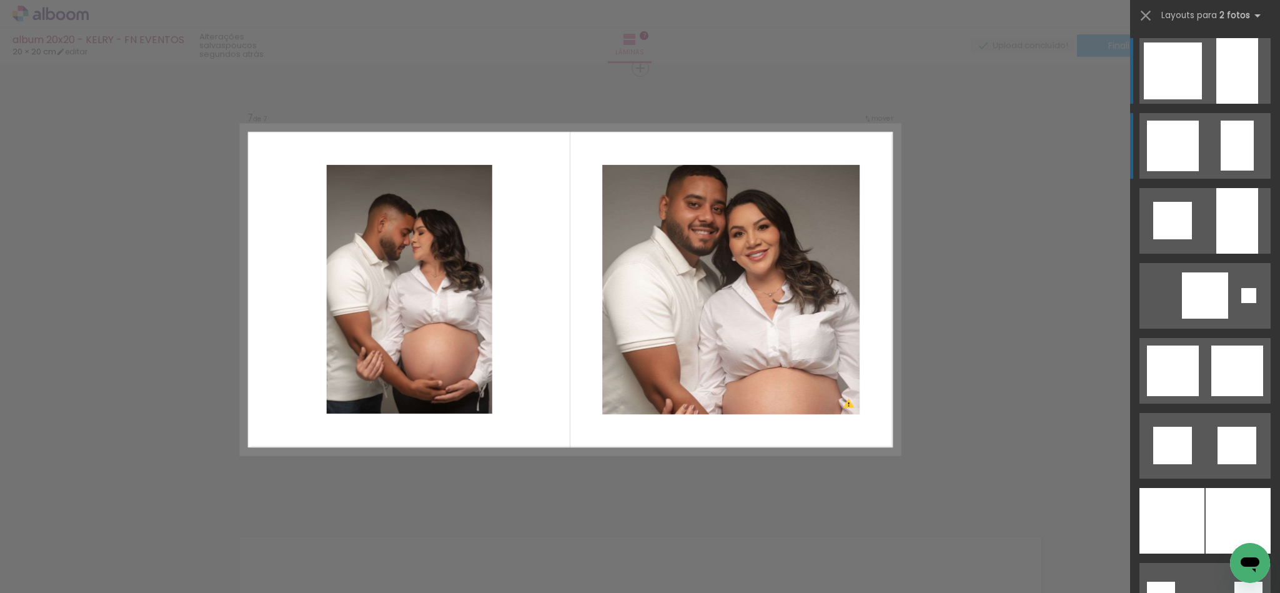
click at [1210, 151] on quentale-layouter at bounding box center [1204, 146] width 131 height 66
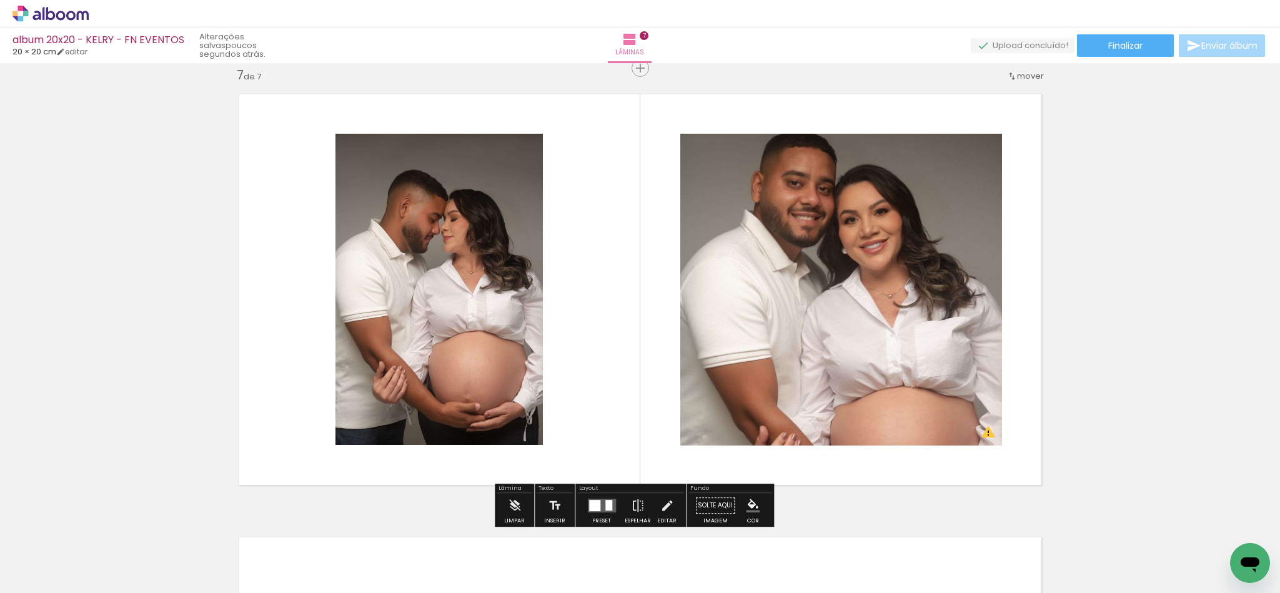
click at [606, 512] on div at bounding box center [602, 505] width 34 height 25
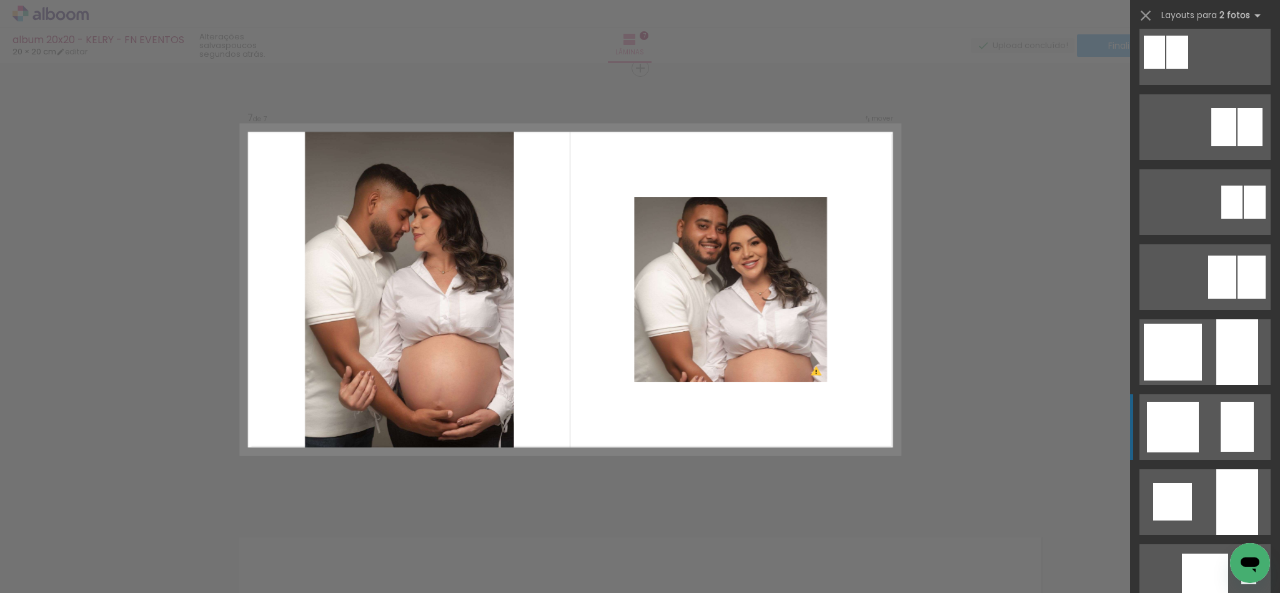
scroll to position [749, 0]
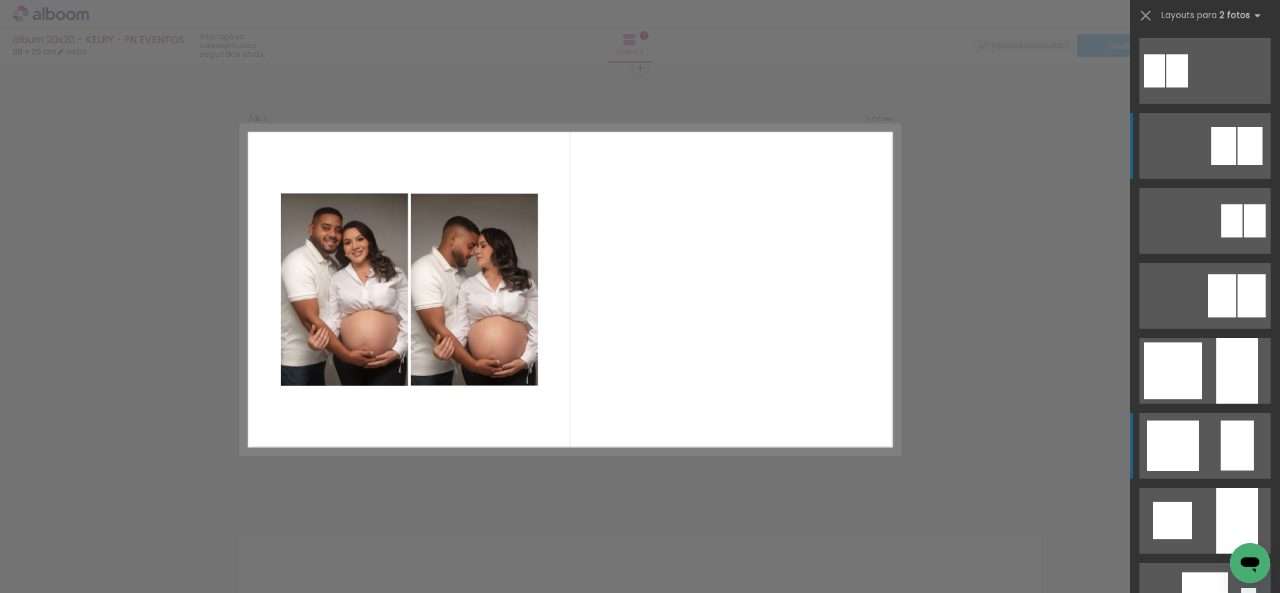
click at [1188, 139] on quentale-layouter at bounding box center [1204, 146] width 131 height 66
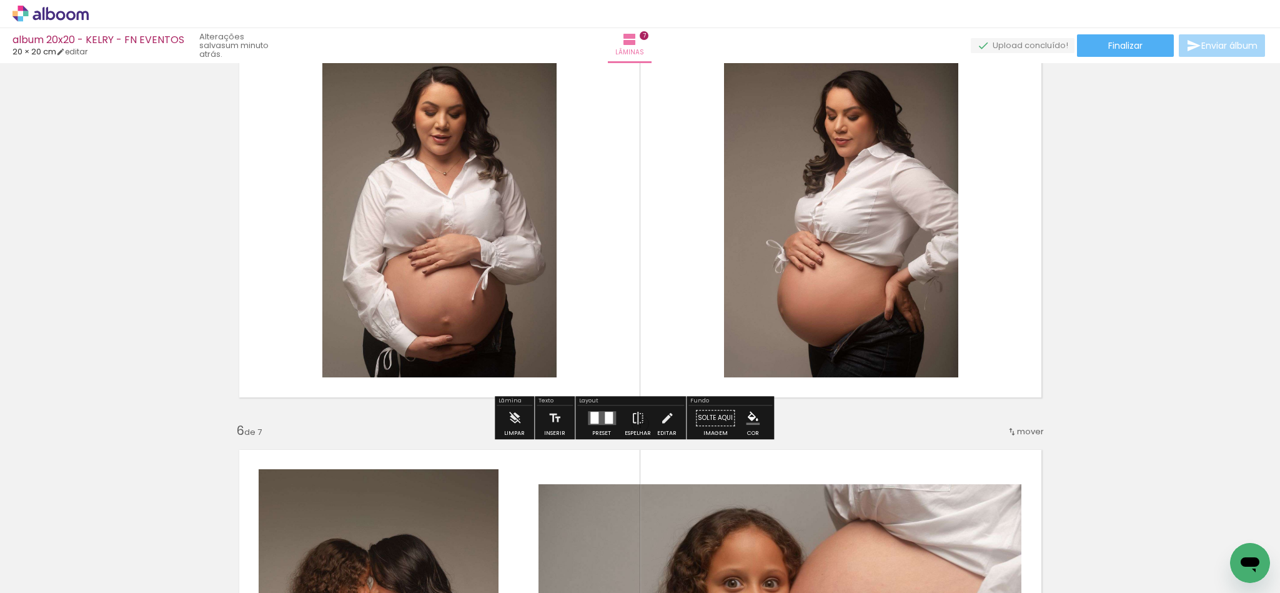
scroll to position [1923, 0]
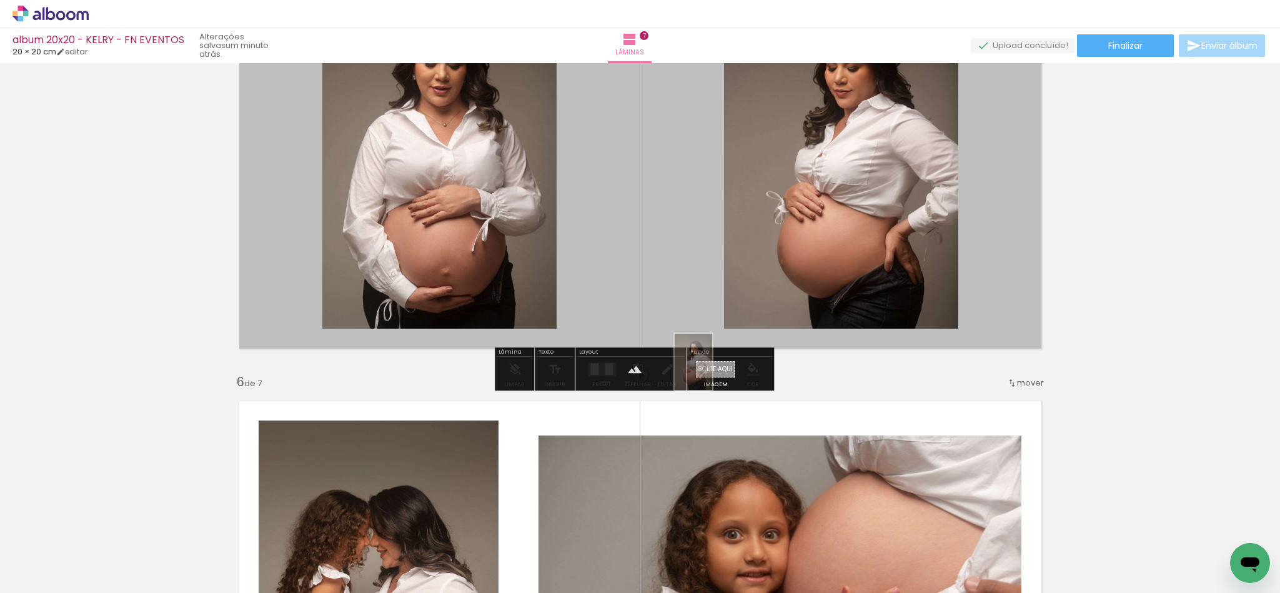
drag, startPoint x: 460, startPoint y: 563, endPoint x: 712, endPoint y: 371, distance: 316.9
click at [712, 371] on quentale-workspace at bounding box center [640, 296] width 1280 height 593
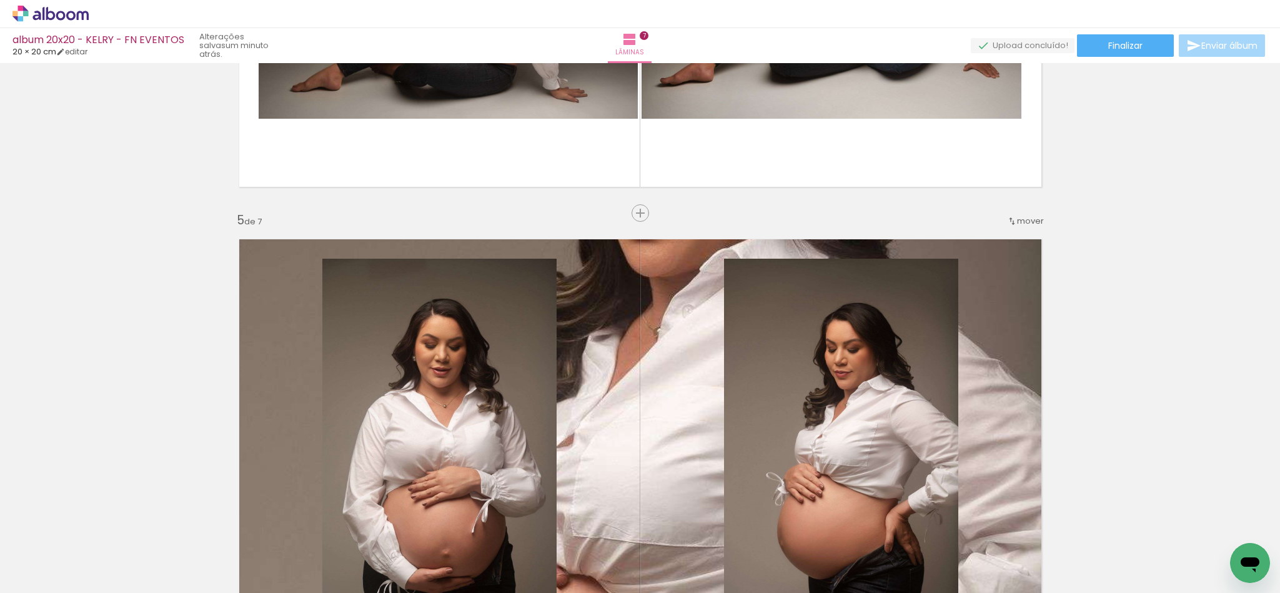
click at [679, 330] on quentale-layouter at bounding box center [640, 435] width 823 height 412
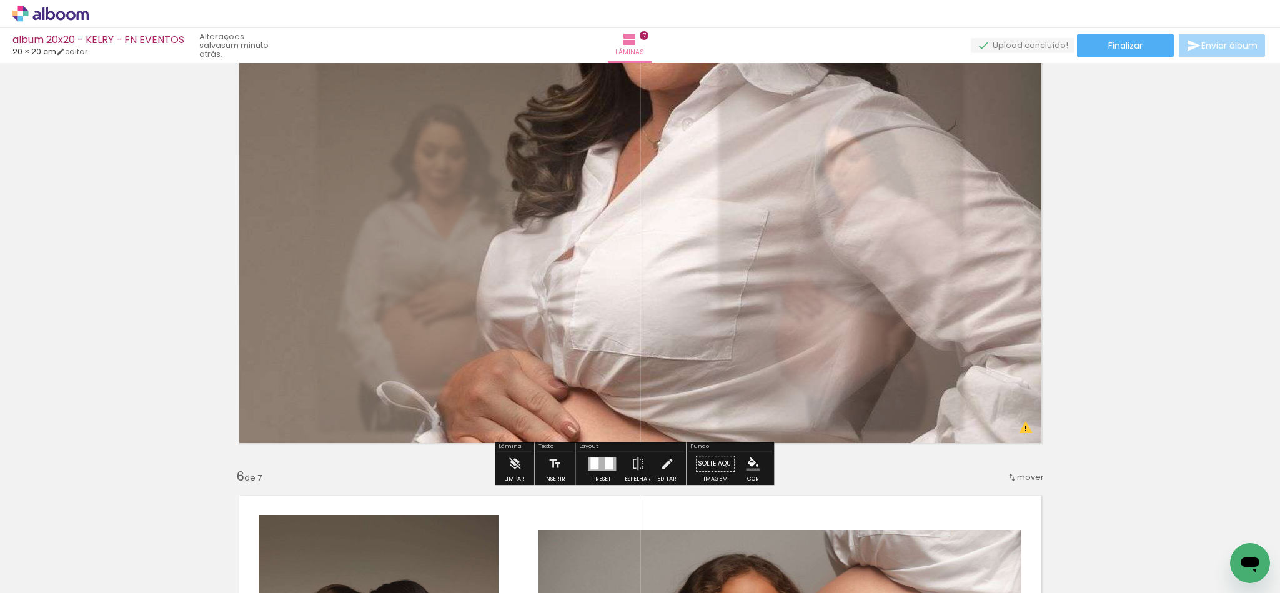
scroll to position [1829, 0]
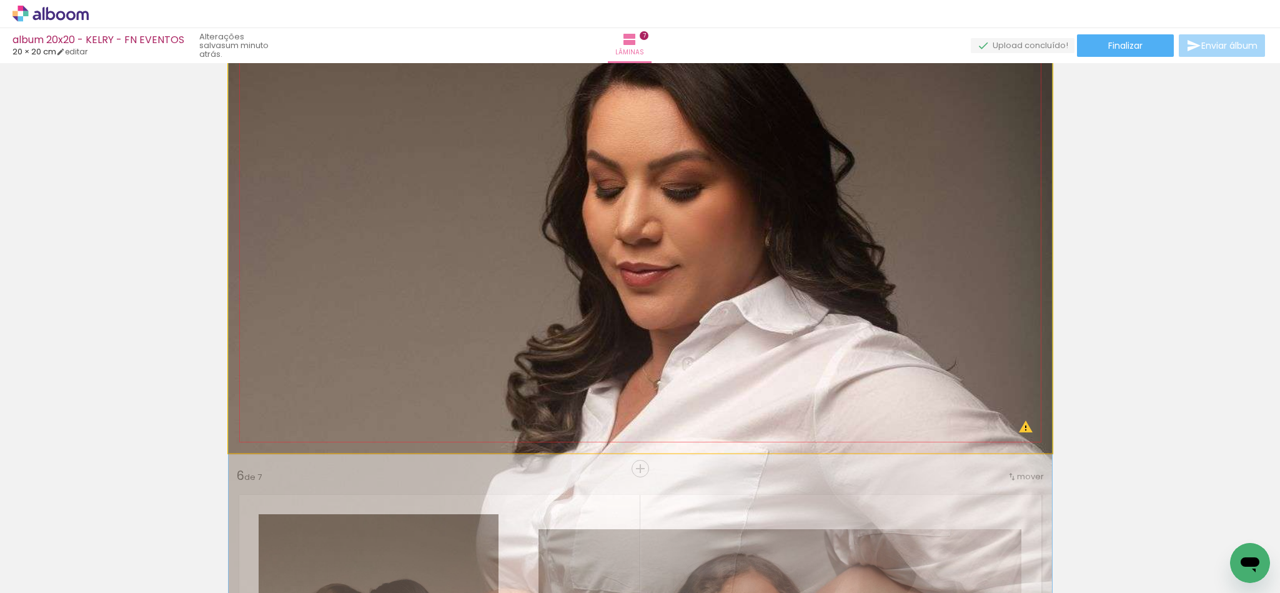
drag, startPoint x: 723, startPoint y: 182, endPoint x: 691, endPoint y: 422, distance: 241.9
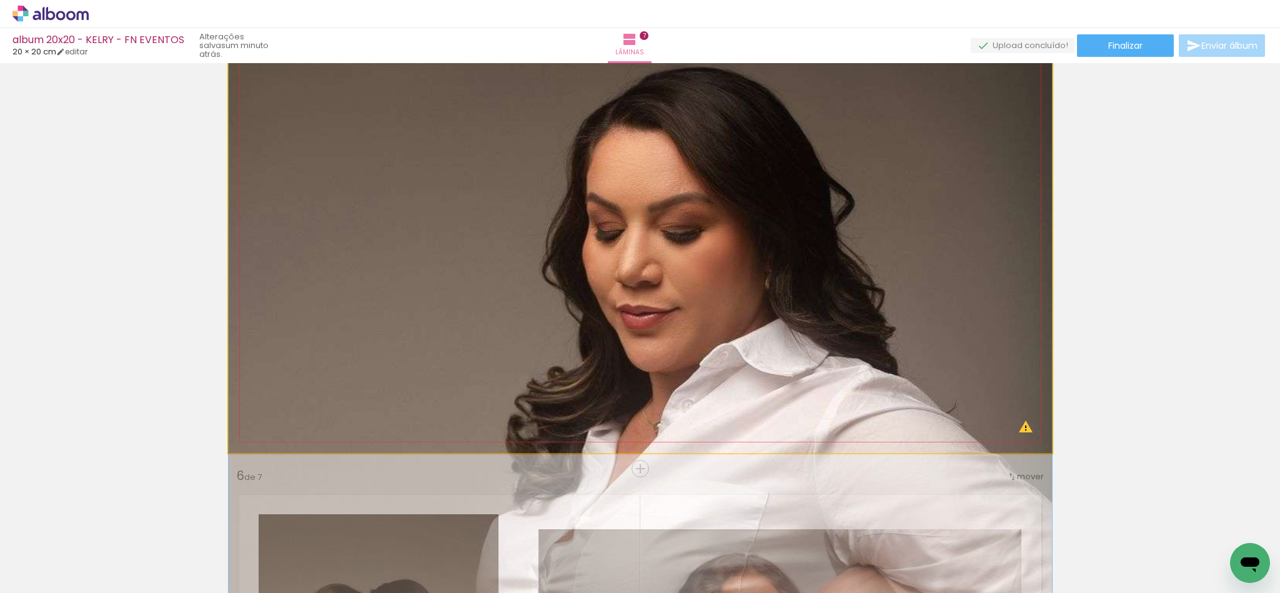
drag, startPoint x: 694, startPoint y: 270, endPoint x: 695, endPoint y: 319, distance: 48.1
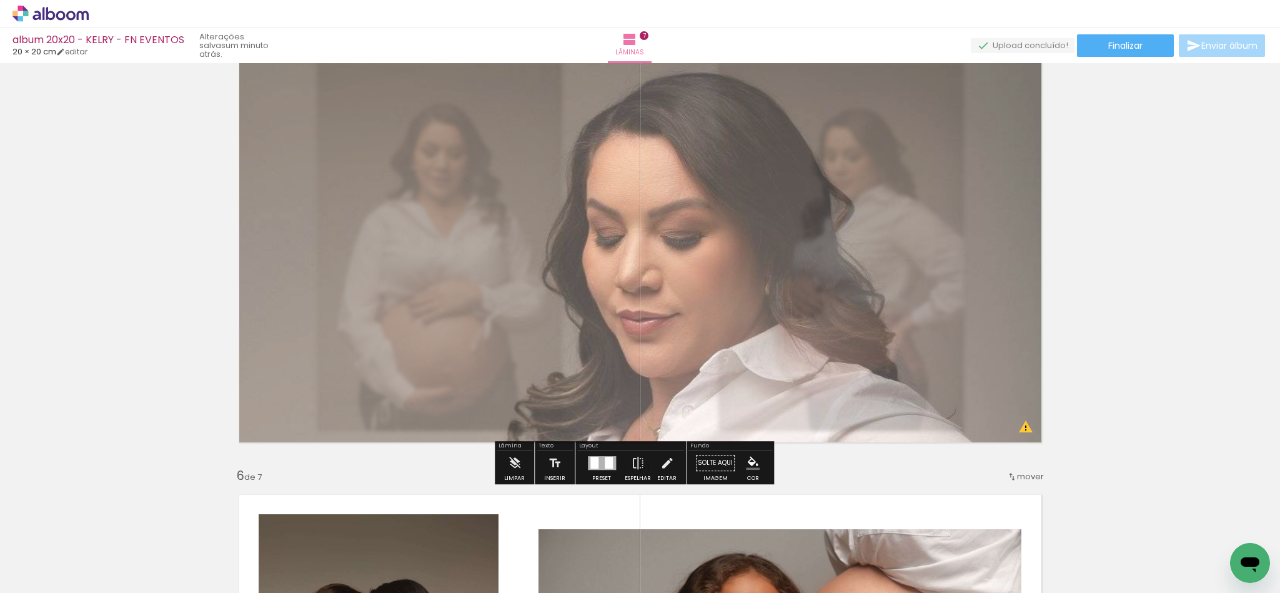
drag, startPoint x: 408, startPoint y: 81, endPoint x: 375, endPoint y: 87, distance: 34.3
type paper-slider "30"
click at [375, 87] on quentale-photo at bounding box center [640, 247] width 823 height 412
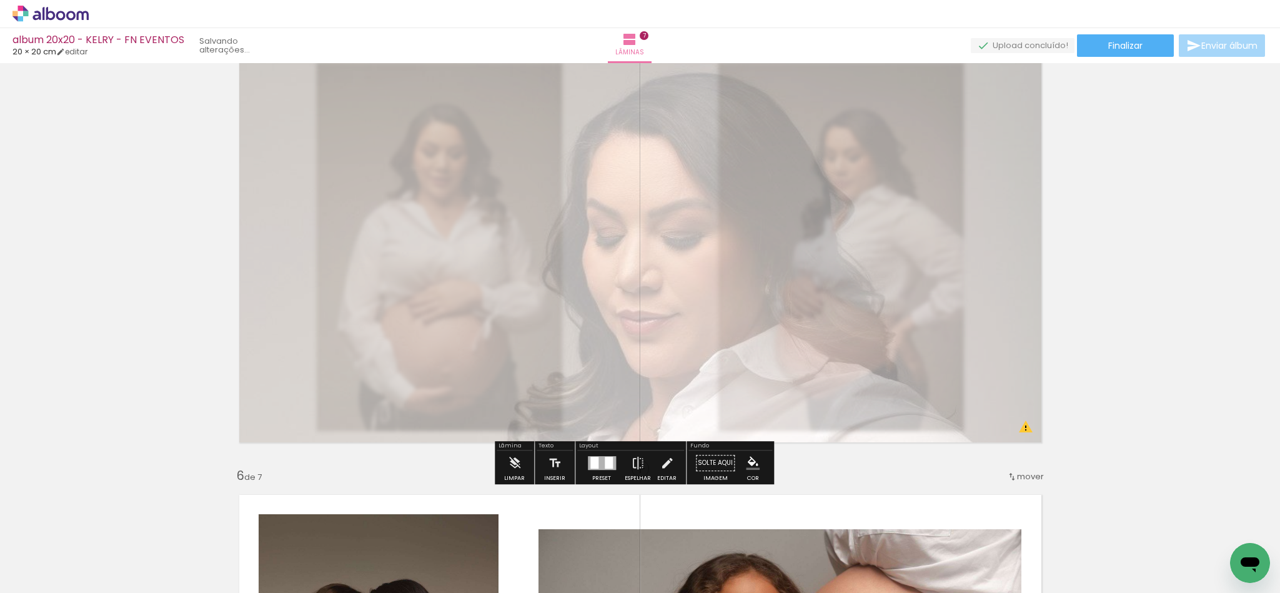
click at [373, 88] on quentale-photo at bounding box center [640, 247] width 823 height 412
click at [372, 88] on quentale-photo at bounding box center [640, 247] width 823 height 412
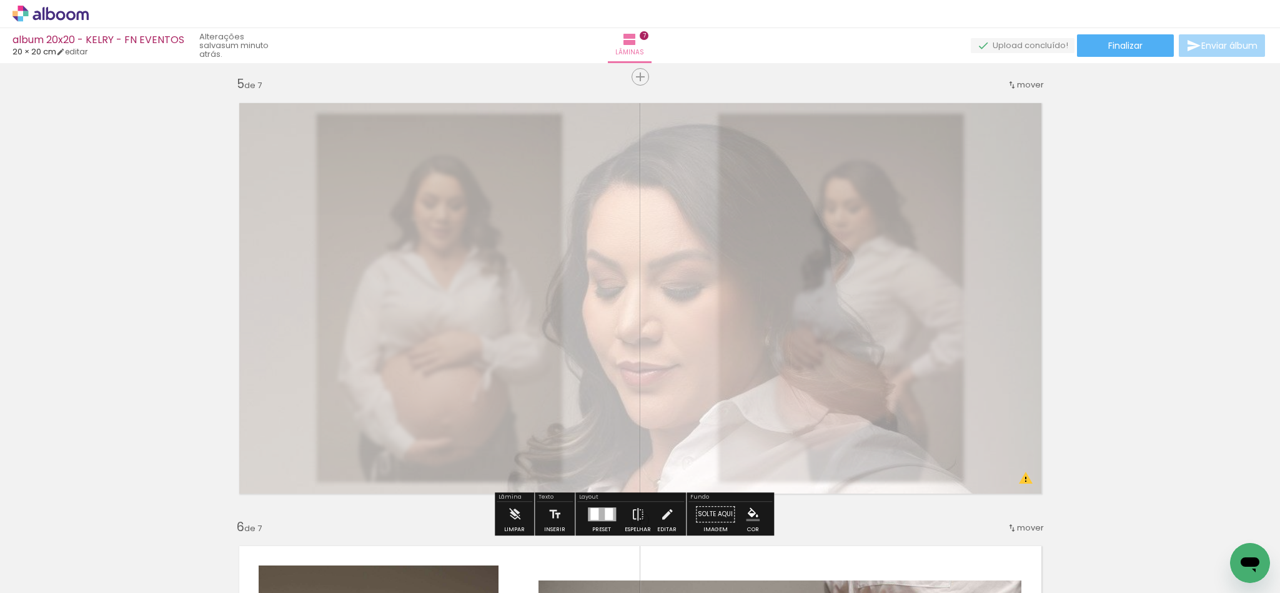
scroll to position [1736, 0]
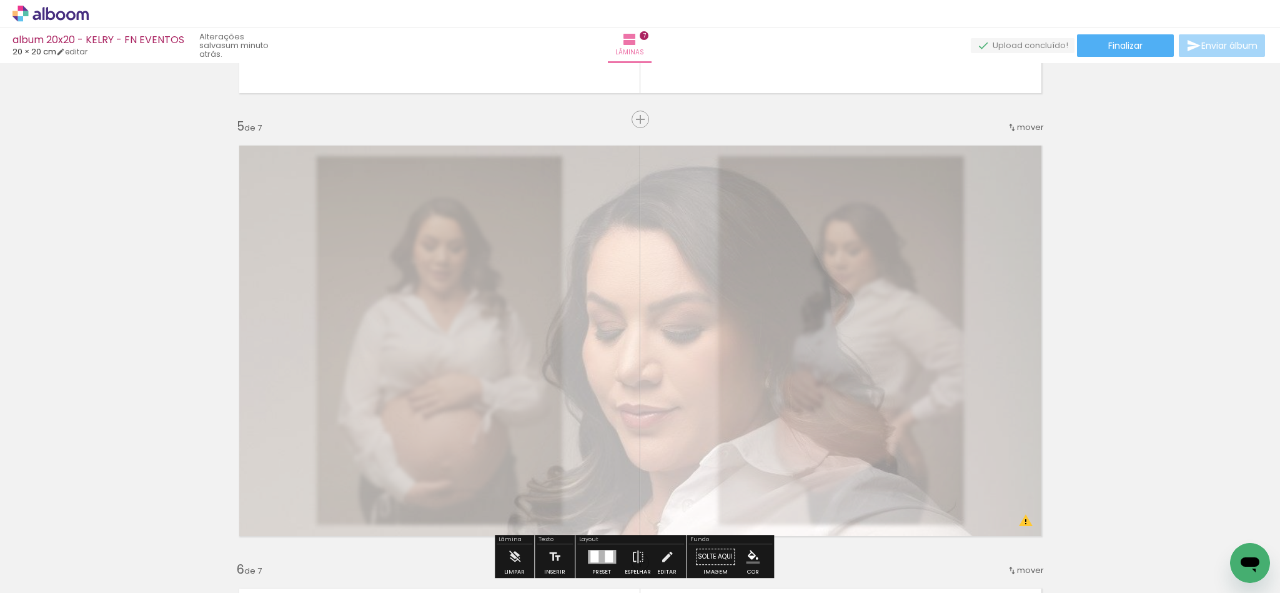
click at [375, 169] on div at bounding box center [378, 167] width 20 height 20
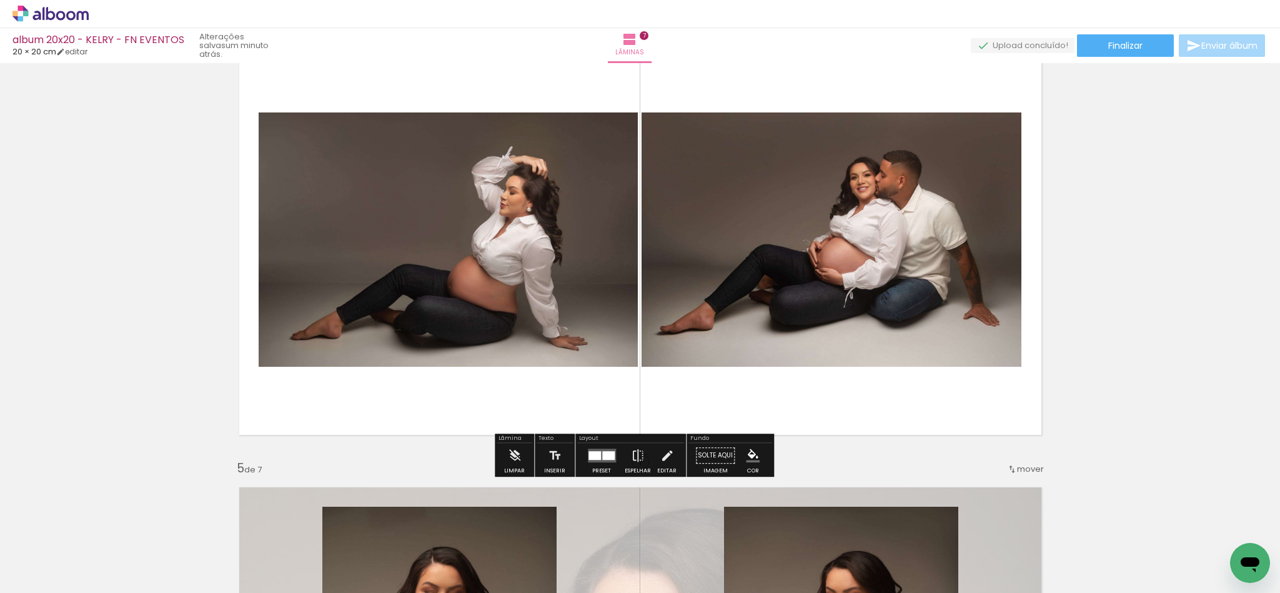
scroll to position [1361, 0]
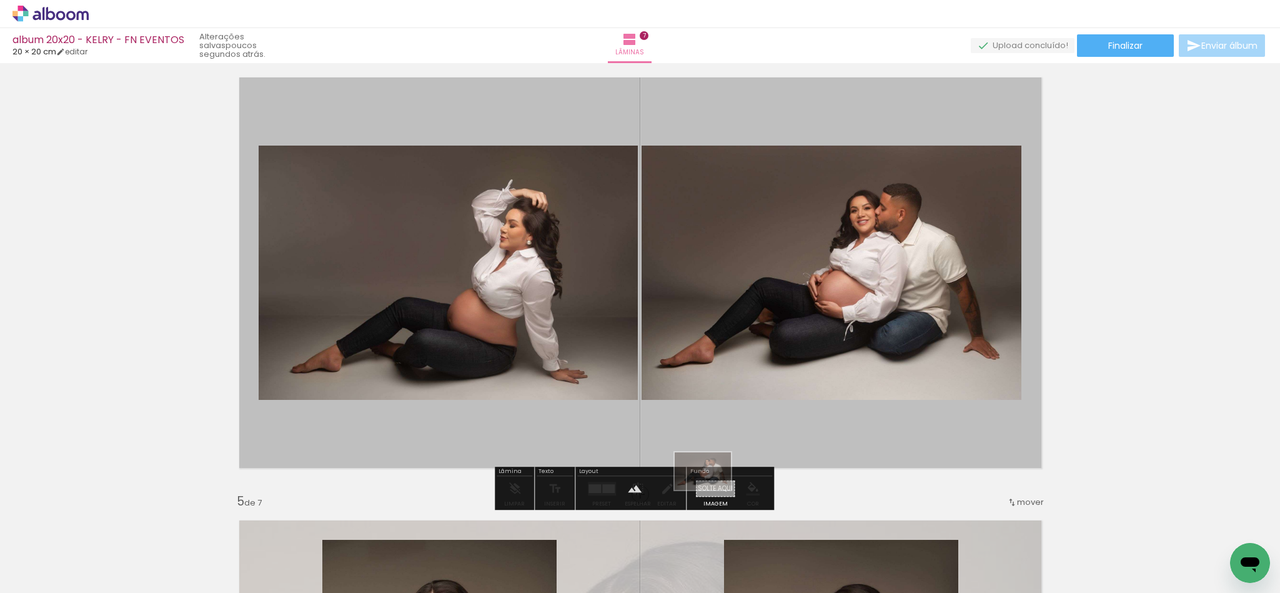
drag, startPoint x: 615, startPoint y: 558, endPoint x: 712, endPoint y: 490, distance: 119.2
click at [712, 490] on quentale-workspace at bounding box center [640, 296] width 1280 height 593
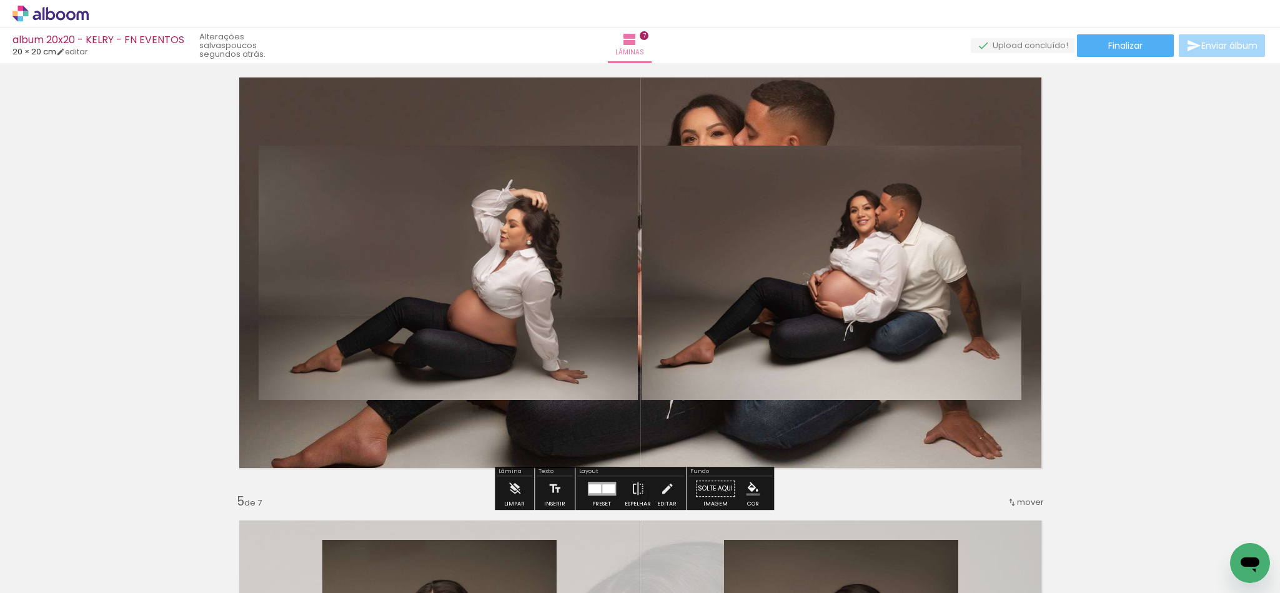
scroll to position [1267, 0]
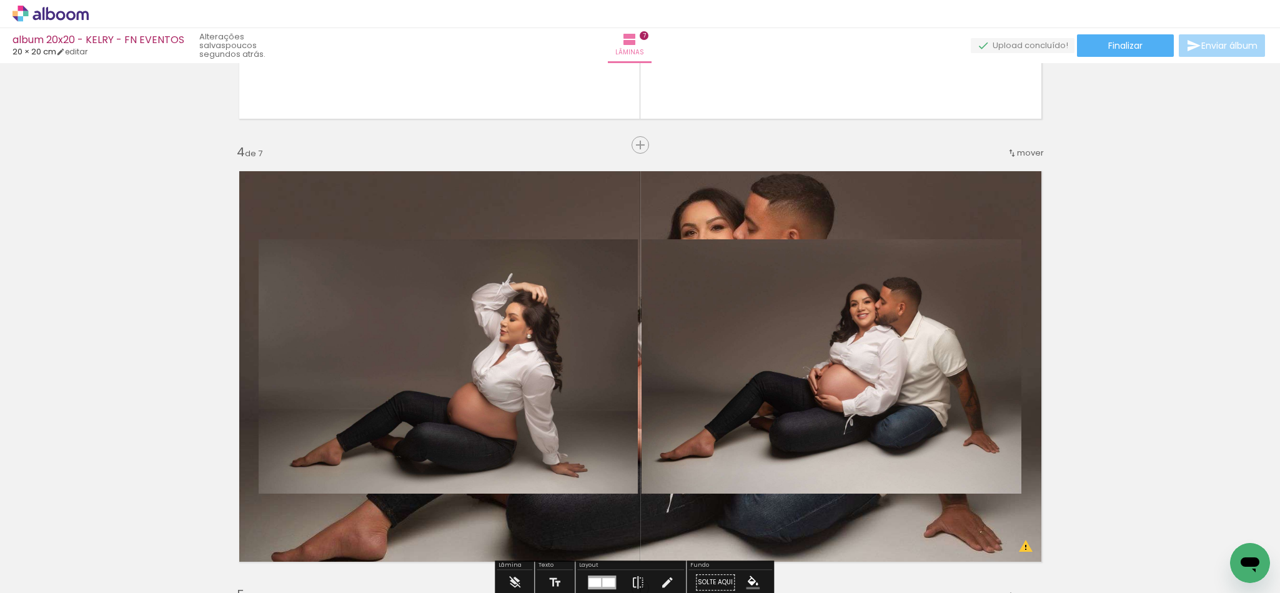
click at [759, 206] on quentale-layouter at bounding box center [640, 367] width 823 height 412
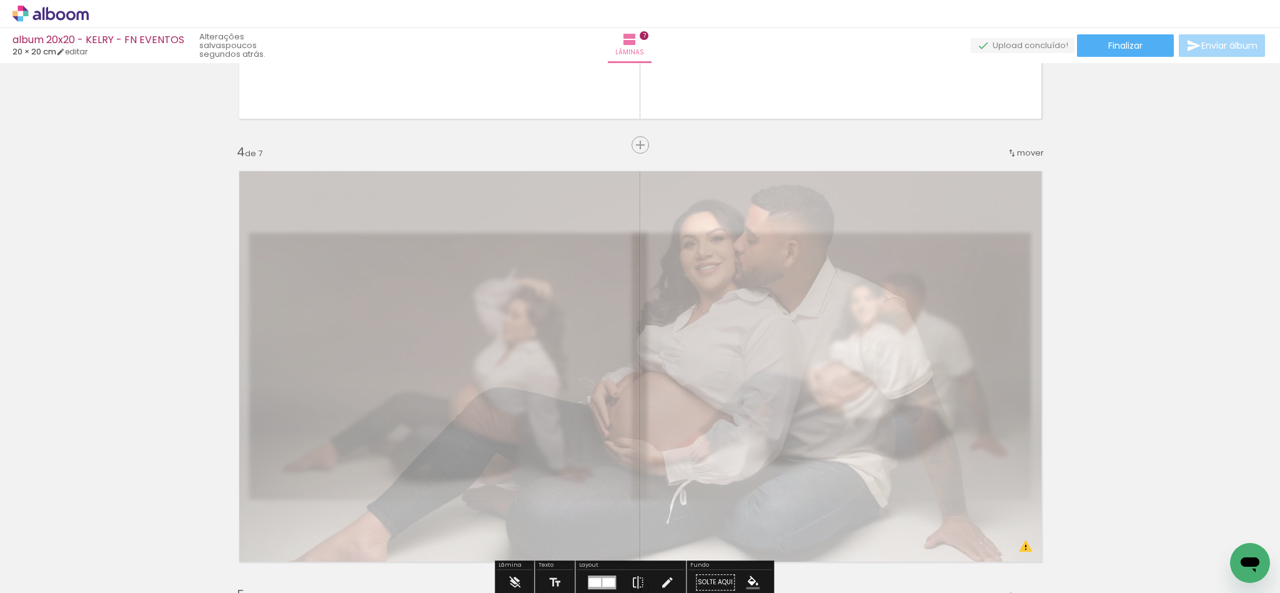
drag, startPoint x: 408, startPoint y: 195, endPoint x: 375, endPoint y: 200, distance: 34.2
type paper-slider "30"
click at [375, 200] on div at bounding box center [378, 192] width 20 height 20
click at [104, 218] on div "Inserir lâmina 1 de 7 Inserir lâmina 2 de 7 Inserir lâmina 3 de 7 Inserir lâmin…" at bounding box center [640, 571] width 1280 height 3543
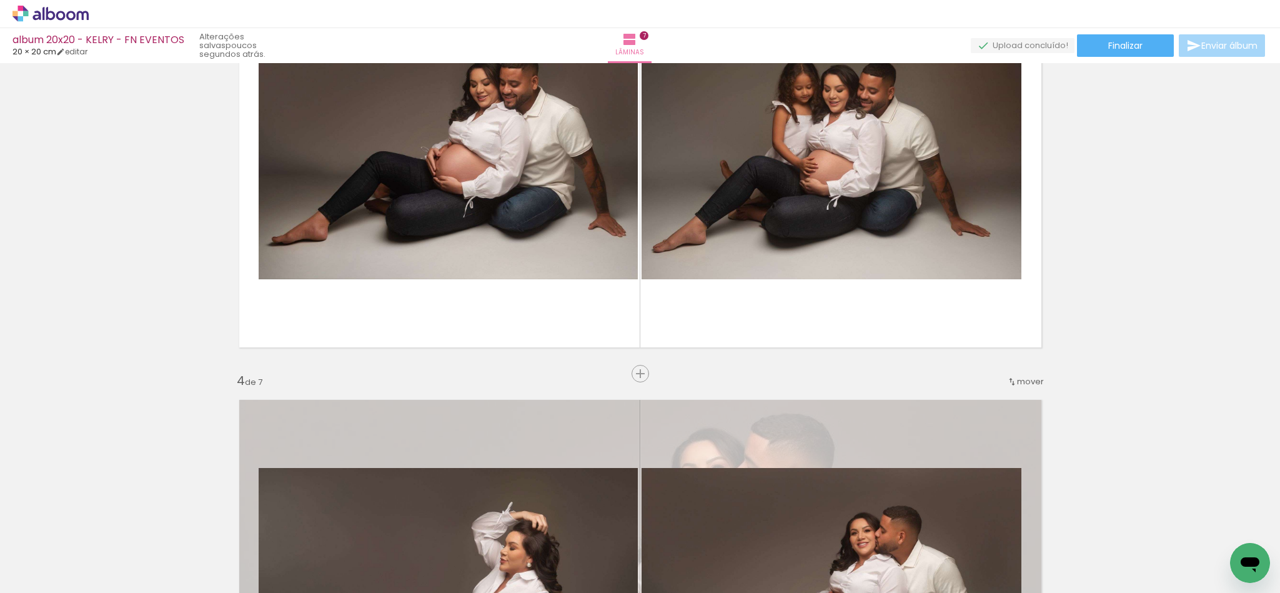
scroll to position [986, 0]
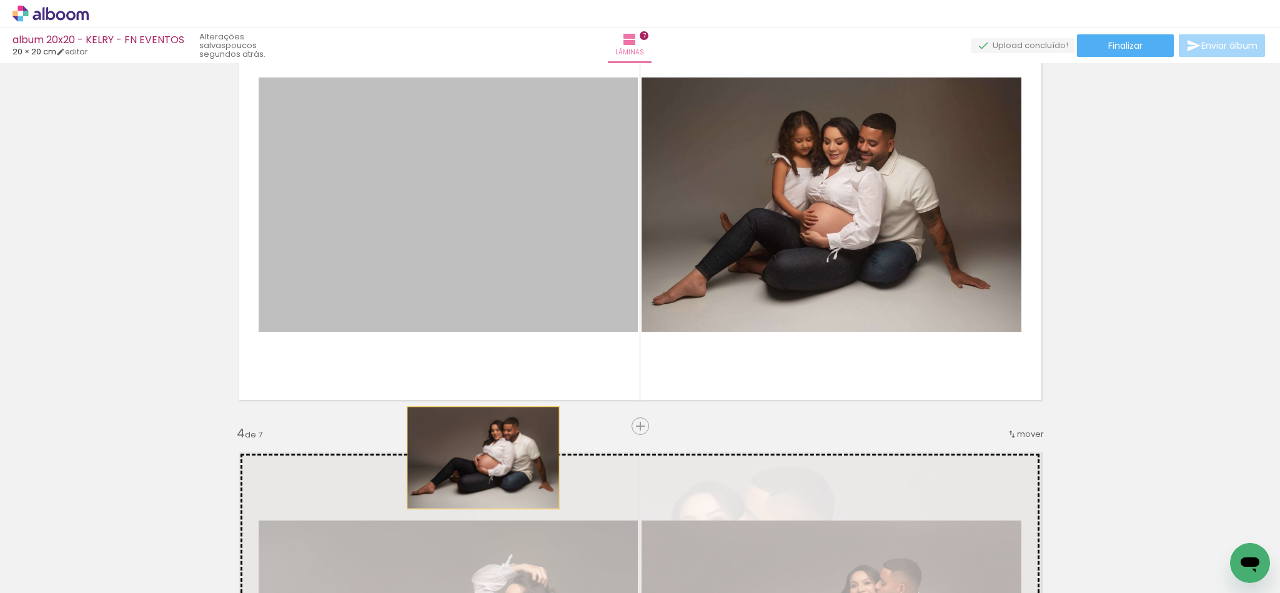
drag, startPoint x: 487, startPoint y: 202, endPoint x: 474, endPoint y: 458, distance: 255.8
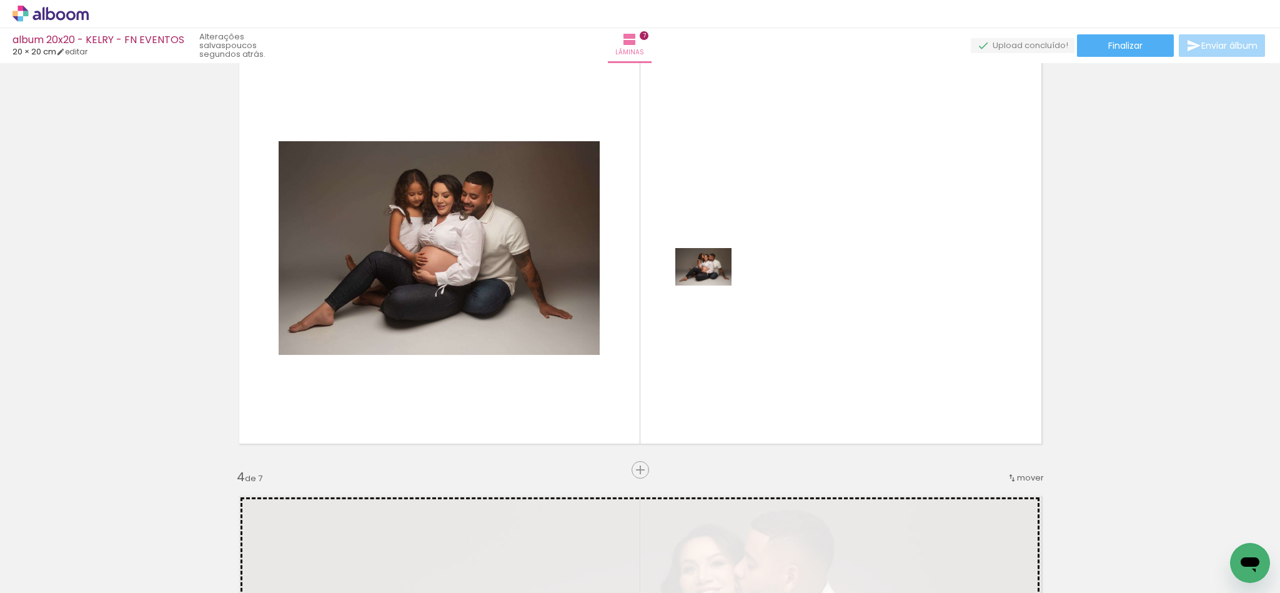
scroll to position [891, 0]
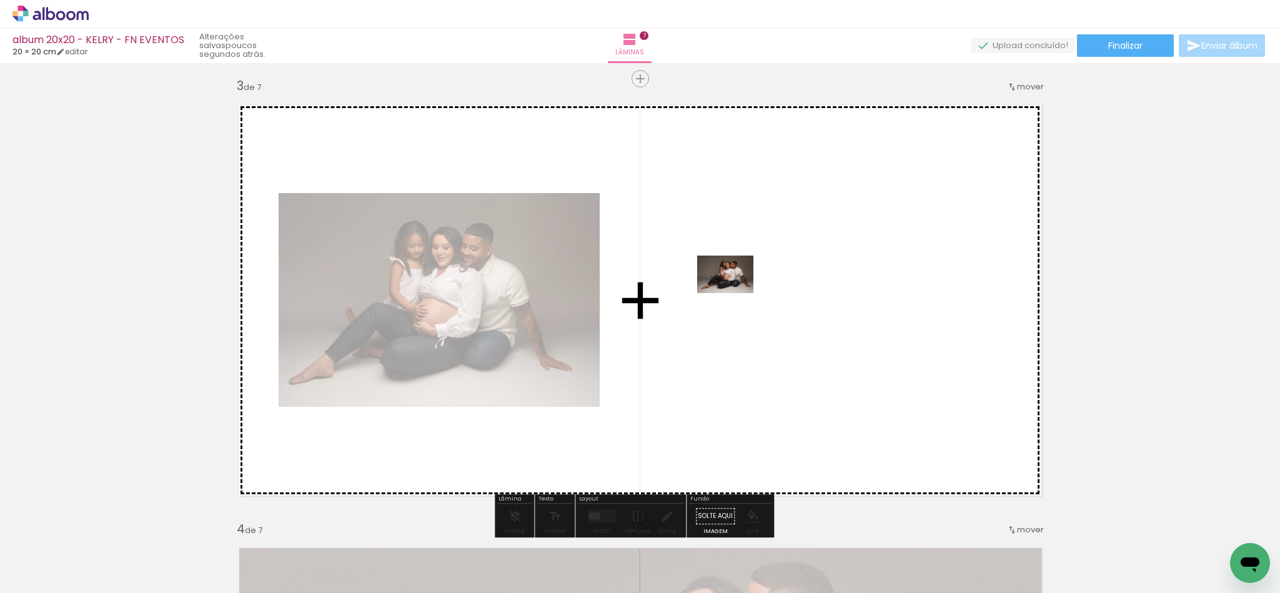
drag, startPoint x: 673, startPoint y: 560, endPoint x: 734, endPoint y: 293, distance: 274.2
click at [734, 293] on quentale-workspace at bounding box center [640, 296] width 1280 height 593
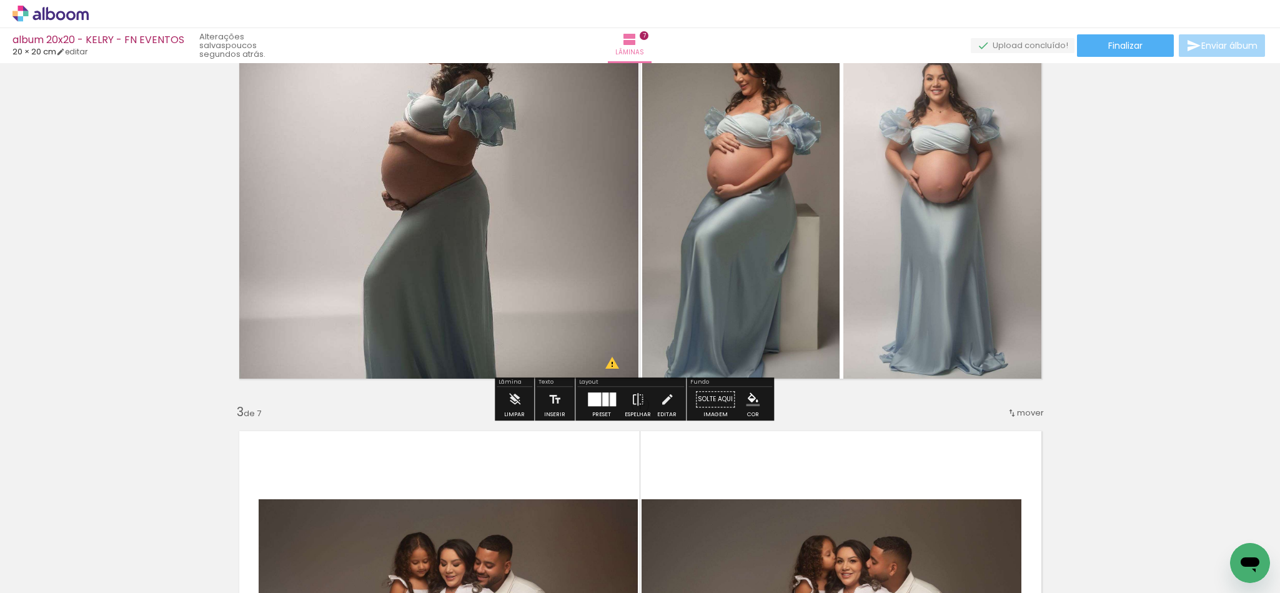
scroll to position [797, 0]
